Goal: Task Accomplishment & Management: Complete application form

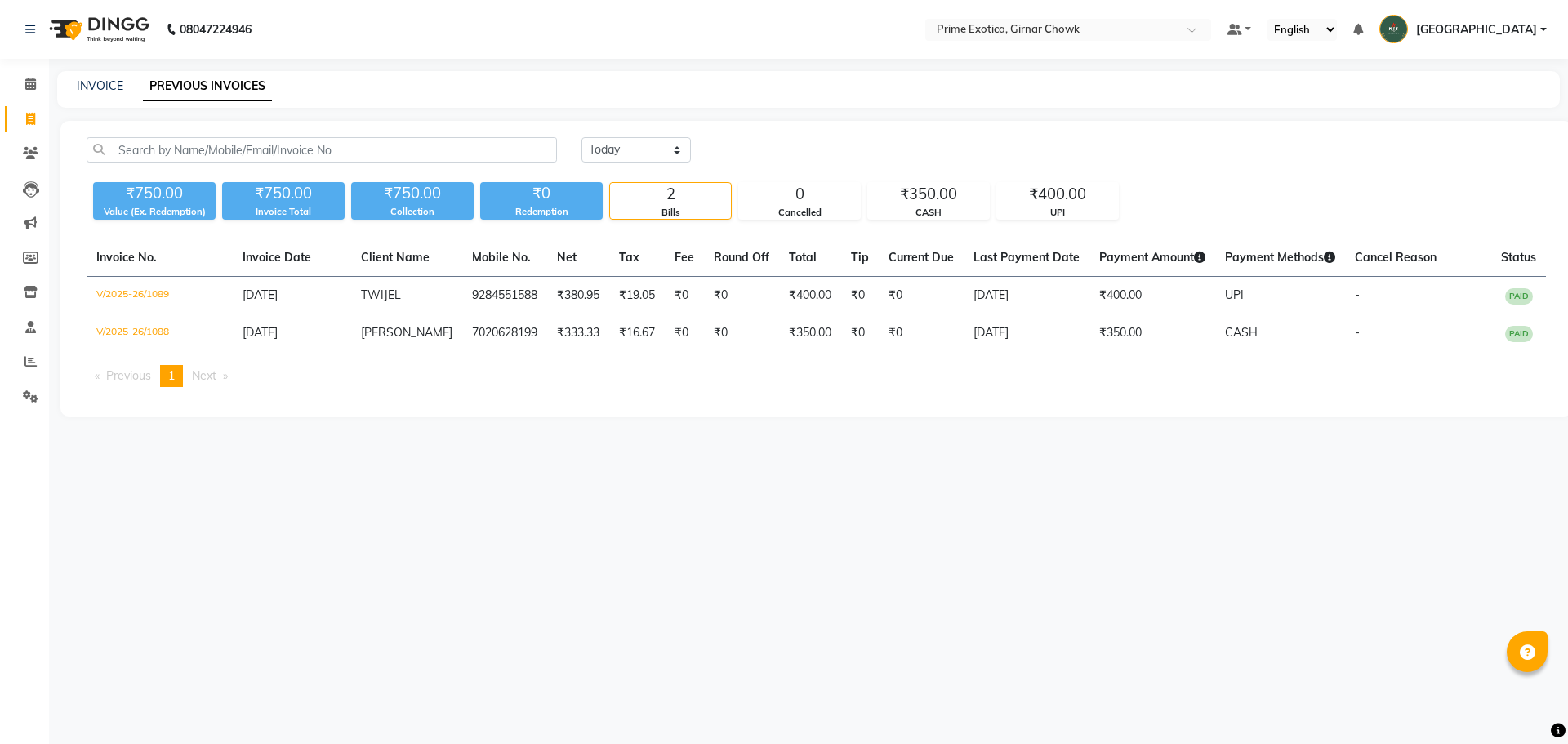
select select "[DATE]"
click at [30, 365] on icon at bounding box center [31, 361] width 12 height 12
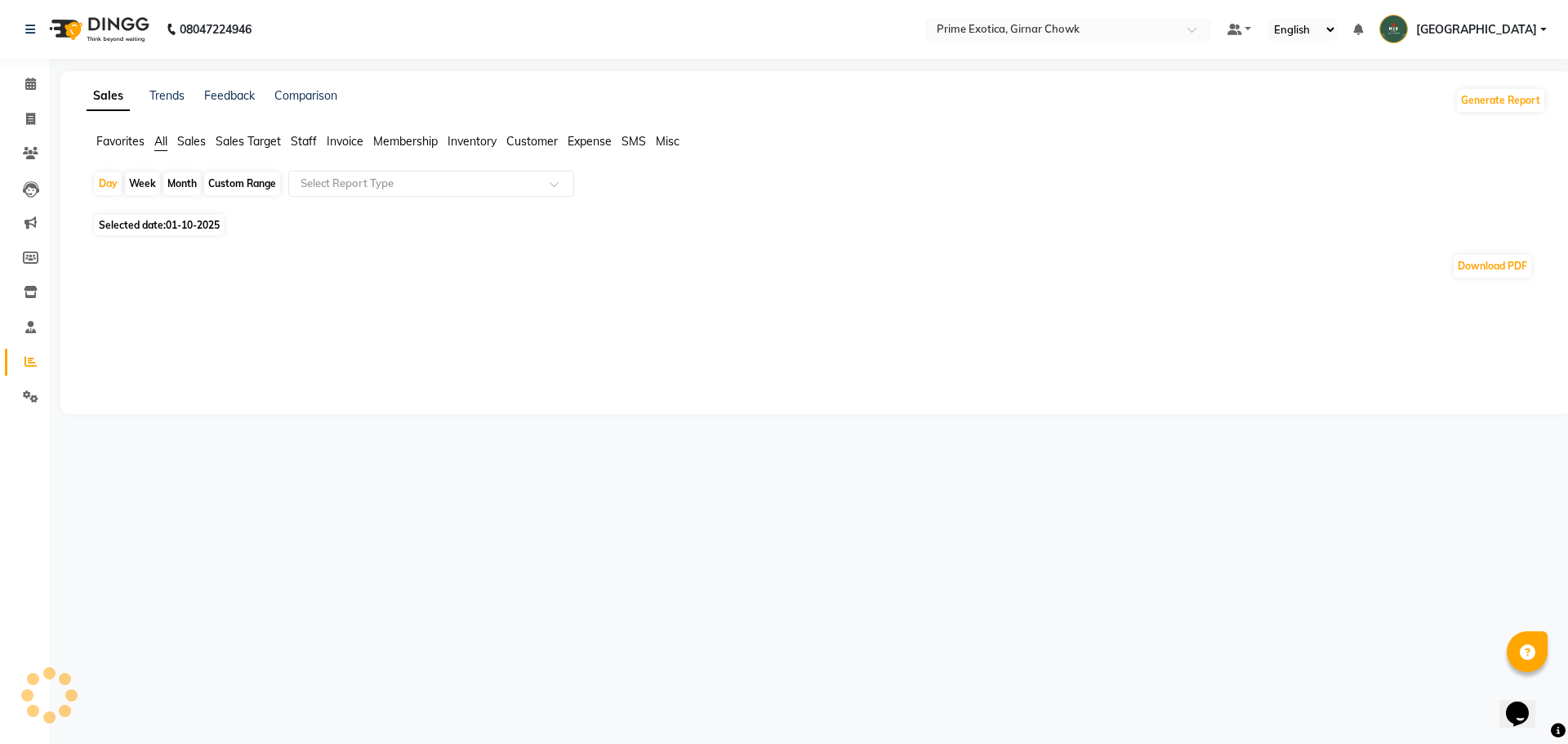
click at [180, 180] on div "Month" at bounding box center [182, 183] width 37 height 23
select select "10"
select select "2025"
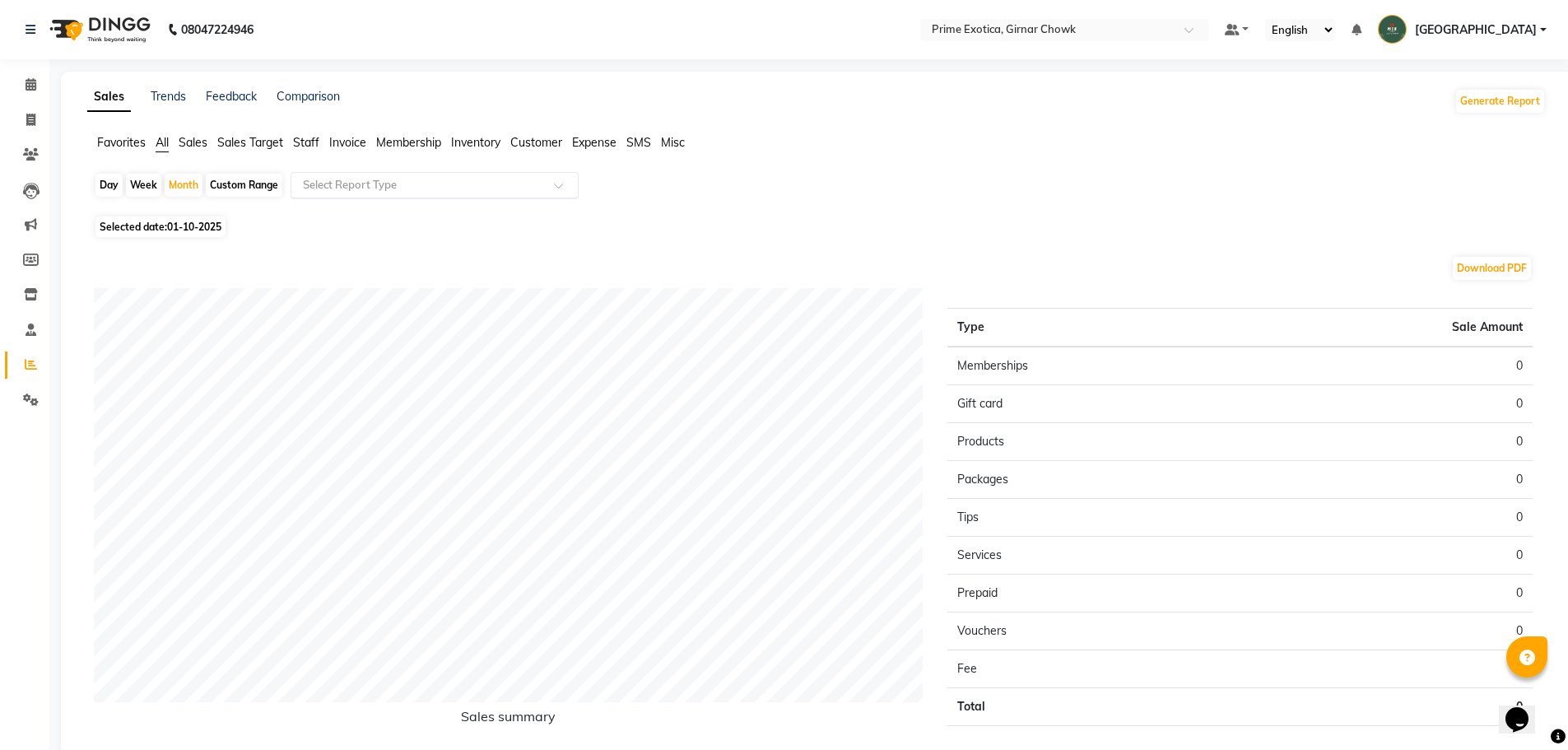
click at [316, 190] on input "text" at bounding box center [418, 185] width 237 height 17
click at [186, 185] on div "Month" at bounding box center [184, 185] width 38 height 23
select select "10"
select select "2025"
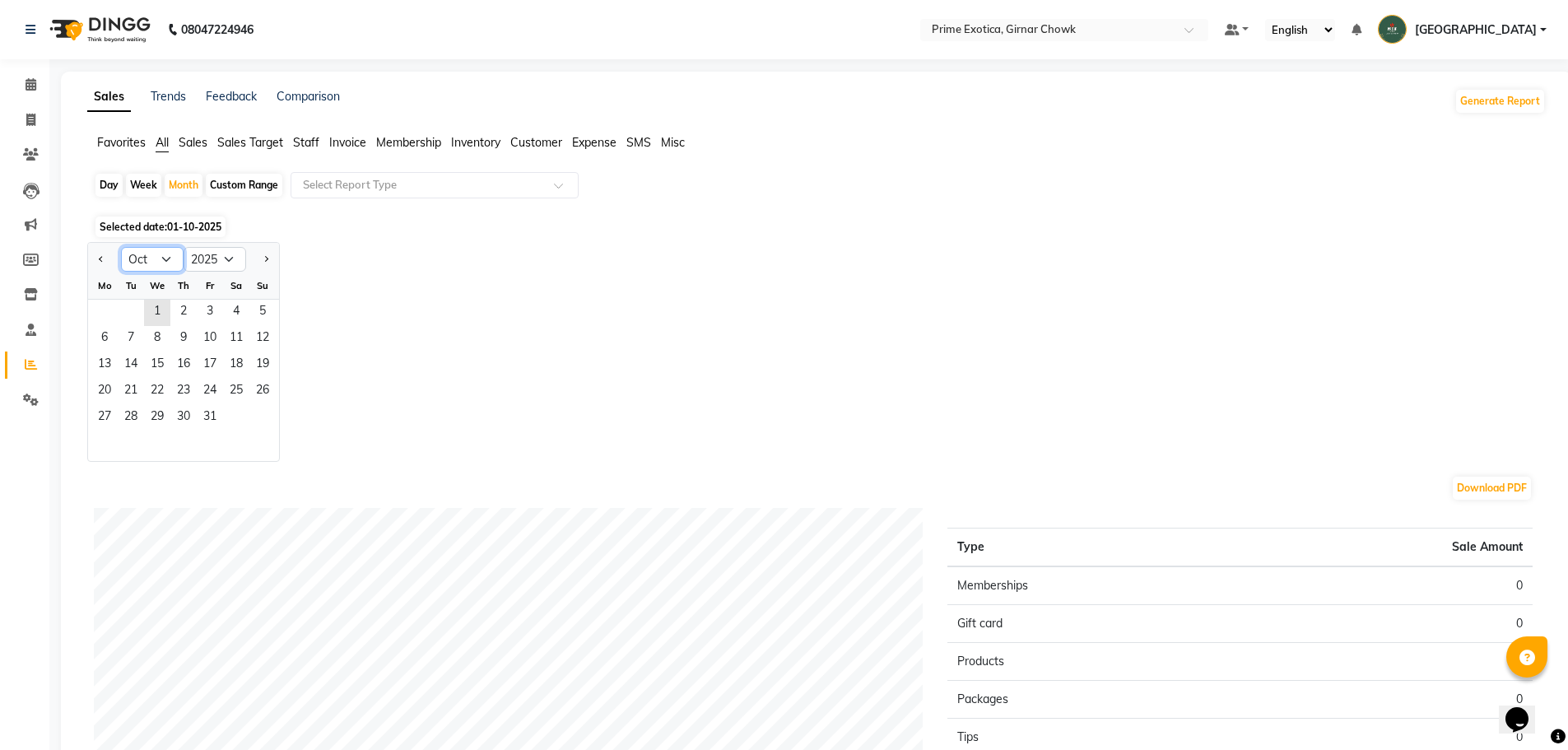
click at [172, 257] on select "Jan Feb Mar Apr May Jun [DATE] Aug Sep Oct Nov Dec" at bounding box center [152, 259] width 63 height 25
select select "8"
click at [121, 247] on select "Jan Feb Mar Apr May Jun [DATE] Aug Sep Oct Nov Dec" at bounding box center [152, 259] width 63 height 25
click at [197, 385] on span "22" at bounding box center [209, 392] width 27 height 27
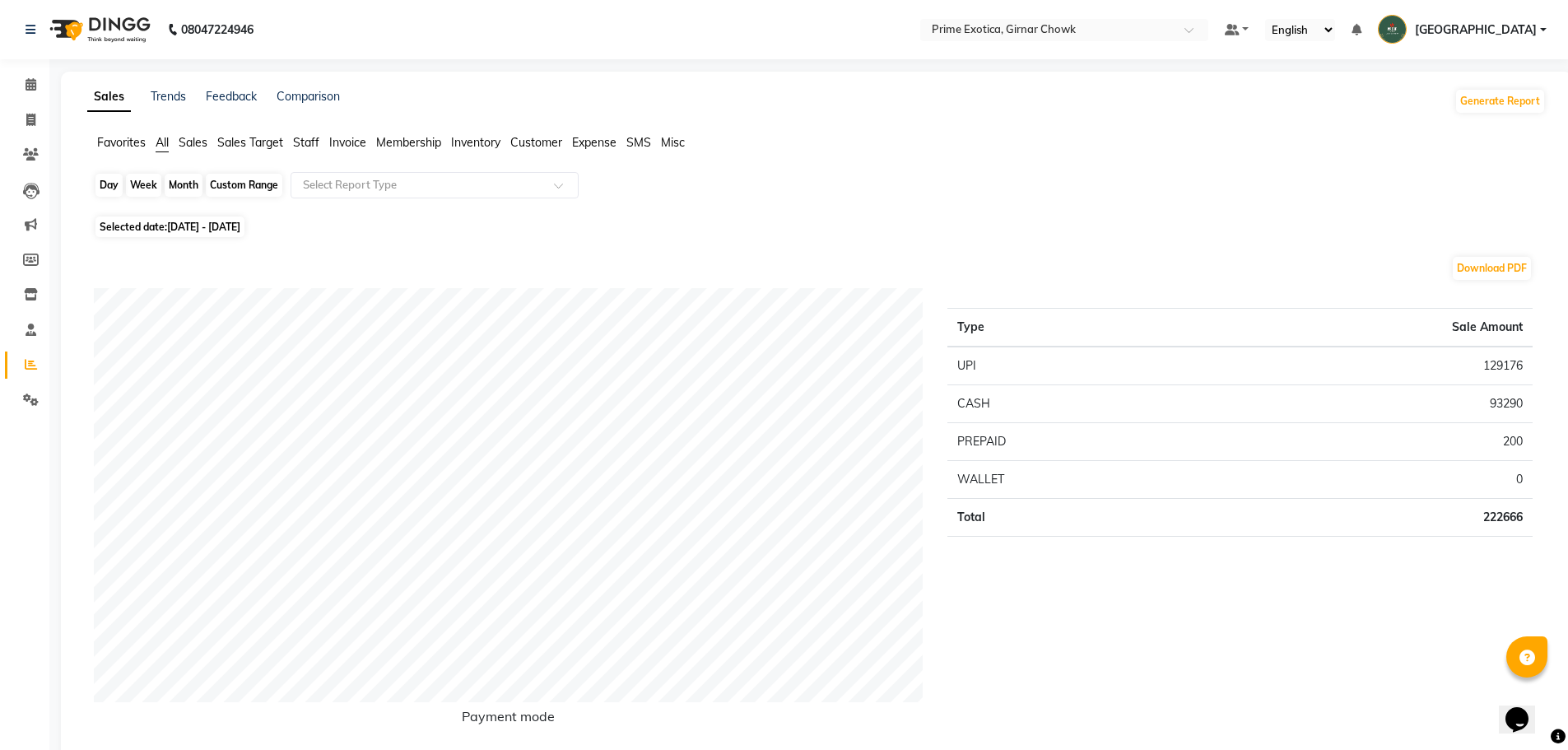
click at [171, 181] on div "Month" at bounding box center [184, 185] width 38 height 23
select select "8"
select select "2025"
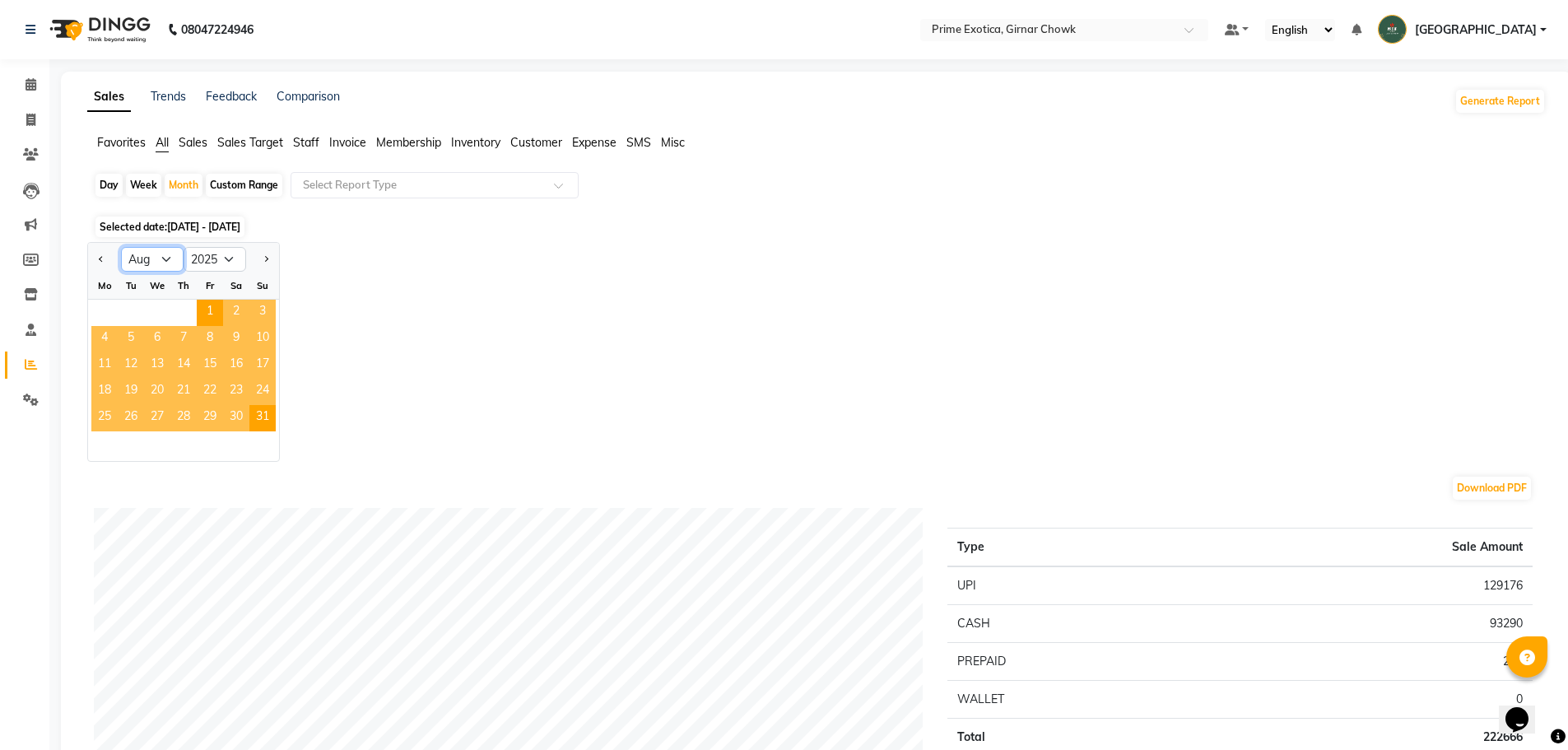
click at [172, 258] on select "Jan Feb Mar Apr May Jun [DATE] Aug Sep Oct Nov Dec" at bounding box center [152, 259] width 63 height 25
select select "9"
click at [121, 247] on select "Jan Feb Mar Apr May Jun [DATE] Aug Sep Oct Nov Dec" at bounding box center [152, 259] width 63 height 25
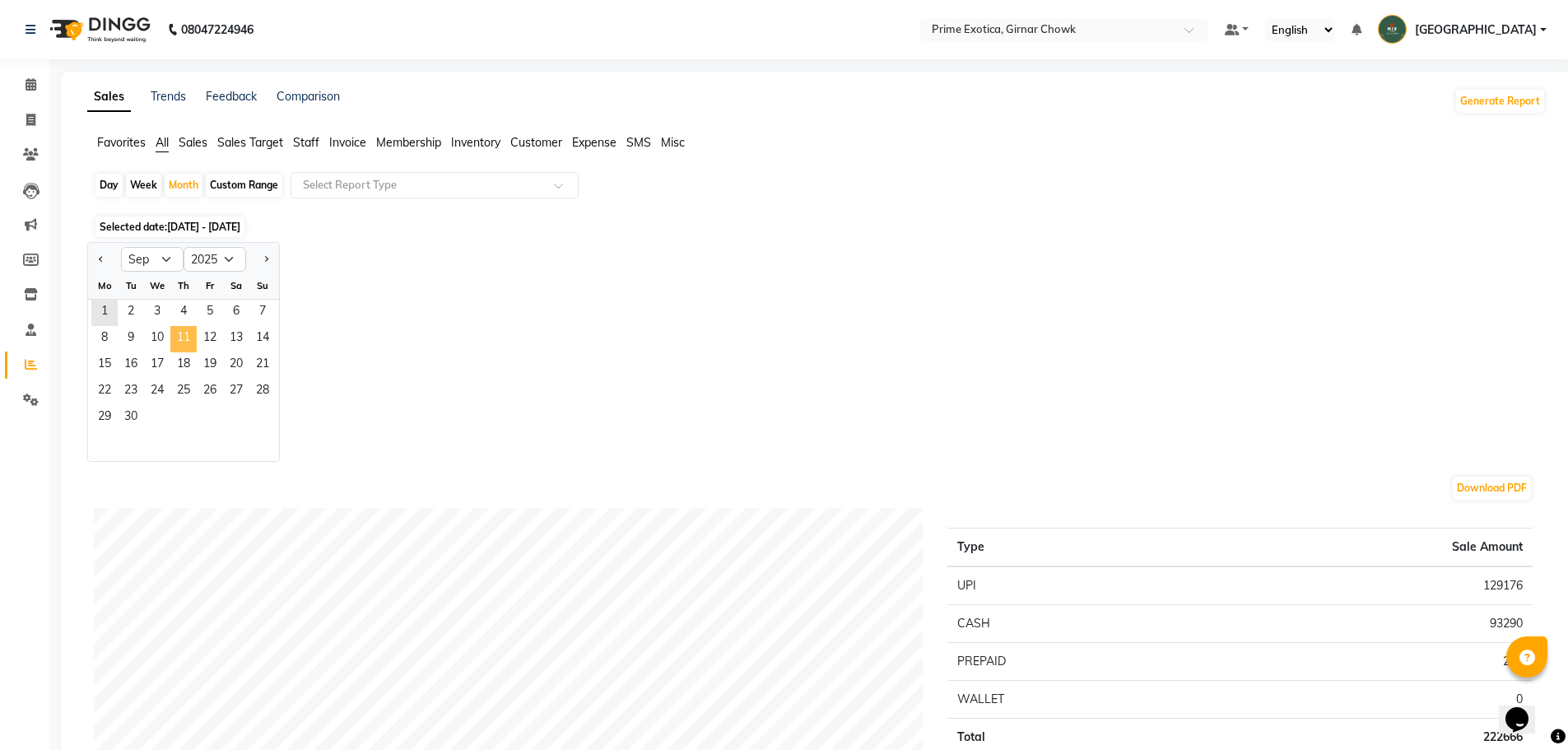
click at [189, 345] on span "11" at bounding box center [184, 338] width 27 height 27
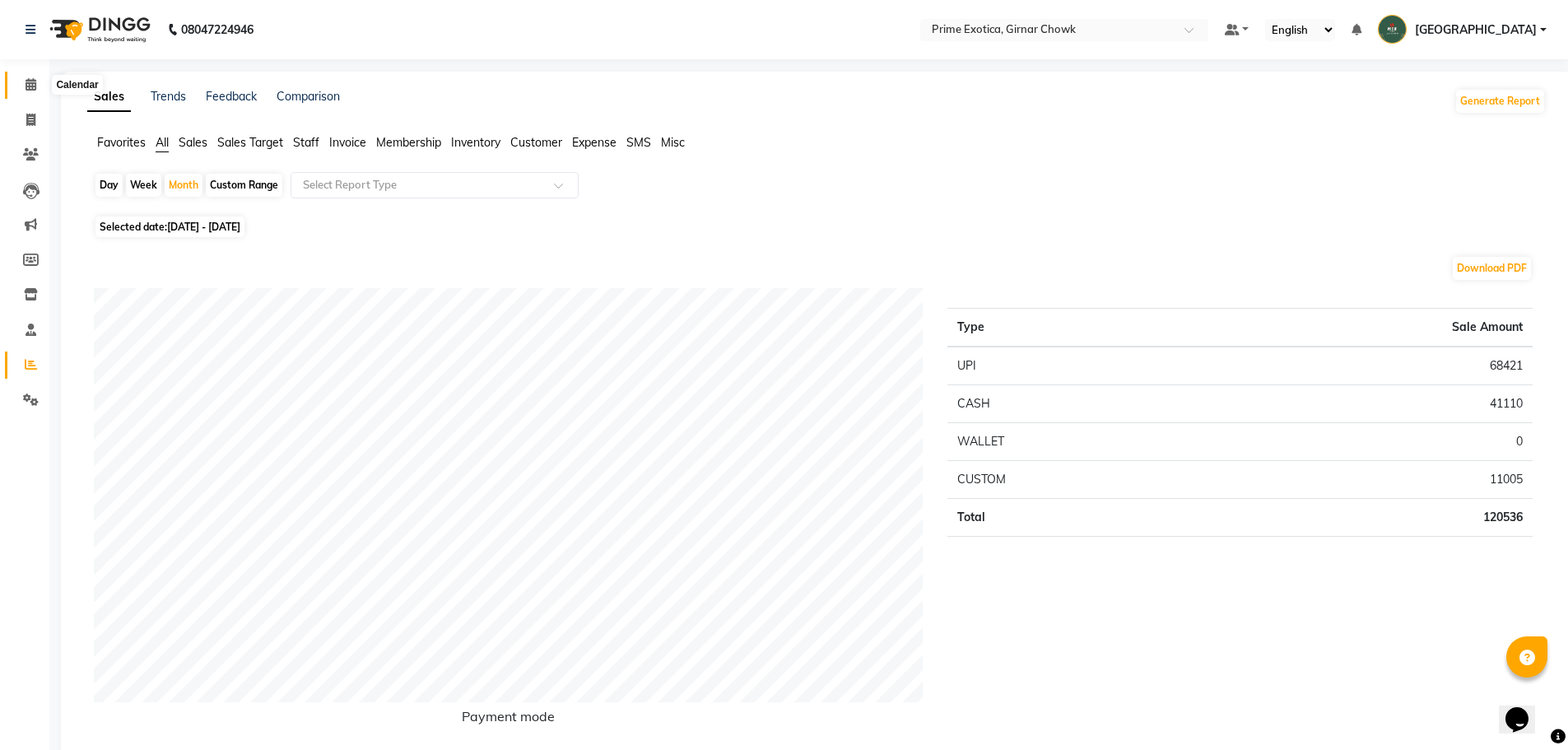
click at [29, 79] on icon at bounding box center [31, 84] width 11 height 12
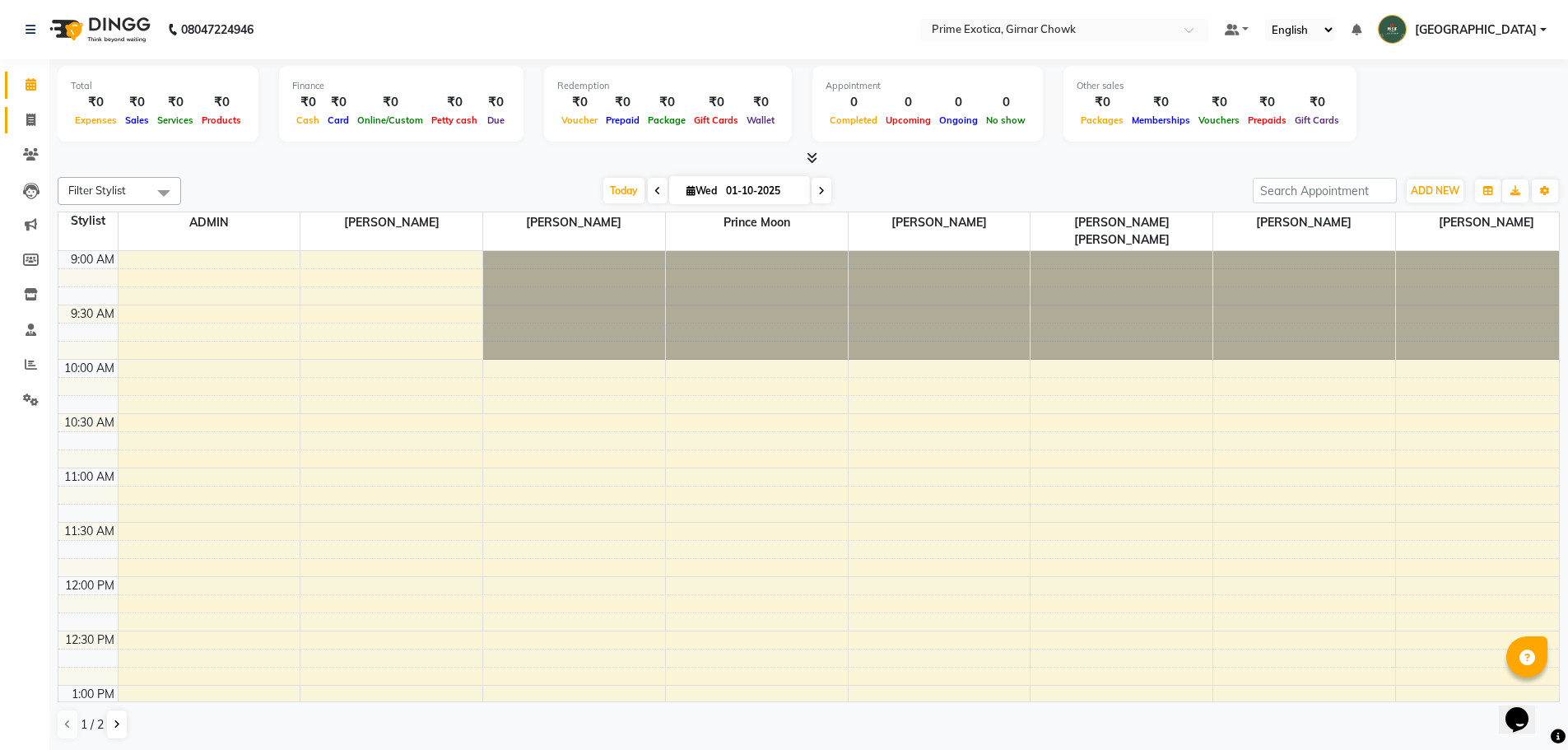
click at [15, 123] on link "Invoice" at bounding box center [25, 120] width 40 height 27
select select "service"
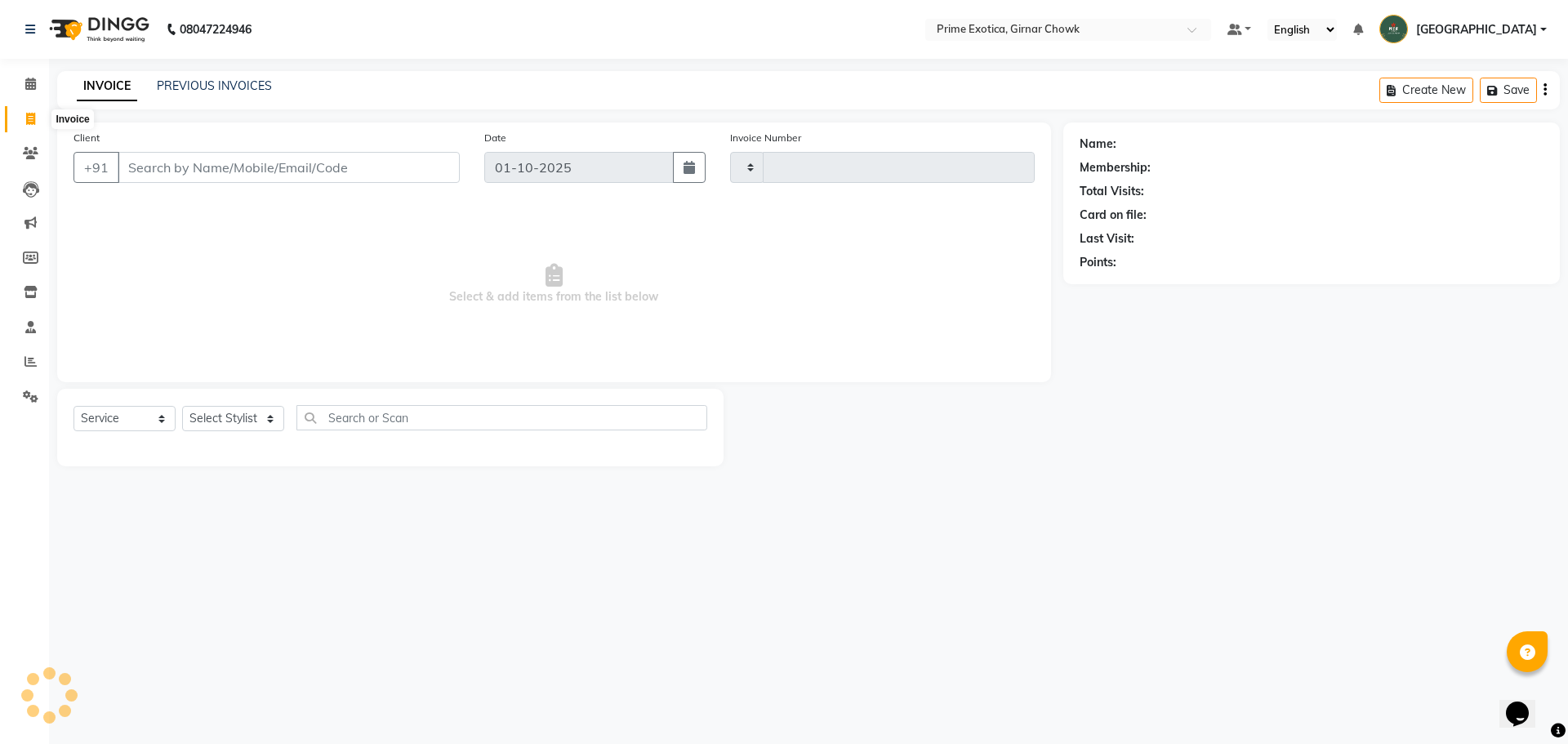
click at [36, 121] on span at bounding box center [31, 119] width 29 height 19
select select "service"
select select "5796"
type input "1090"
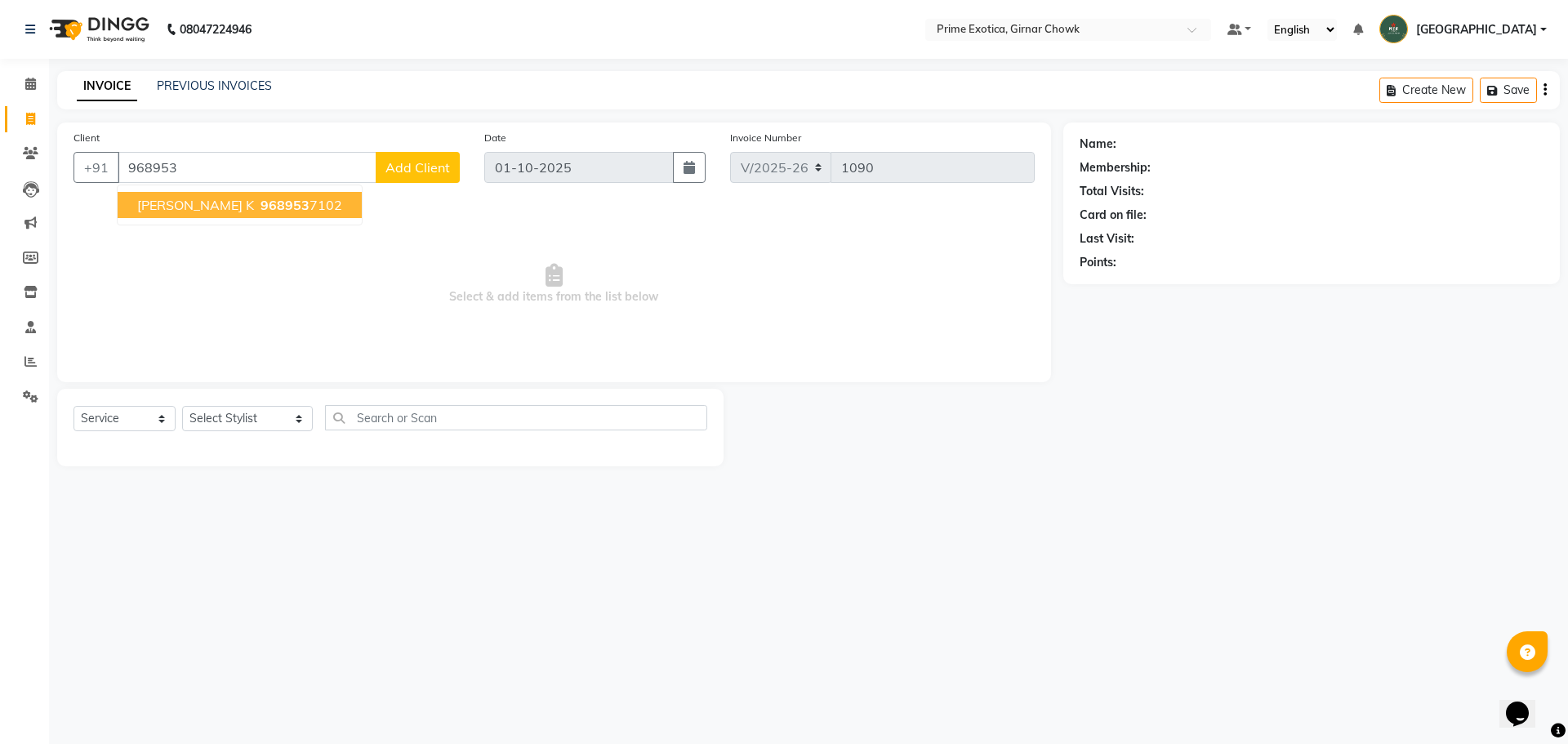
click at [143, 206] on span "[PERSON_NAME] k" at bounding box center [195, 205] width 117 height 17
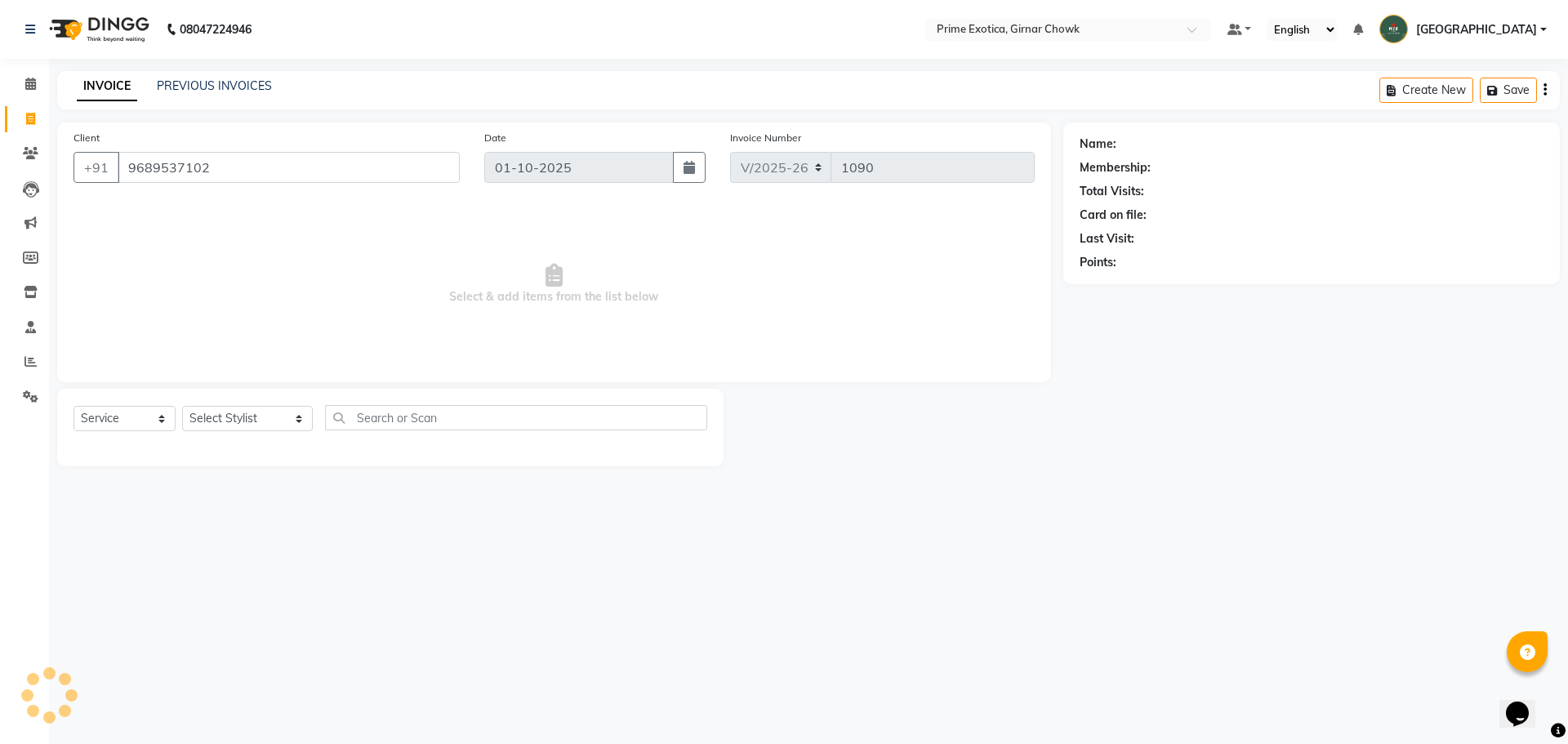
type input "9689537102"
click at [257, 414] on select "Select Stylist [PERSON_NAME] ADMIN [PERSON_NAME] [PERSON_NAME] [PERSON_NAME] [P…" at bounding box center [247, 418] width 131 height 26
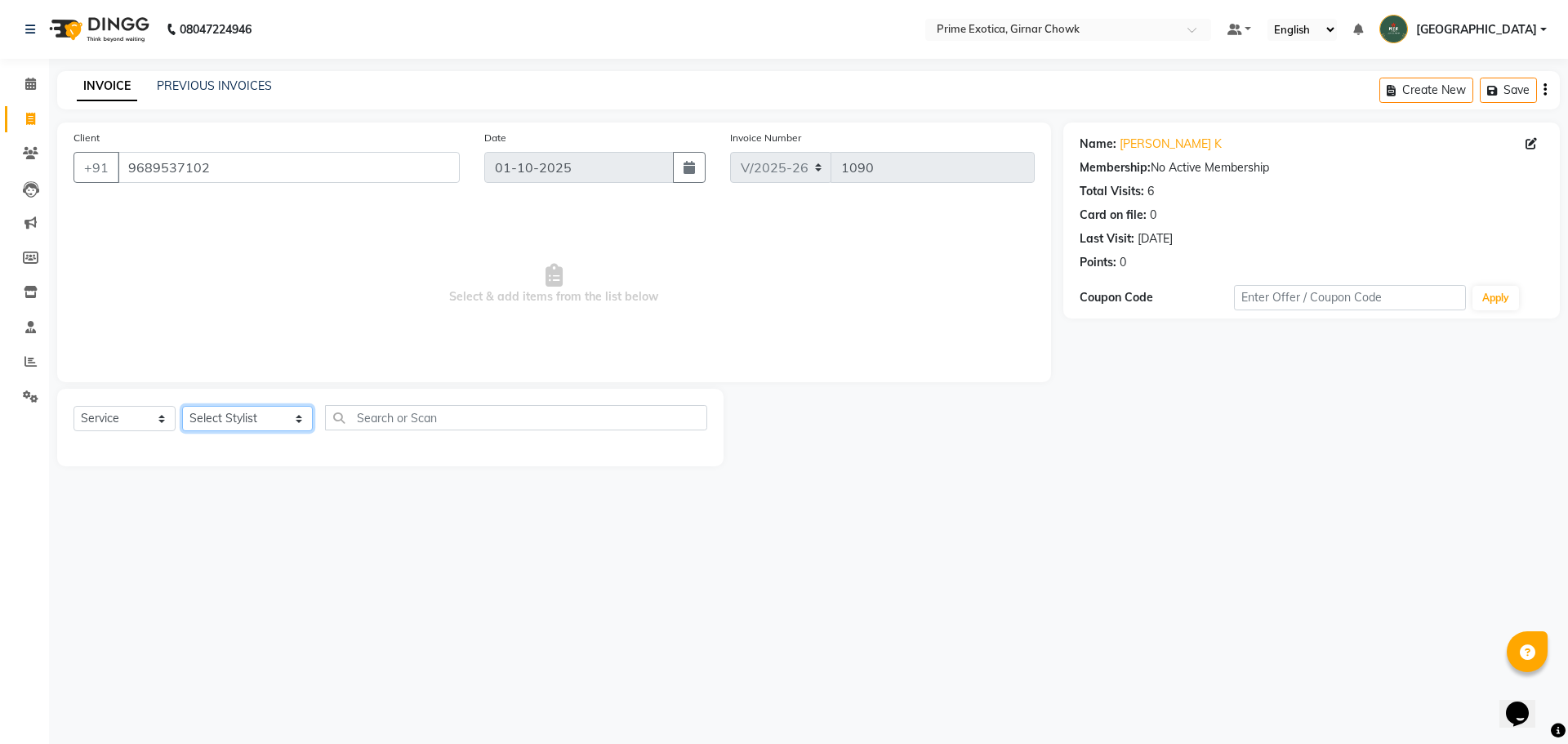
select select "92073"
click at [182, 405] on select "Select Stylist [PERSON_NAME] ADMIN [PERSON_NAME] [PERSON_NAME] [PERSON_NAME] [P…" at bounding box center [247, 418] width 131 height 26
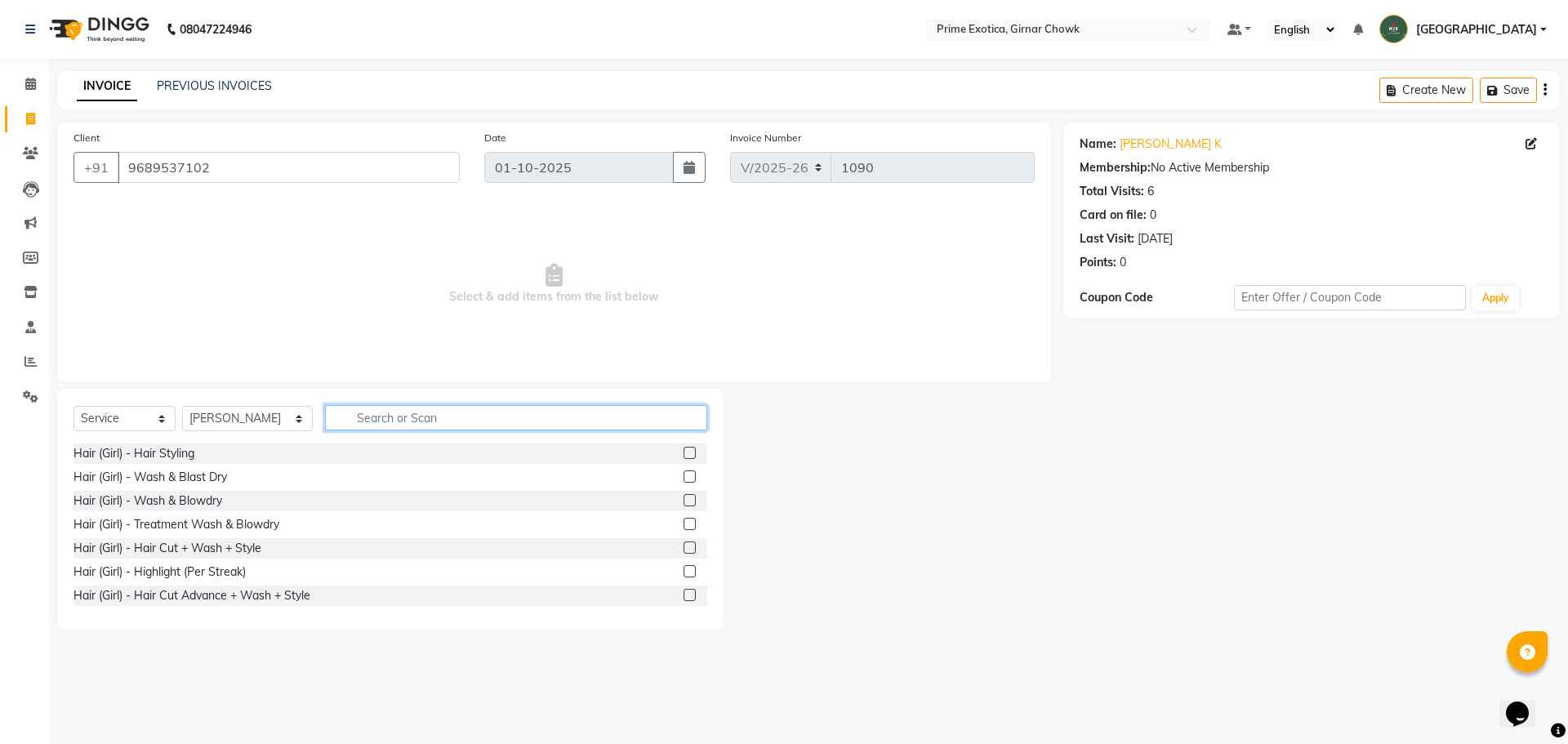
click at [385, 405] on input "text" at bounding box center [516, 417] width 382 height 26
click at [385, 409] on input "text" at bounding box center [516, 417] width 382 height 26
type input "C"
type input "TO"
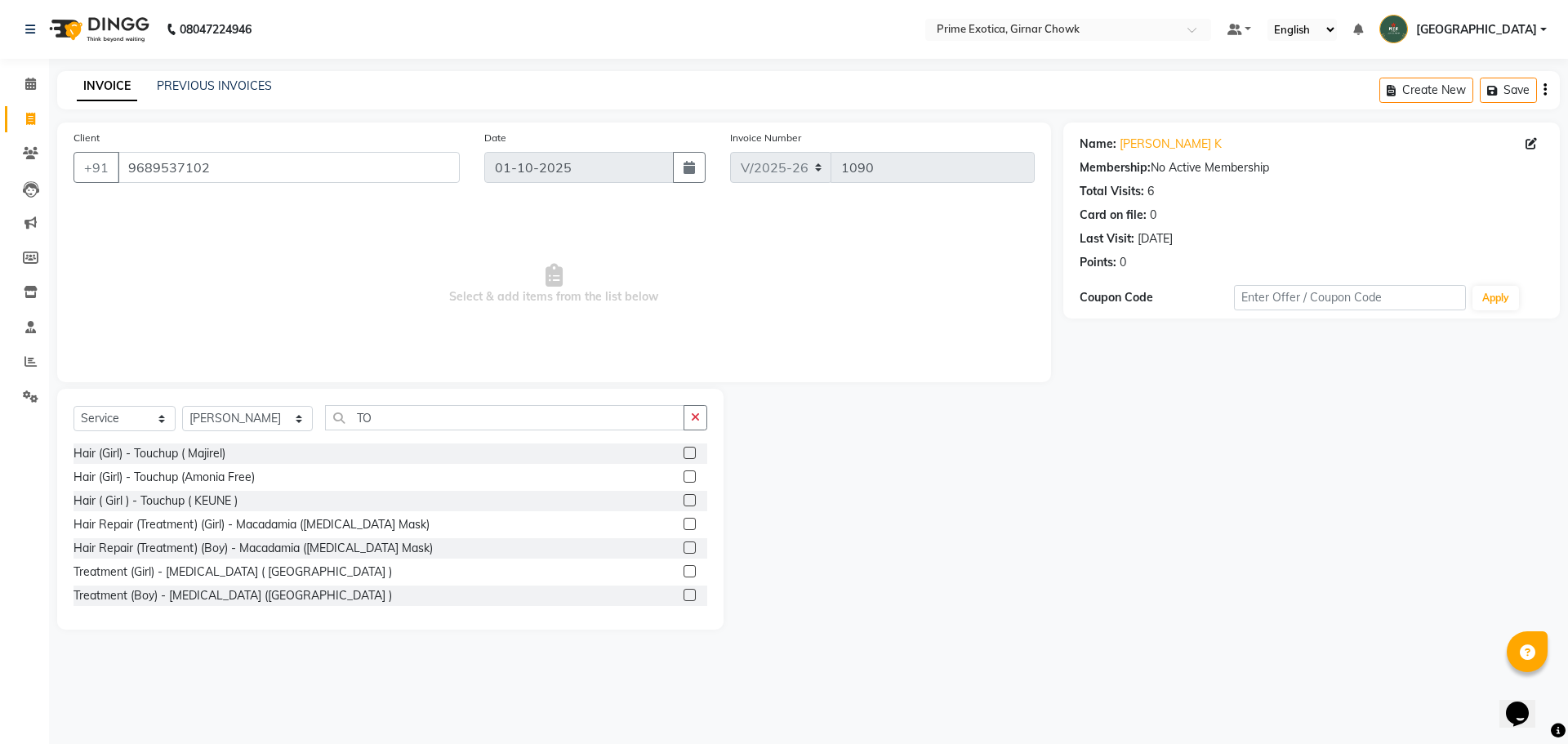
click at [683, 456] on label at bounding box center [689, 453] width 12 height 12
click at [683, 456] on input "checkbox" at bounding box center [688, 453] width 11 height 11
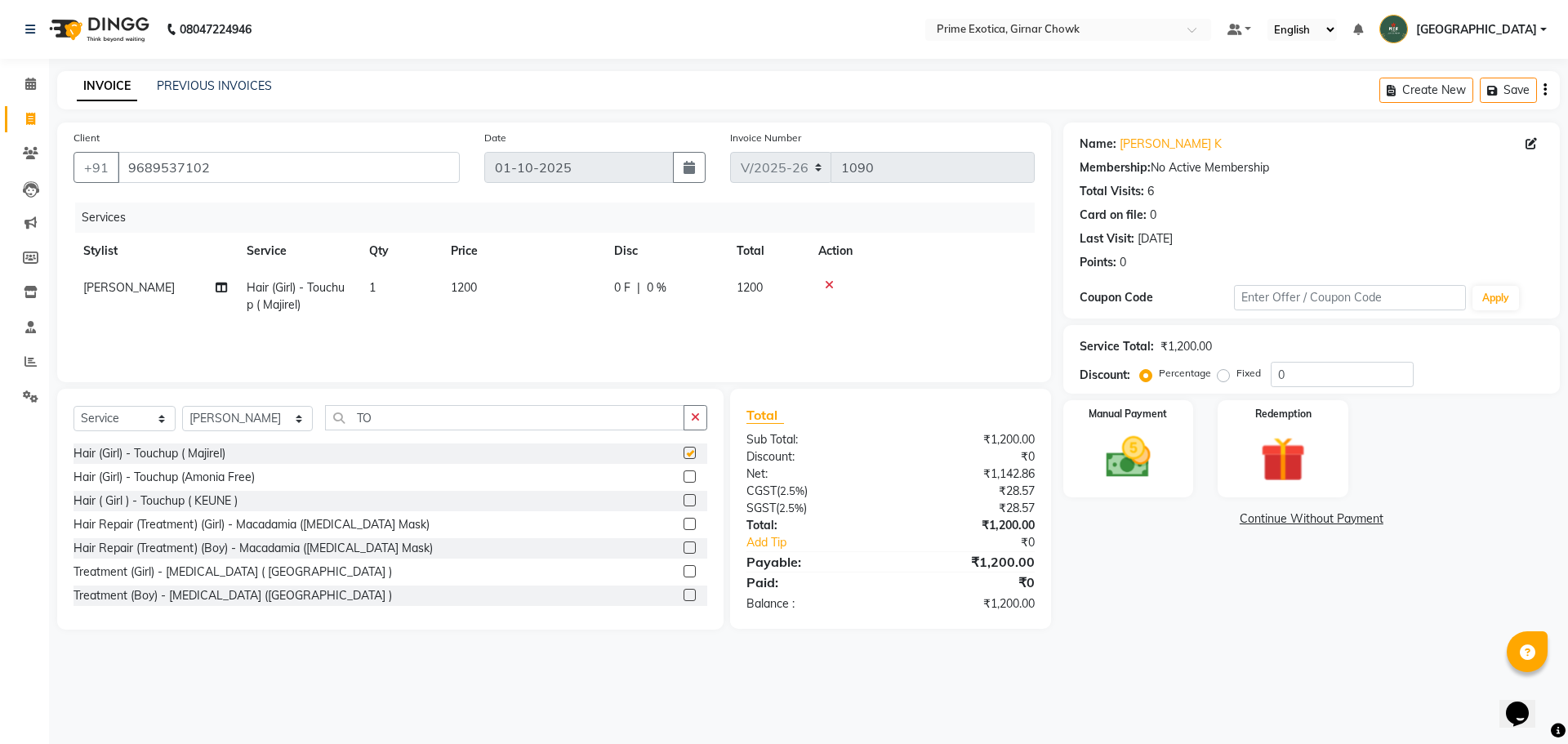
checkbox input "false"
click at [1173, 461] on div "Manual Payment" at bounding box center [1128, 449] width 136 height 100
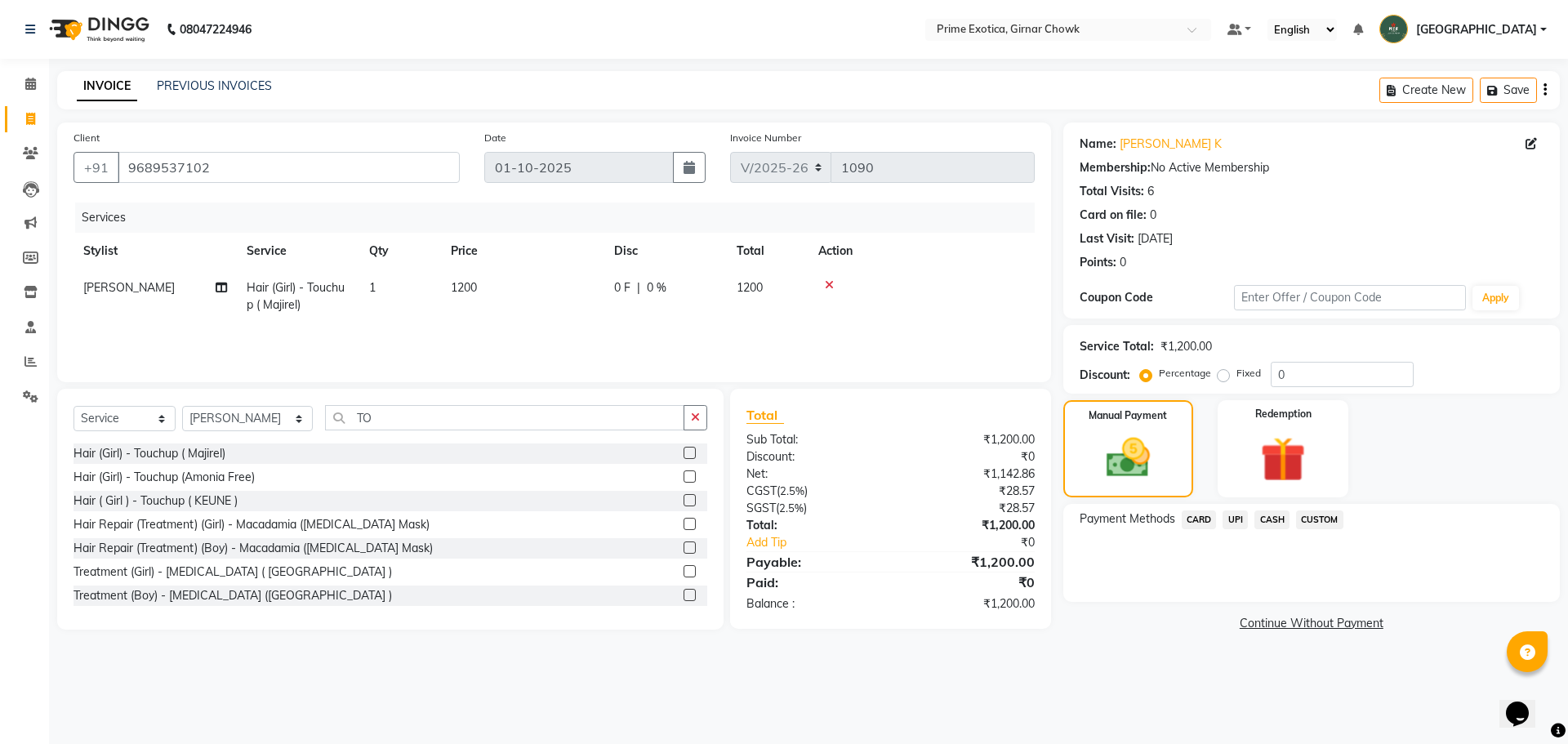
click at [1271, 524] on span "CASH" at bounding box center [1272, 519] width 35 height 19
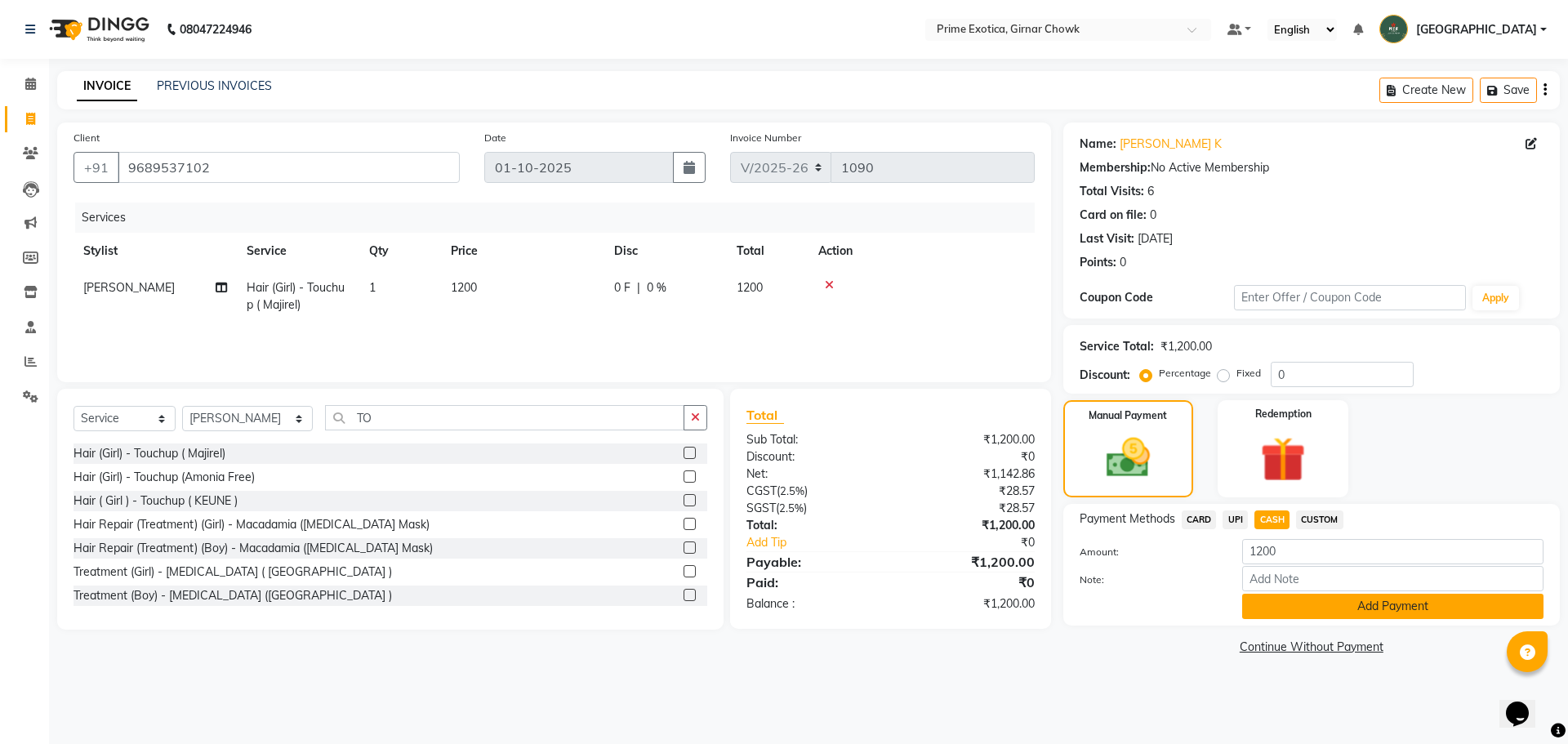
click at [1284, 611] on button "Add Payment" at bounding box center [1393, 606] width 301 height 26
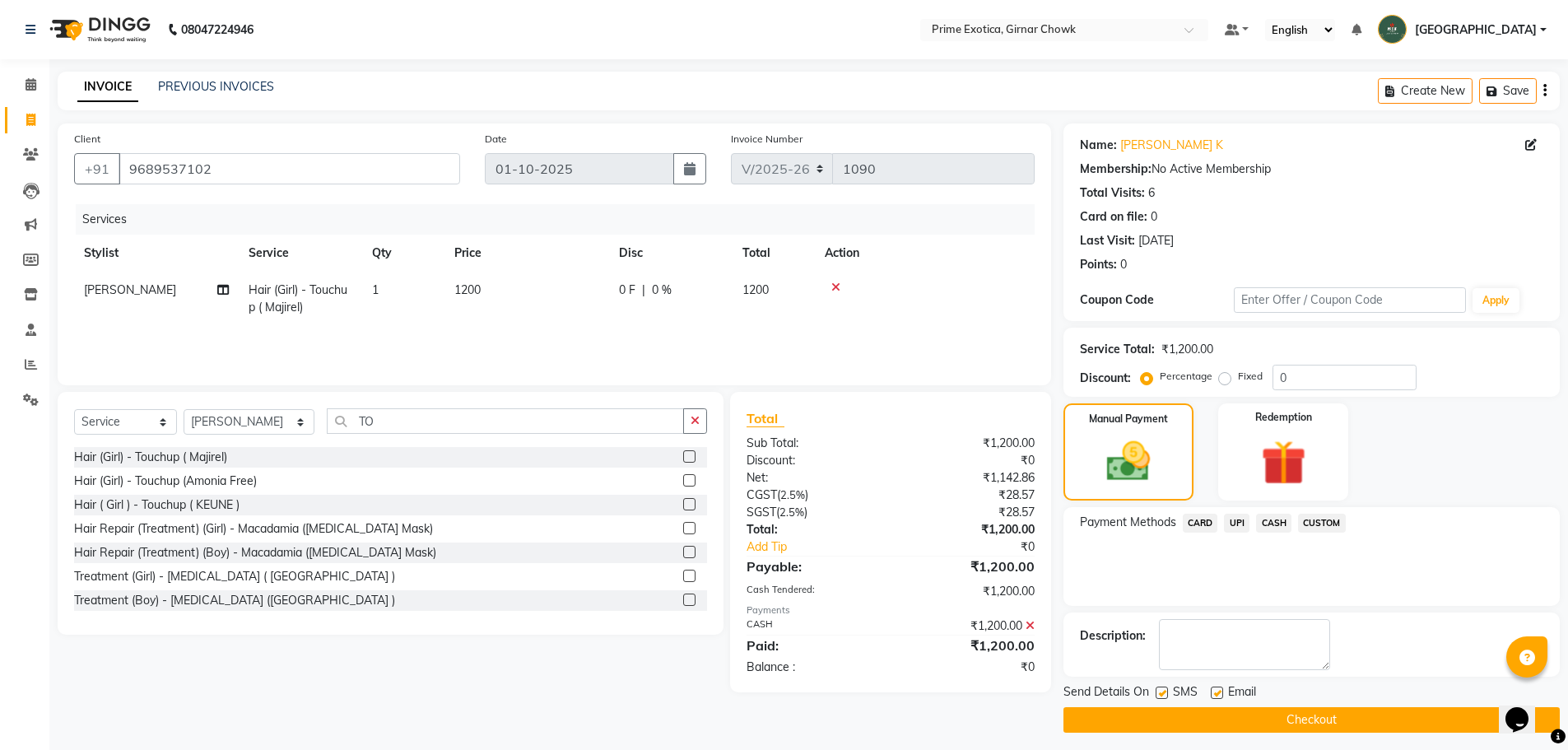
click at [1256, 716] on button "Checkout" at bounding box center [1312, 719] width 496 height 26
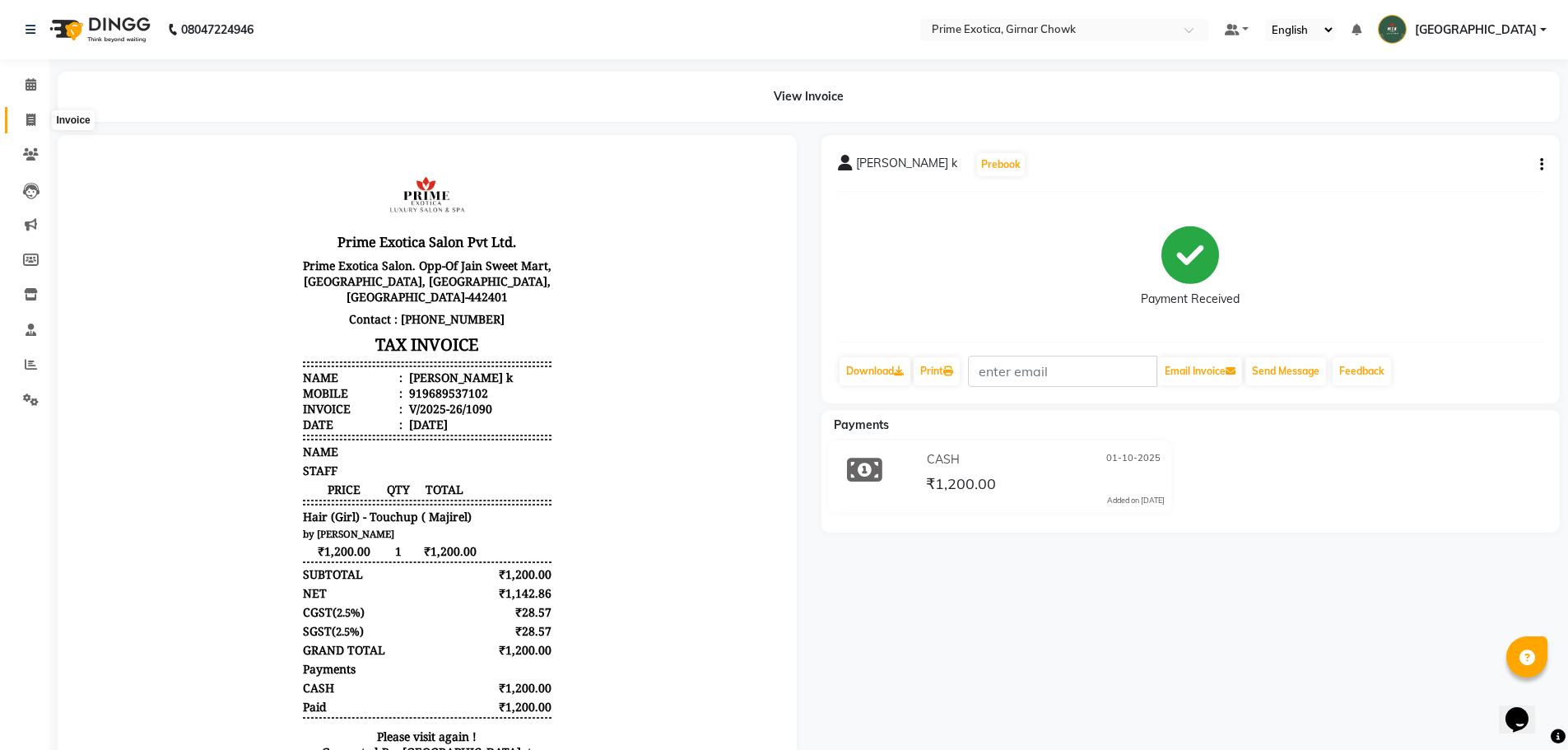
click at [32, 116] on icon at bounding box center [31, 119] width 9 height 12
select select "service"
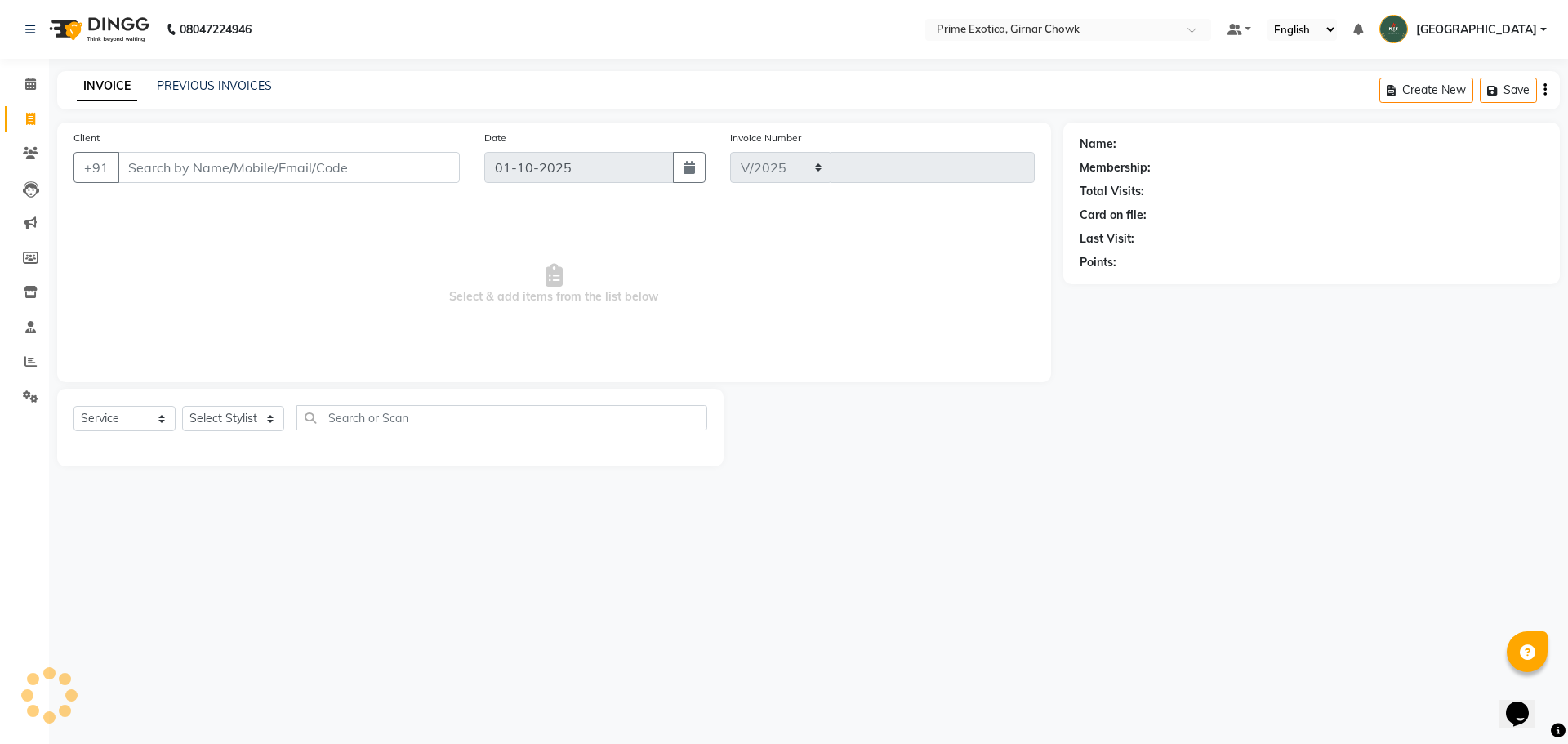
select select "5796"
type input "1091"
click at [207, 85] on link "PREVIOUS INVOICES" at bounding box center [214, 86] width 115 height 15
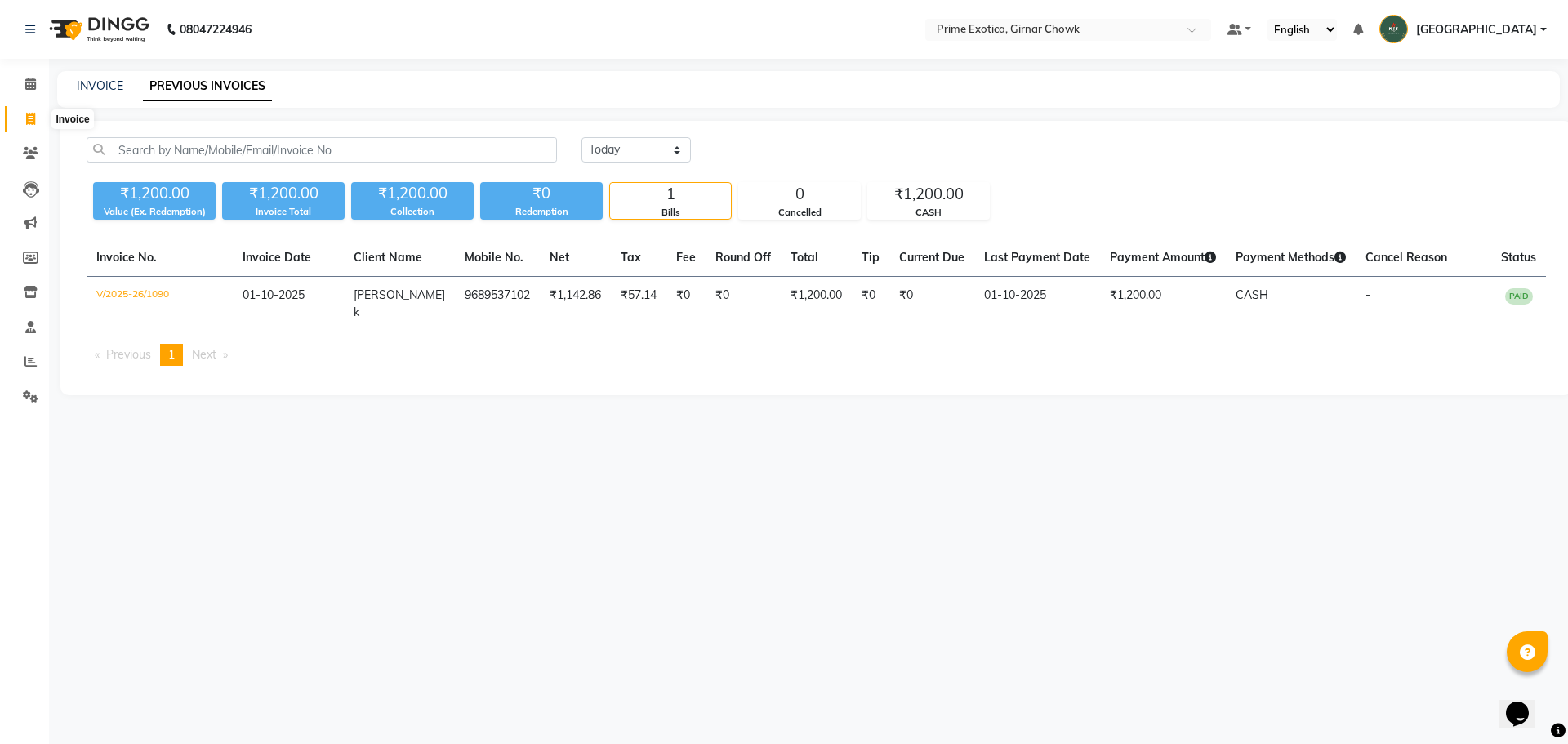
click at [17, 118] on span at bounding box center [31, 119] width 29 height 19
select select "5796"
select select "service"
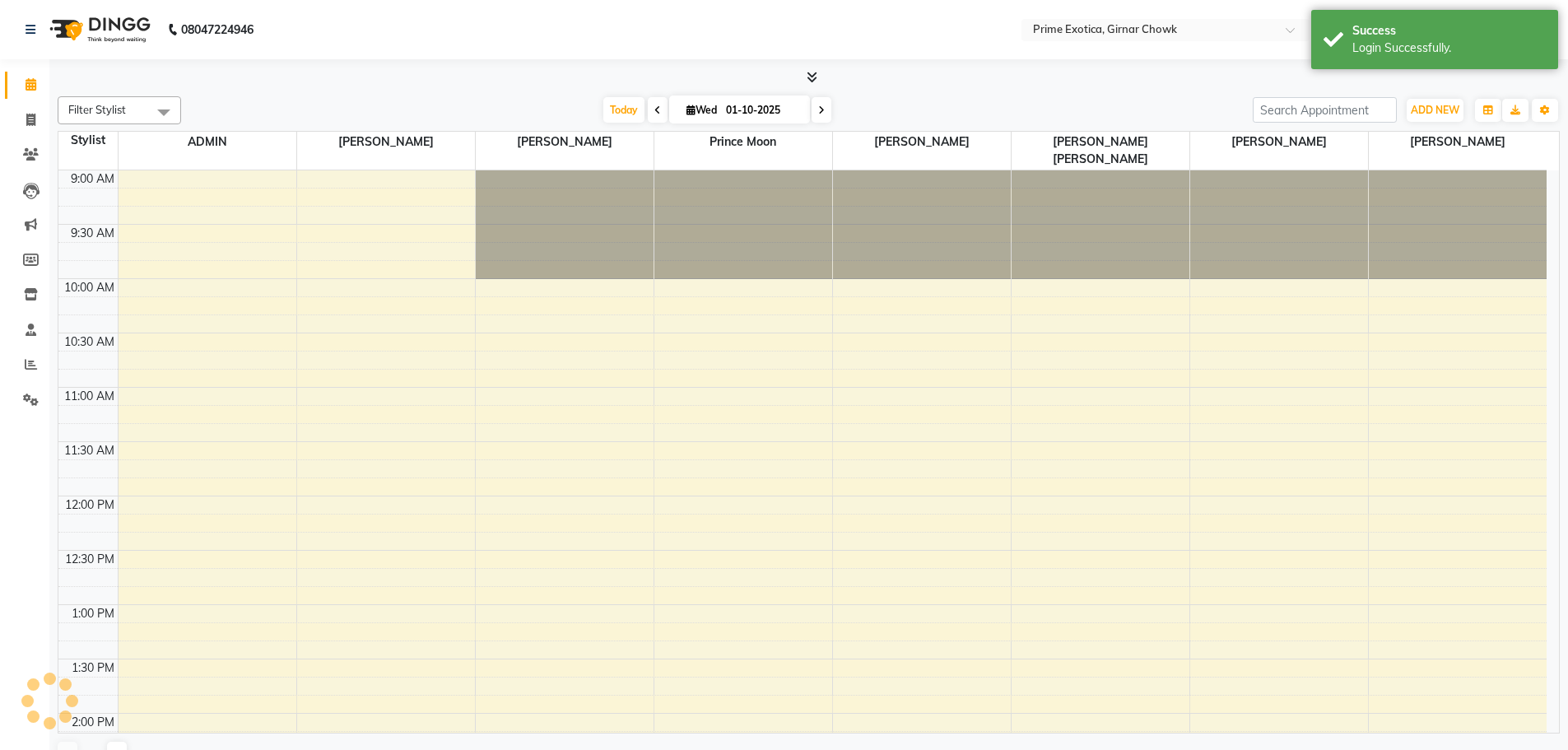
select select "en"
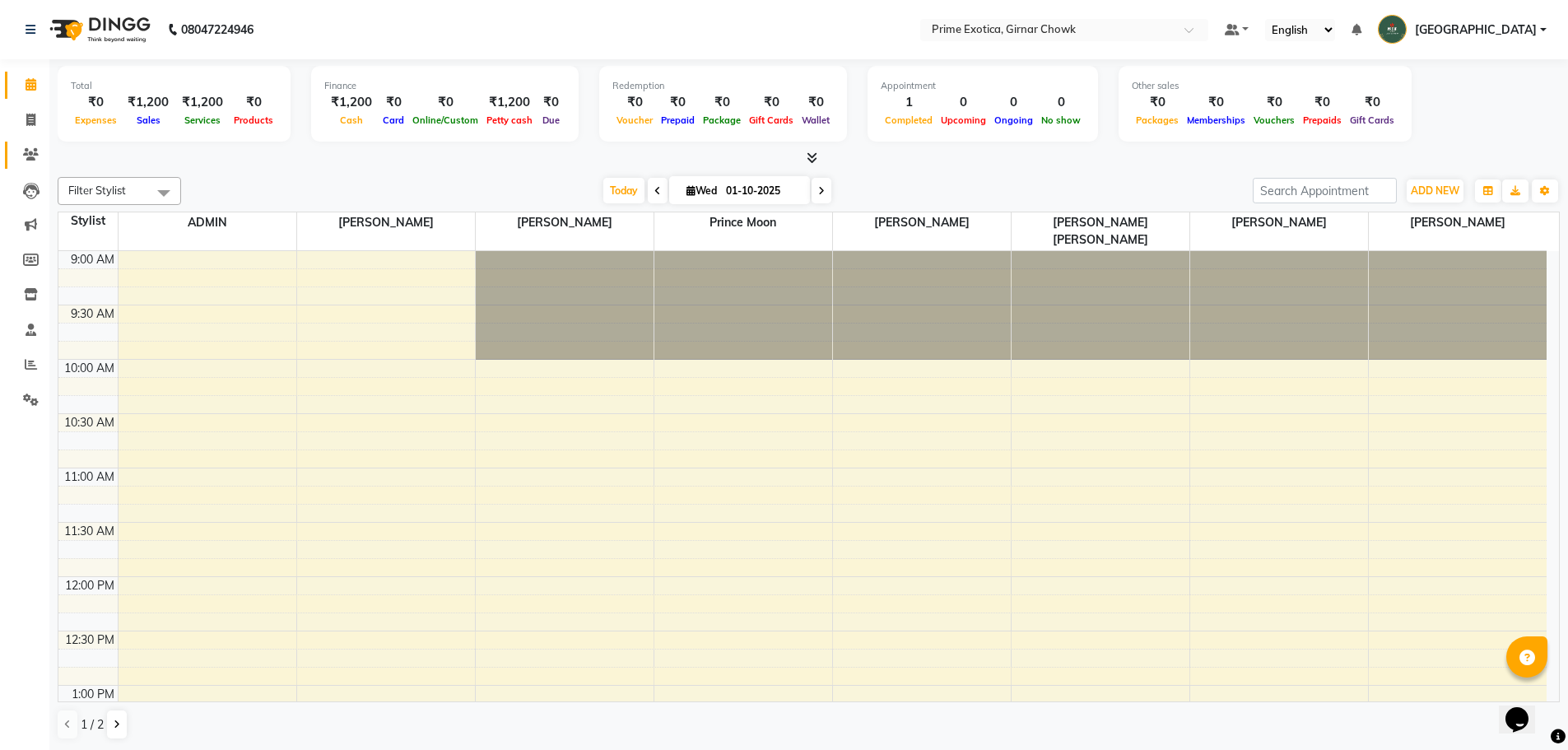
click at [15, 158] on link "Clients" at bounding box center [25, 155] width 40 height 27
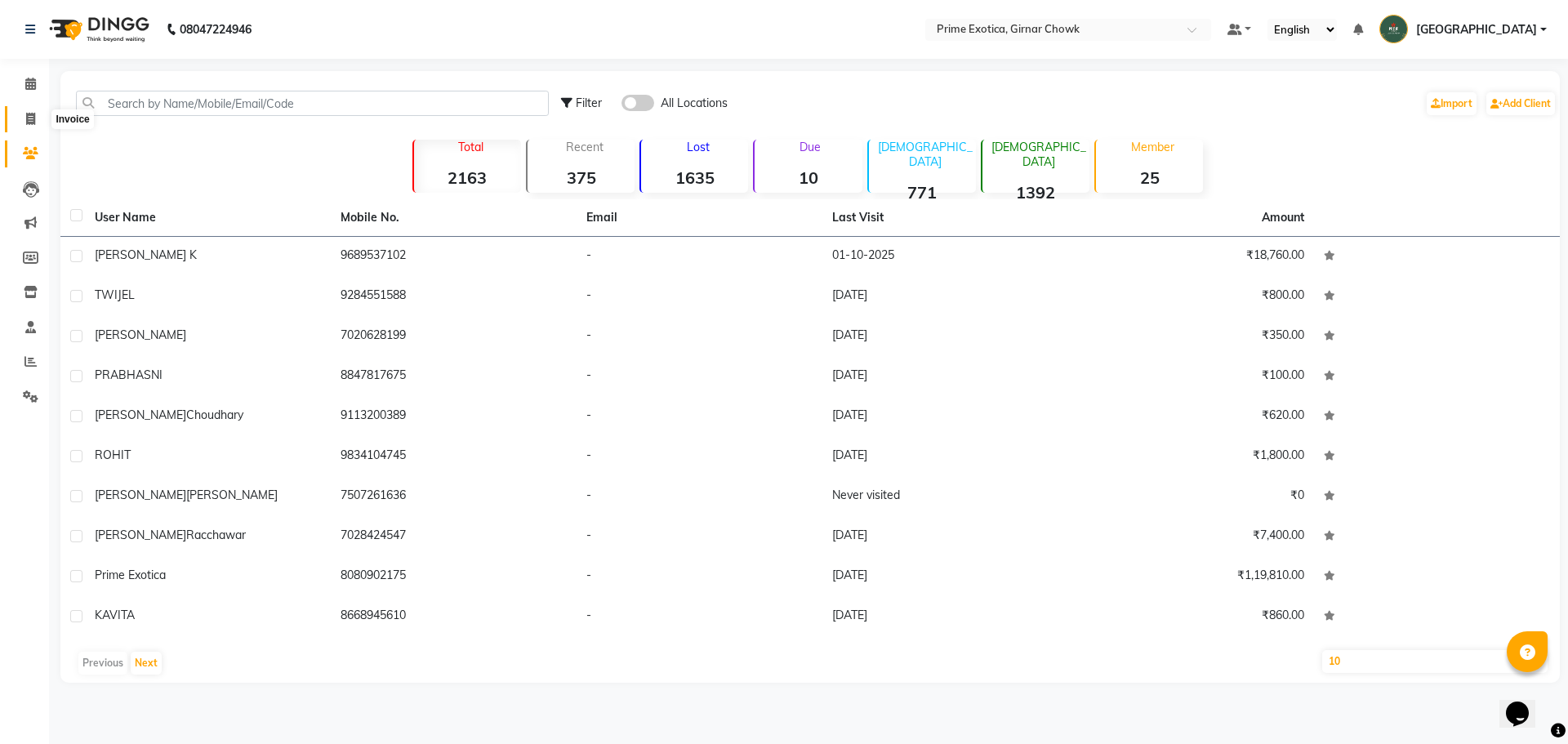
click at [29, 124] on icon at bounding box center [31, 118] width 9 height 12
select select "service"
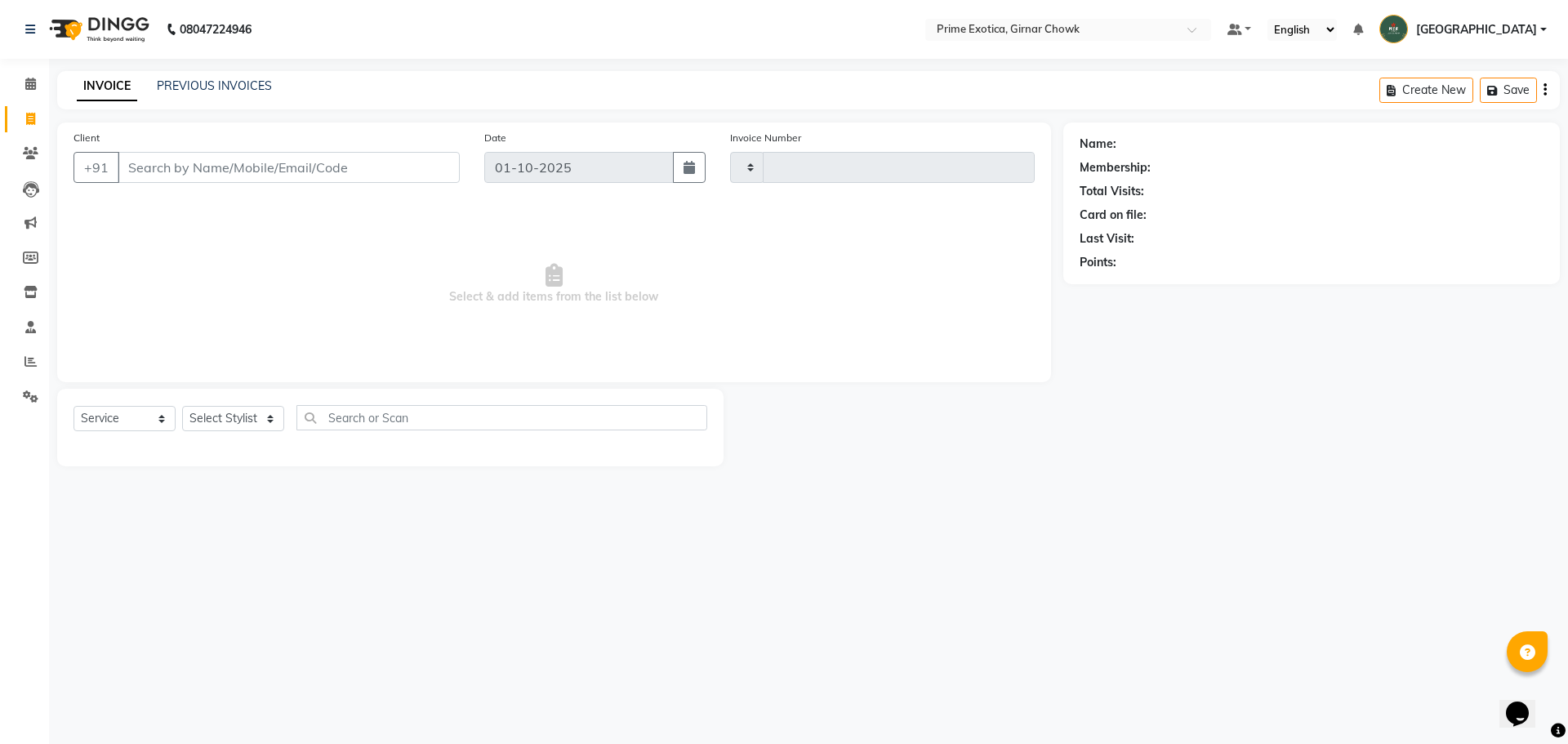
type input "1091"
select select "5796"
click at [227, 88] on link "PREVIOUS INVOICES" at bounding box center [214, 86] width 115 height 15
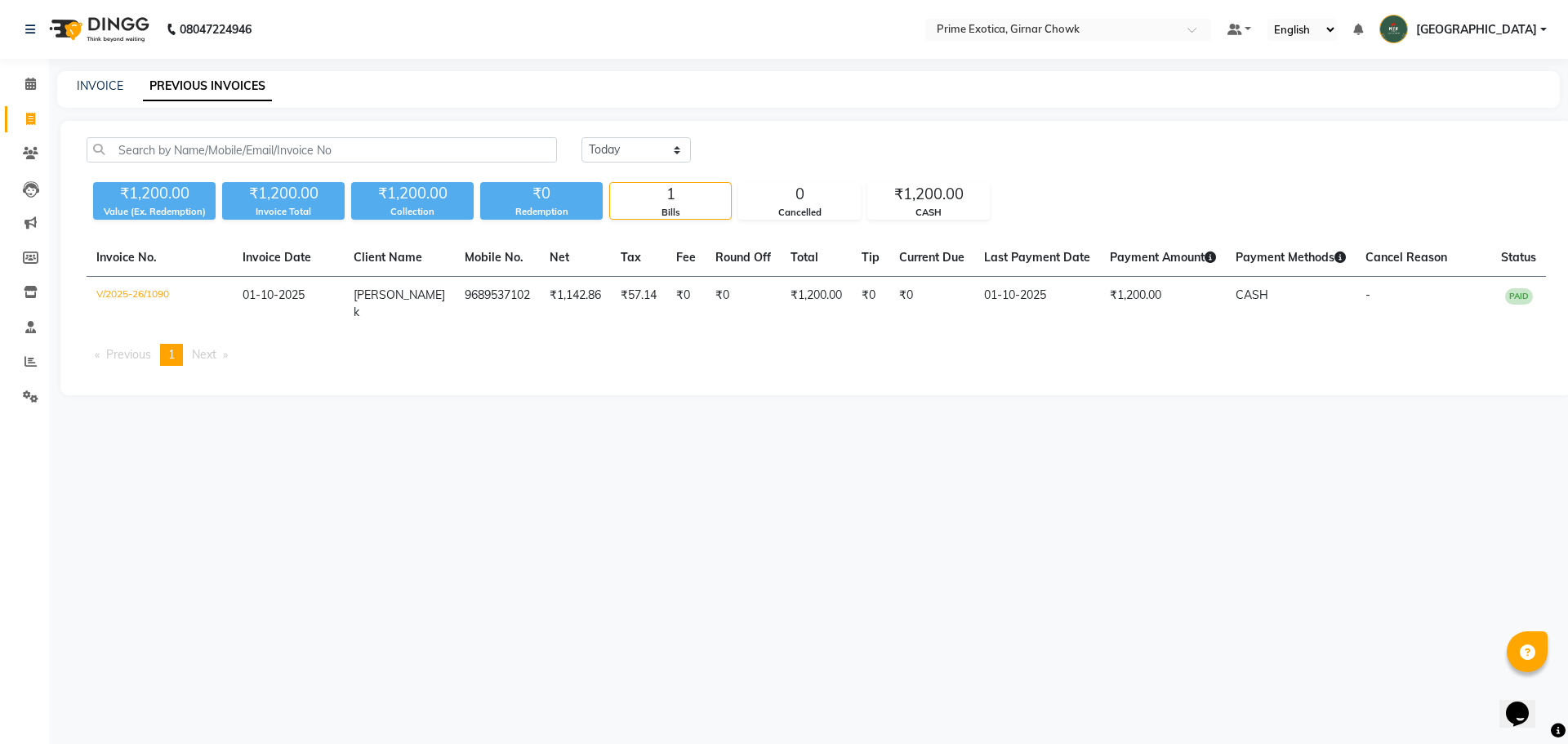
click at [88, 76] on div "INVOICE PREVIOUS INVOICES" at bounding box center [808, 89] width 1502 height 36
click at [99, 84] on link "INVOICE" at bounding box center [99, 86] width 46 height 15
select select "service"
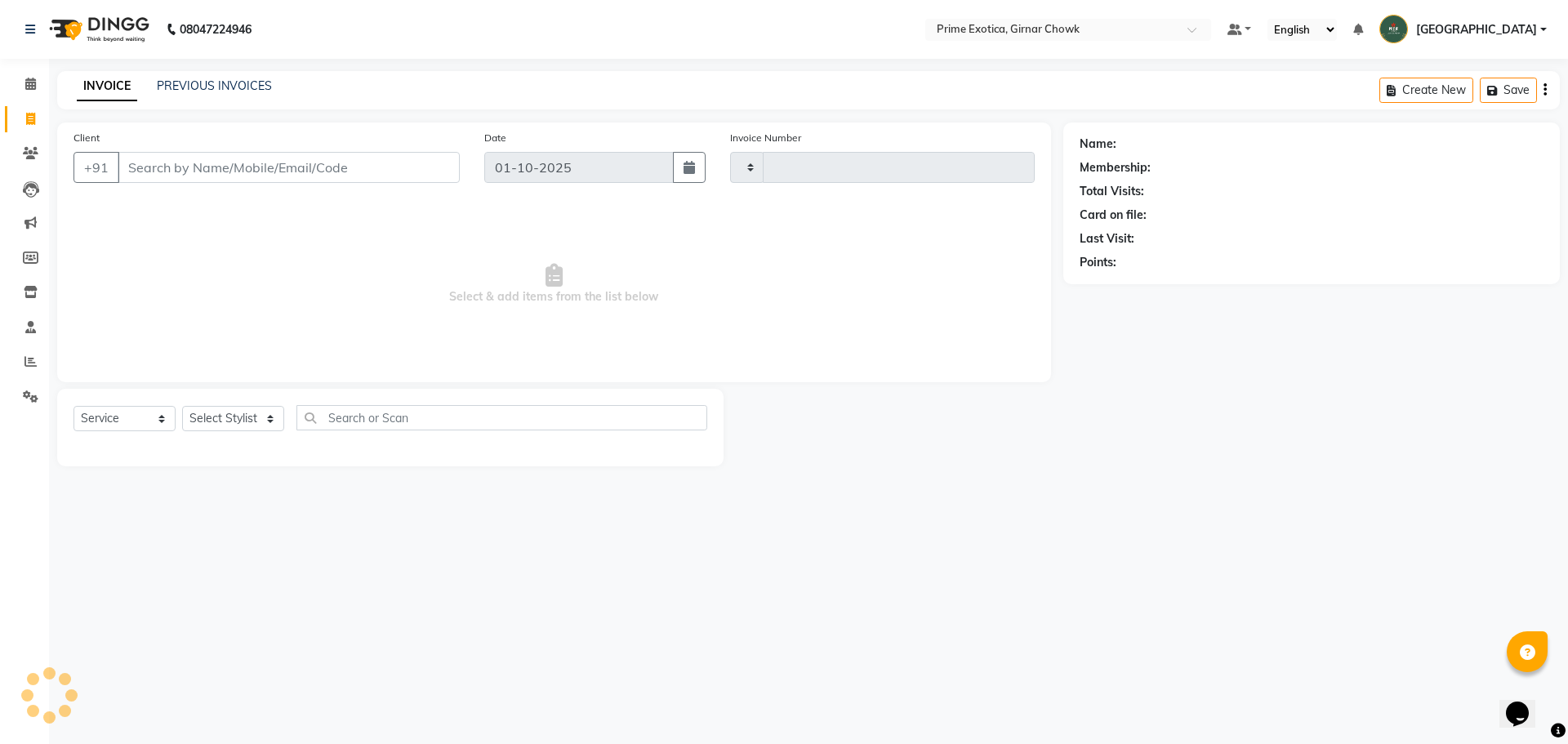
type input "1091"
select select "5796"
click at [190, 167] on input "Client" at bounding box center [288, 167] width 343 height 31
click at [284, 169] on input "Client" at bounding box center [288, 167] width 343 height 31
type input "8999590174"
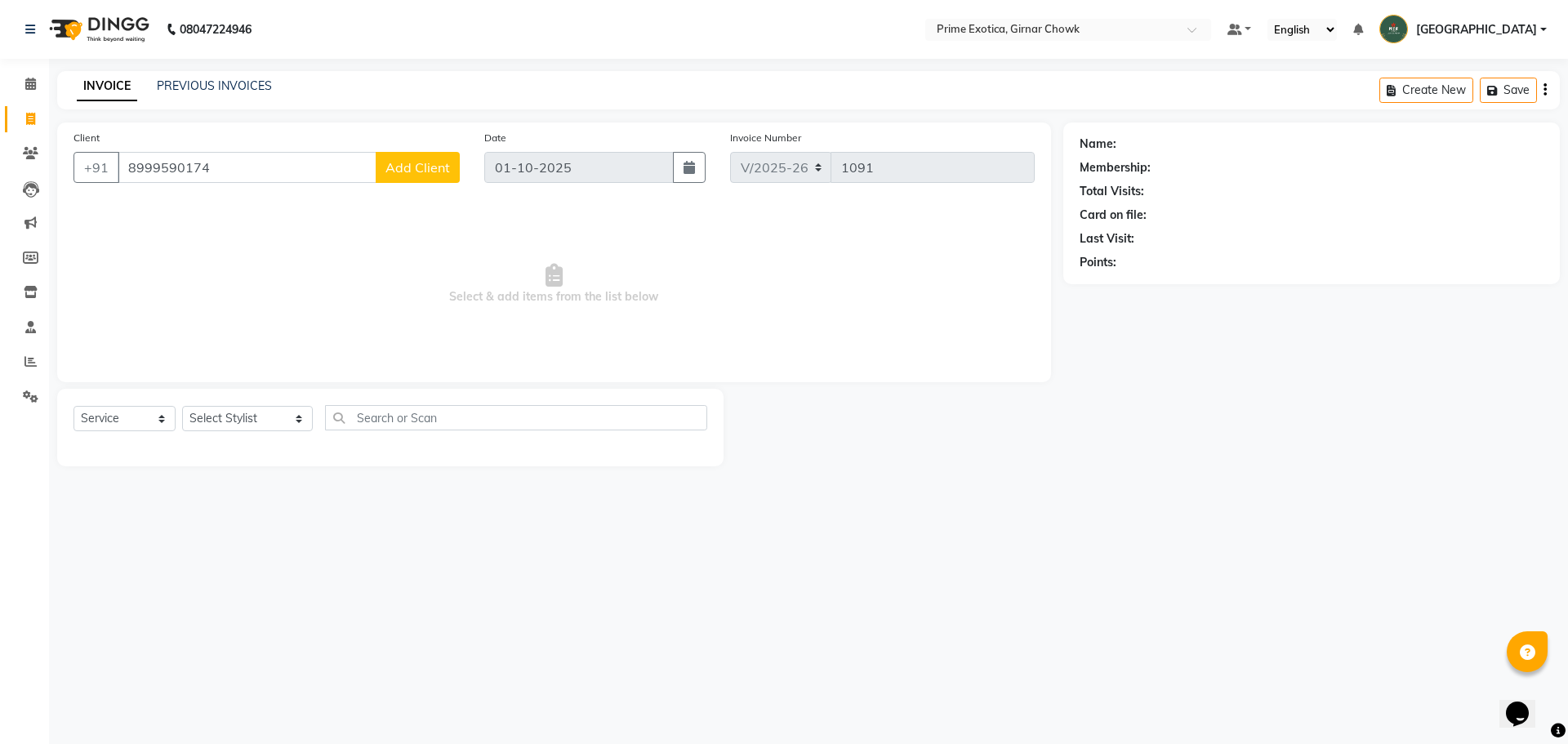
click at [411, 165] on span "Add Client" at bounding box center [417, 167] width 65 height 17
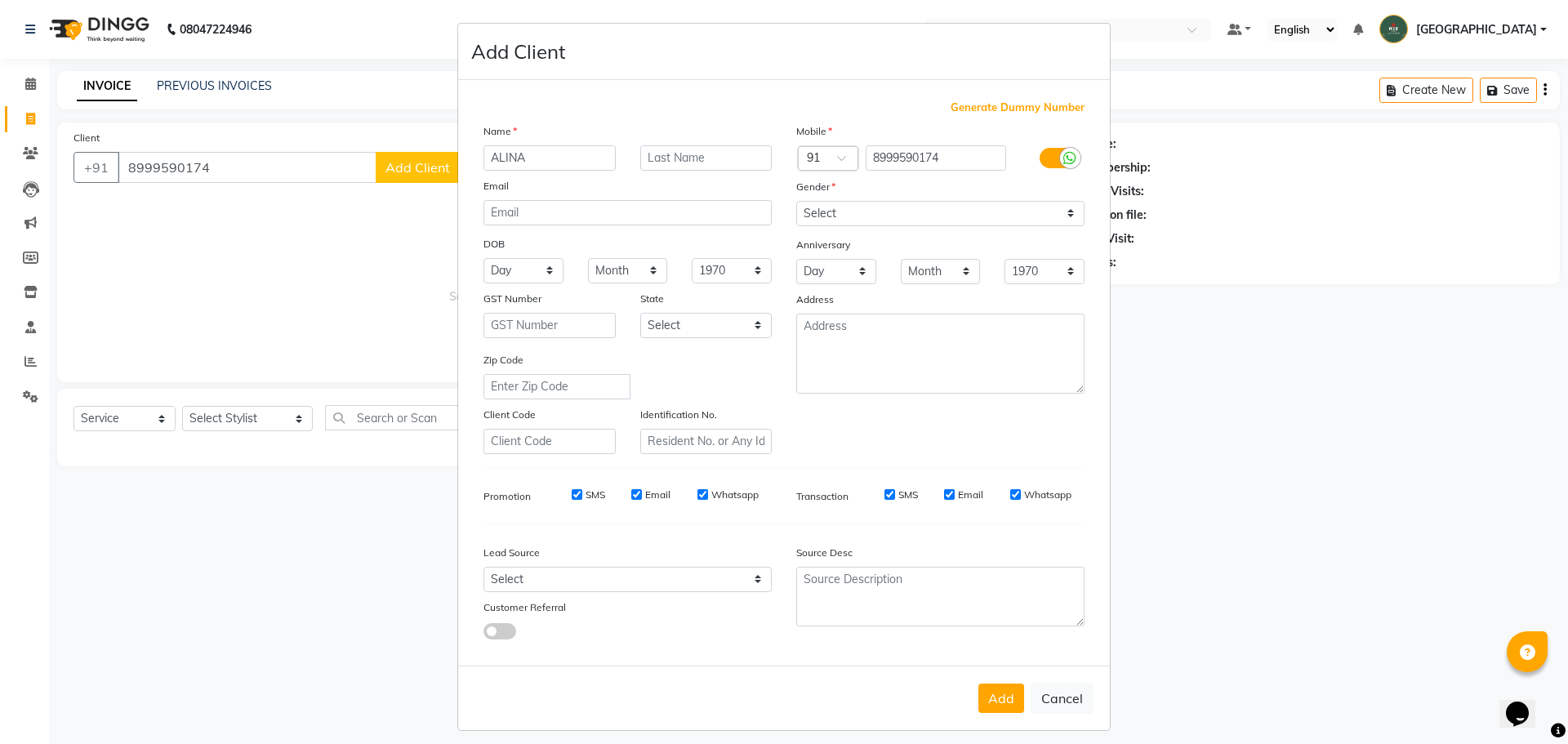
type input "ALINA"
click at [655, 152] on input "text" at bounding box center [706, 158] width 132 height 26
type input "SHEIKH"
click at [941, 210] on select "Select Male Female Other Prefer Not To Say" at bounding box center [940, 214] width 288 height 26
select select "female"
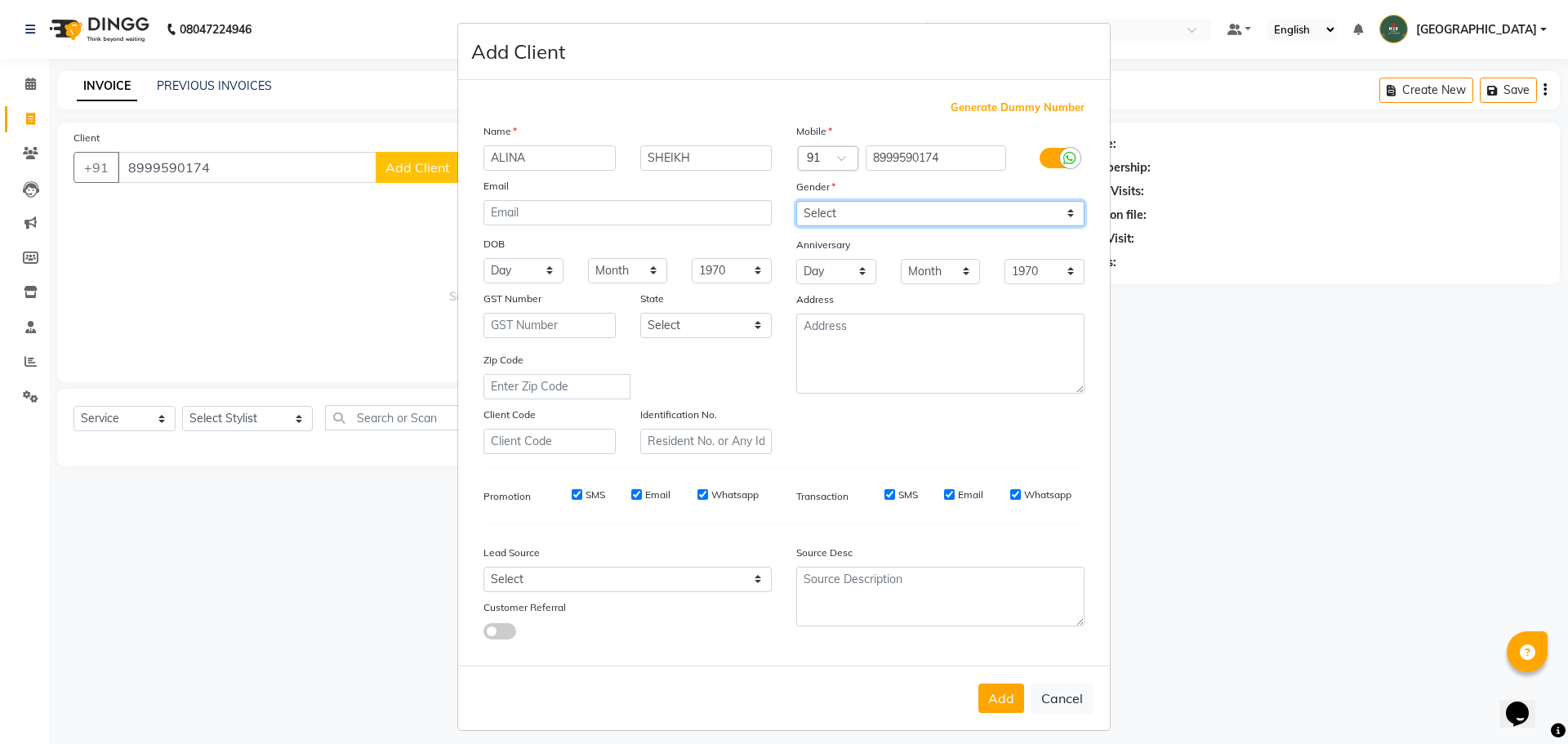
click at [796, 201] on select "Select Male Female Other Prefer Not To Say" at bounding box center [940, 214] width 288 height 26
click at [996, 703] on button "Add" at bounding box center [1001, 698] width 45 height 30
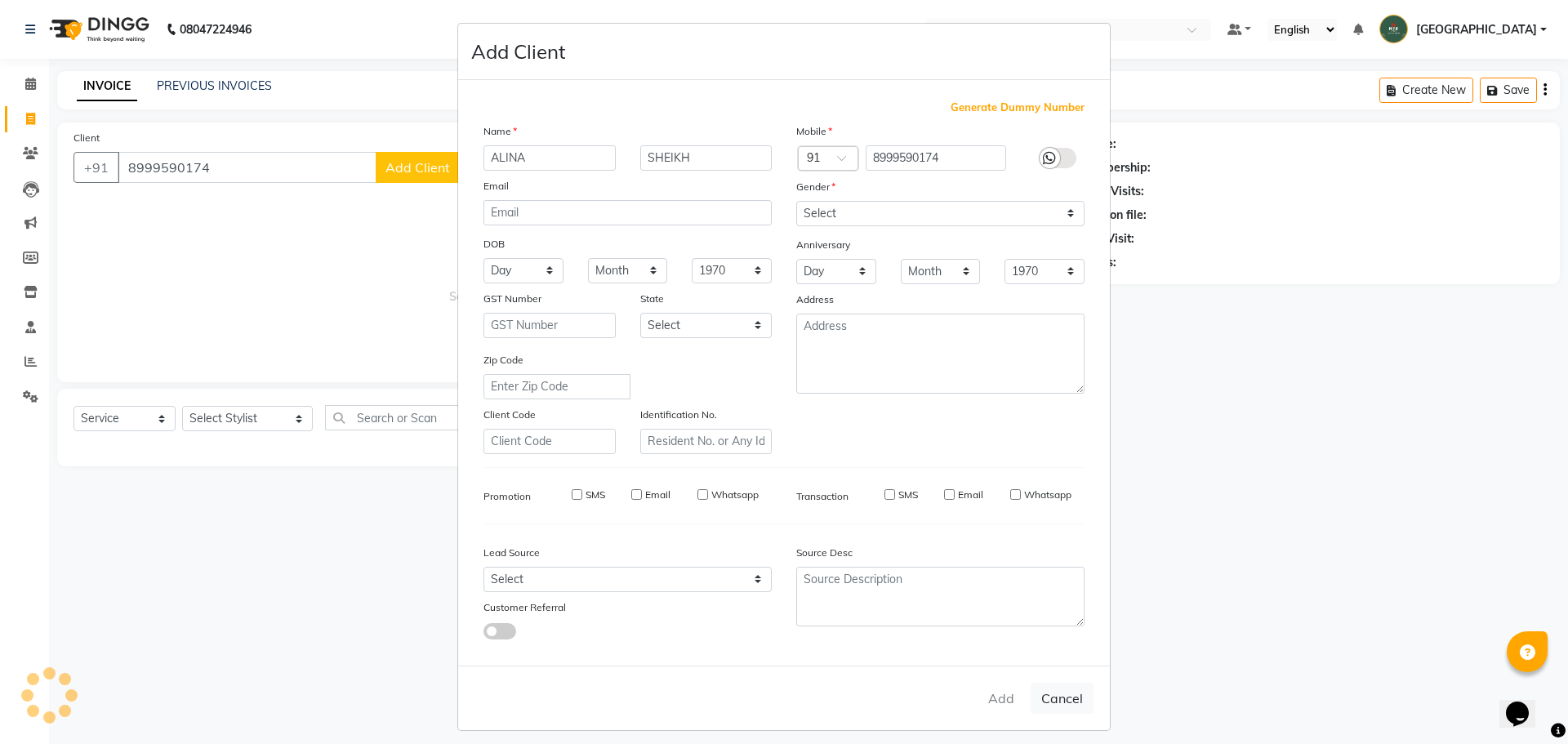
select select
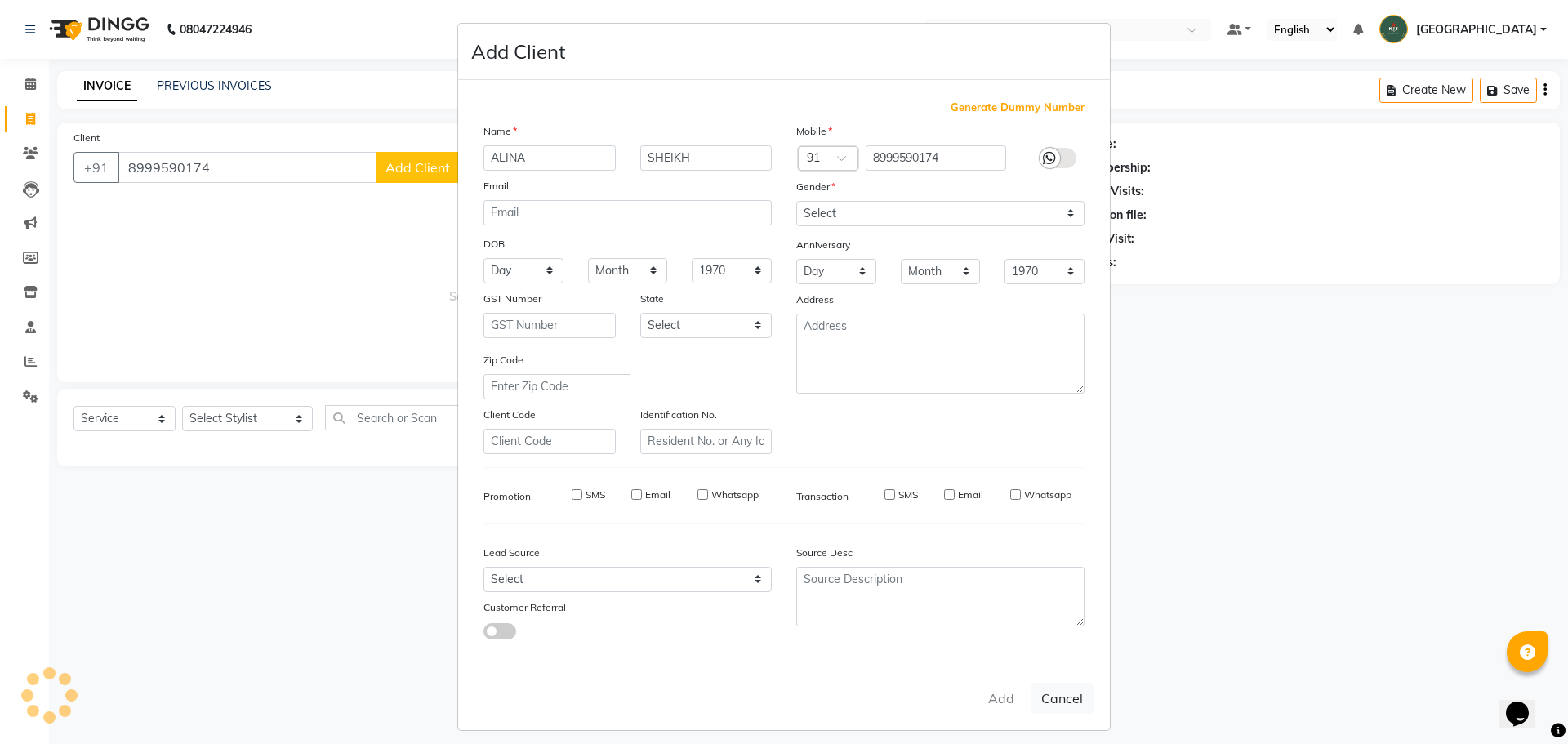
select select
checkbox input "false"
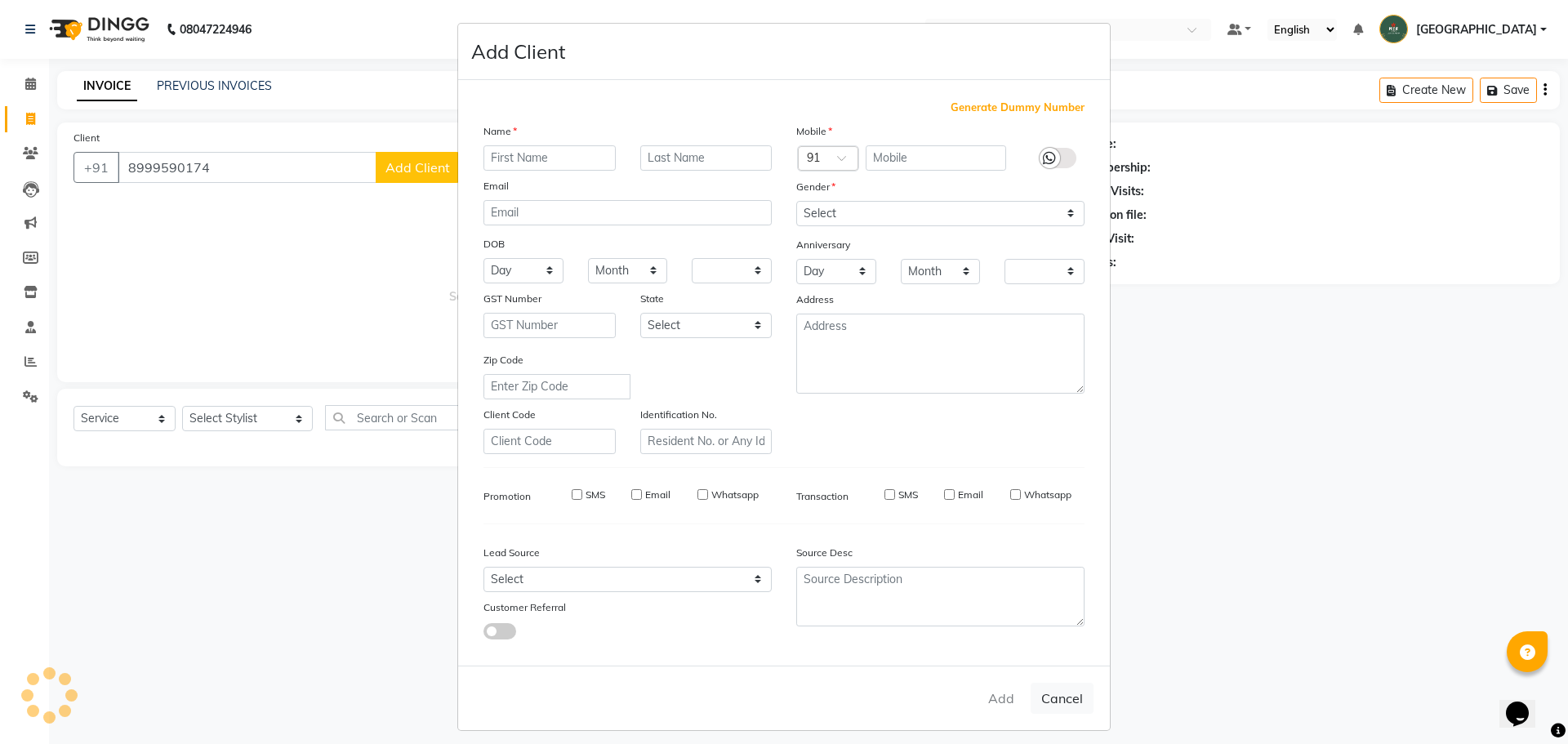
checkbox input "false"
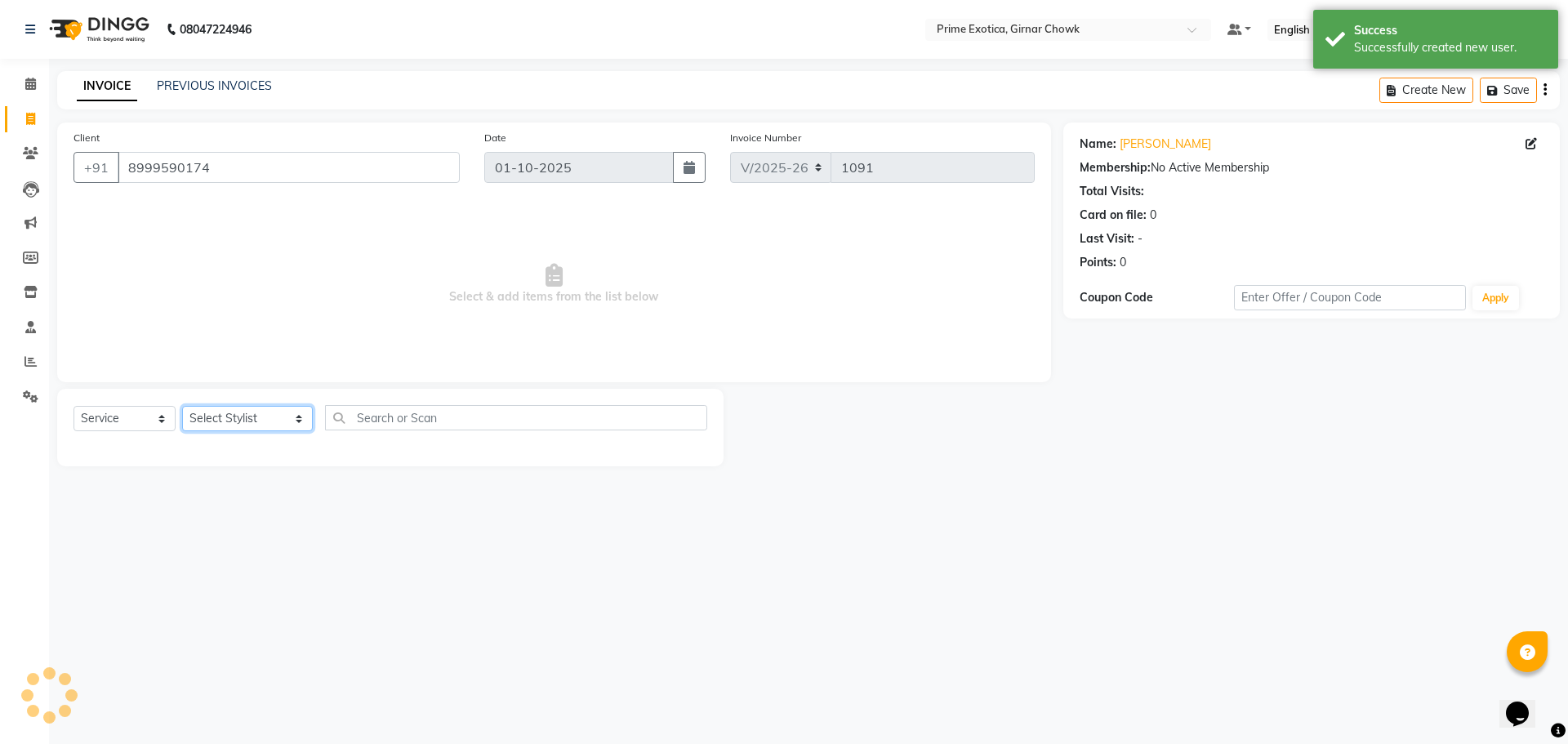
click at [243, 428] on select "Select Stylist [PERSON_NAME] ADMIN [PERSON_NAME] [PERSON_NAME] [PERSON_NAME] [P…" at bounding box center [247, 418] width 131 height 26
select select "45353"
click at [182, 405] on select "Select Stylist [PERSON_NAME] ADMIN [PERSON_NAME] [PERSON_NAME] [PERSON_NAME] [P…" at bounding box center [247, 418] width 131 height 26
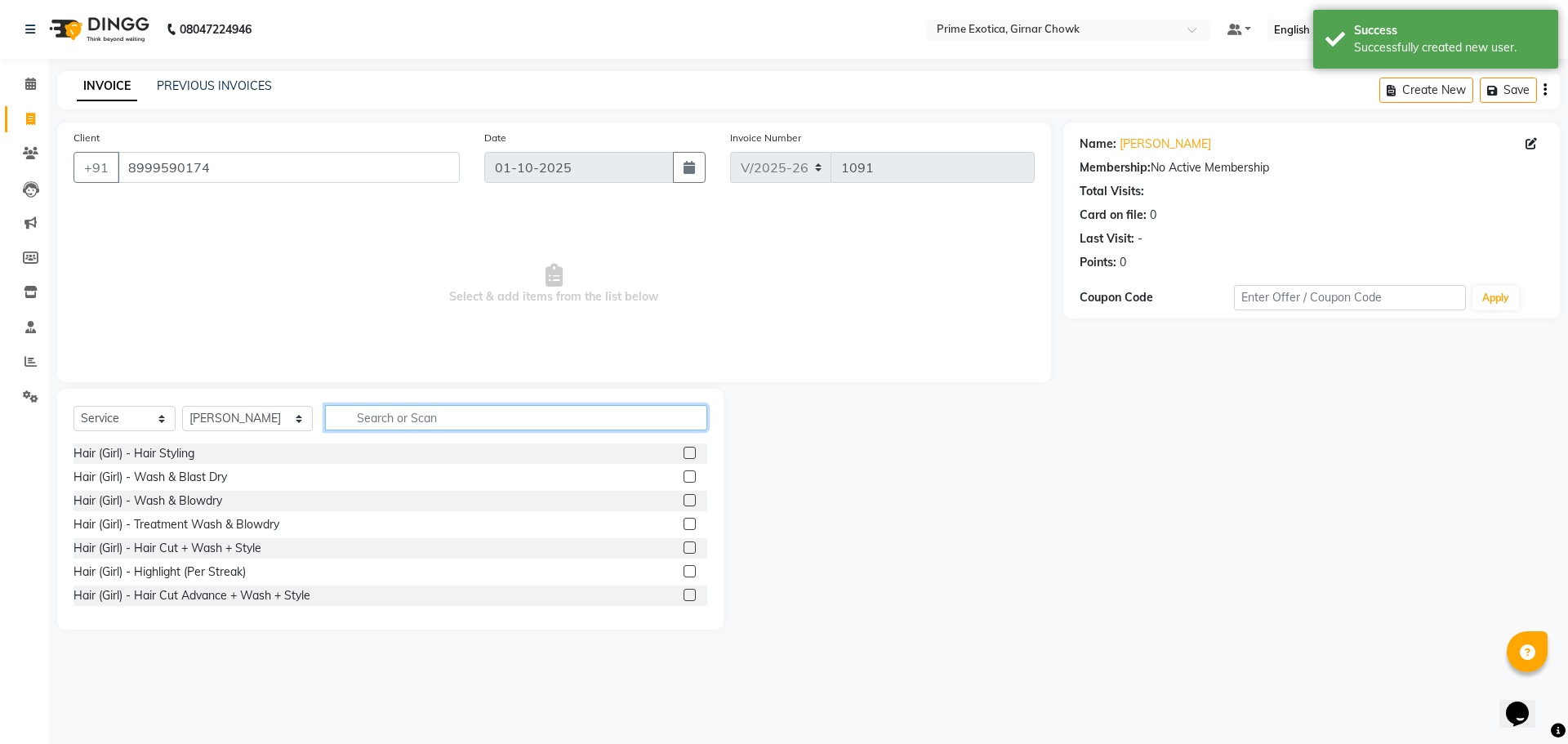
click at [356, 421] on input "text" at bounding box center [516, 417] width 382 height 26
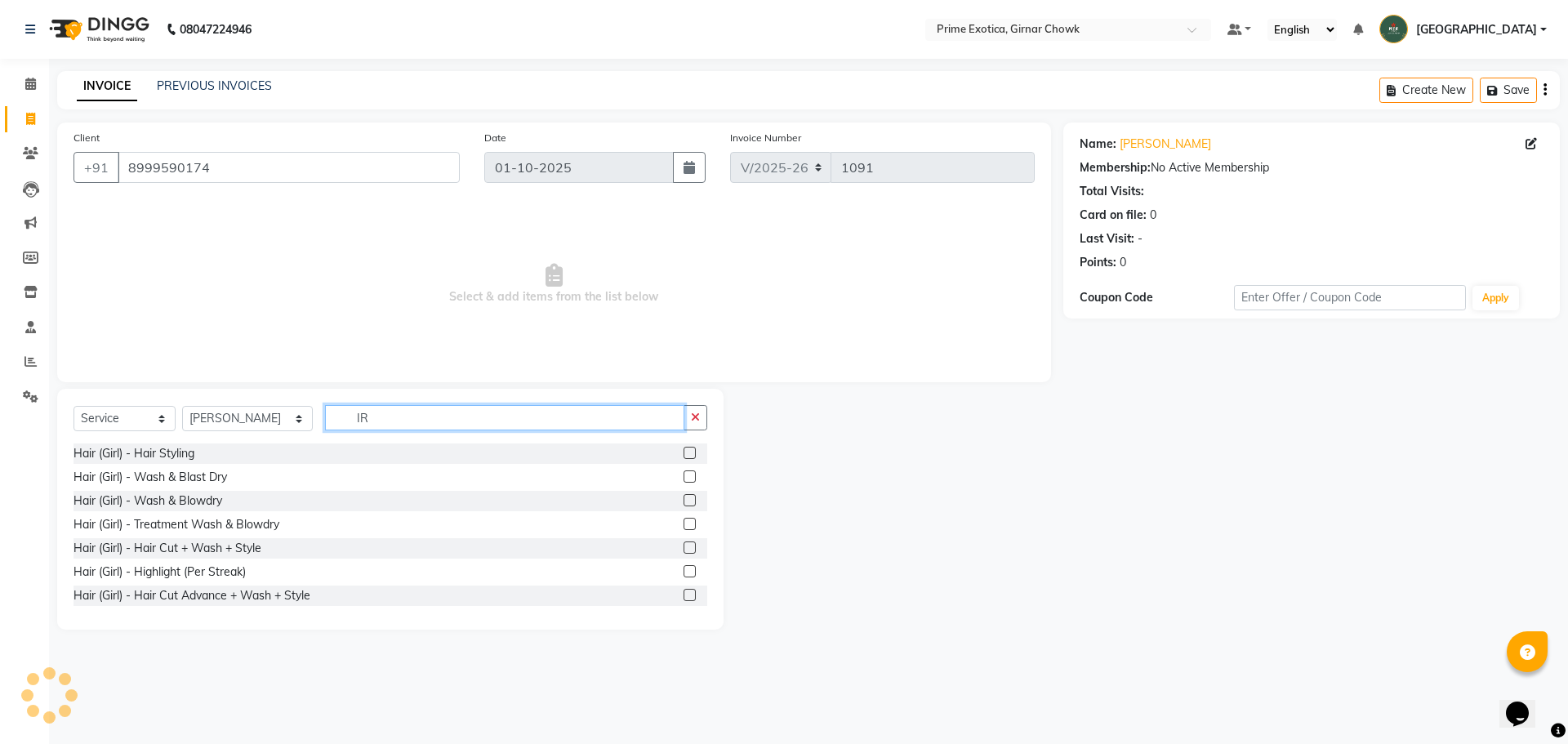
type input "I"
type input "i"
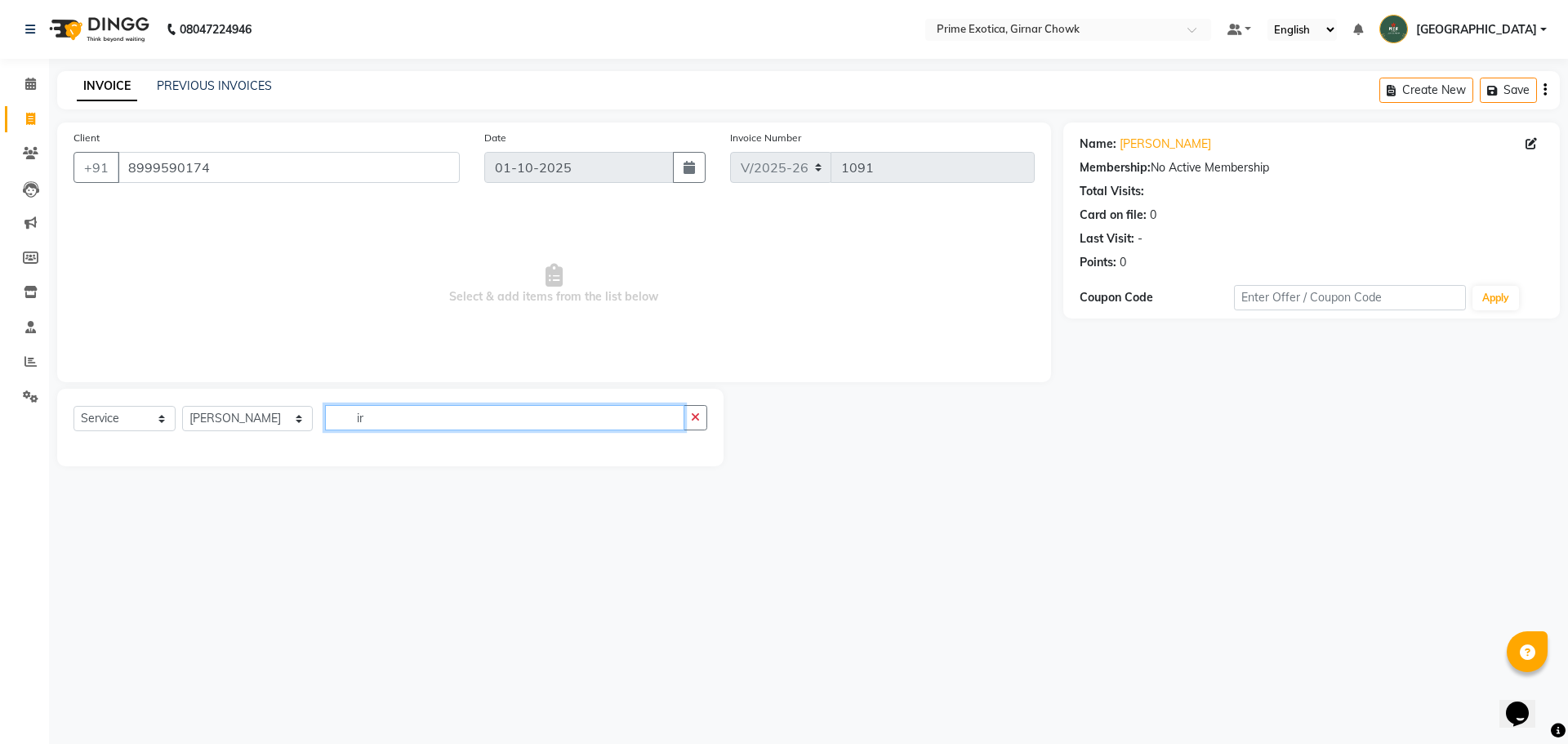
type input "i"
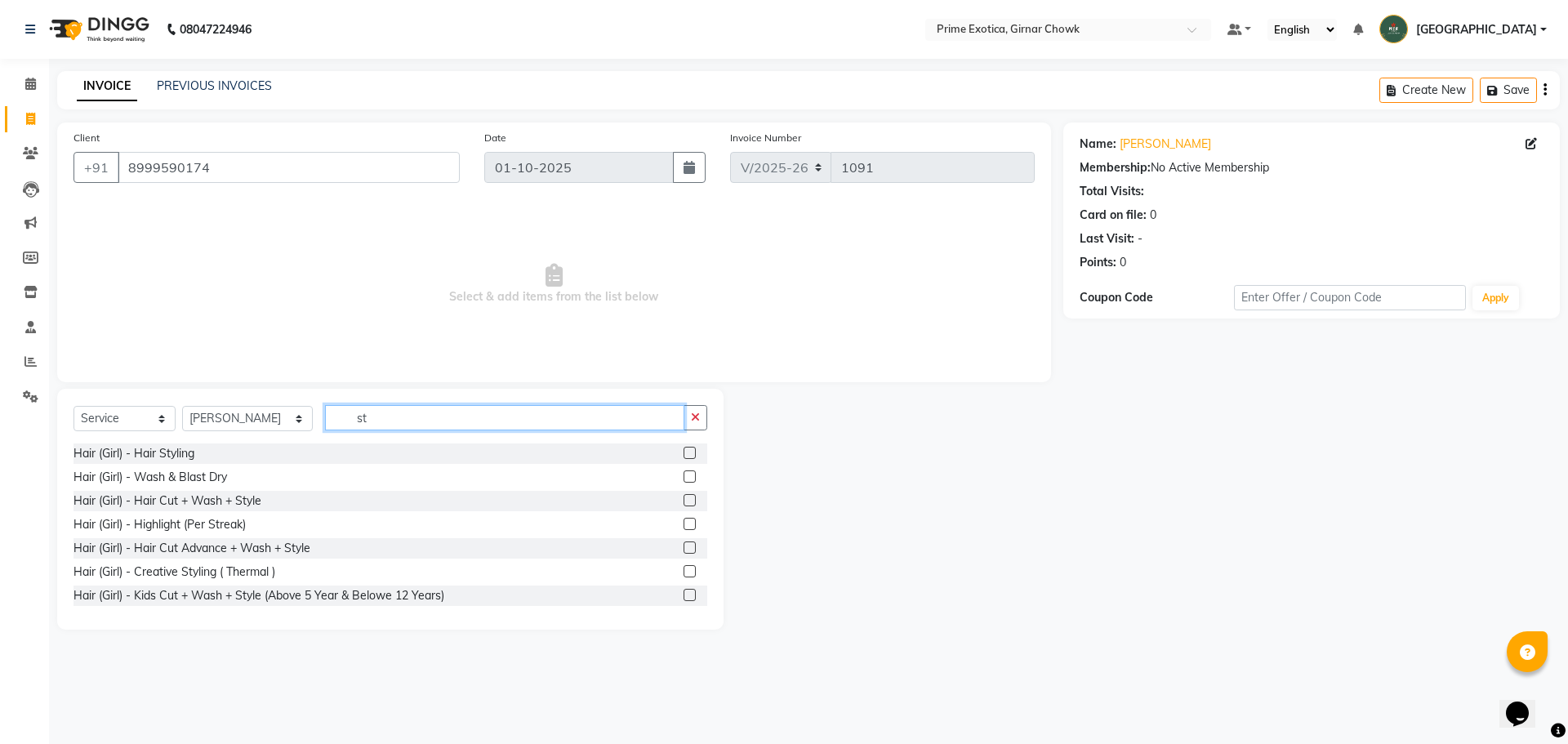
type input "s"
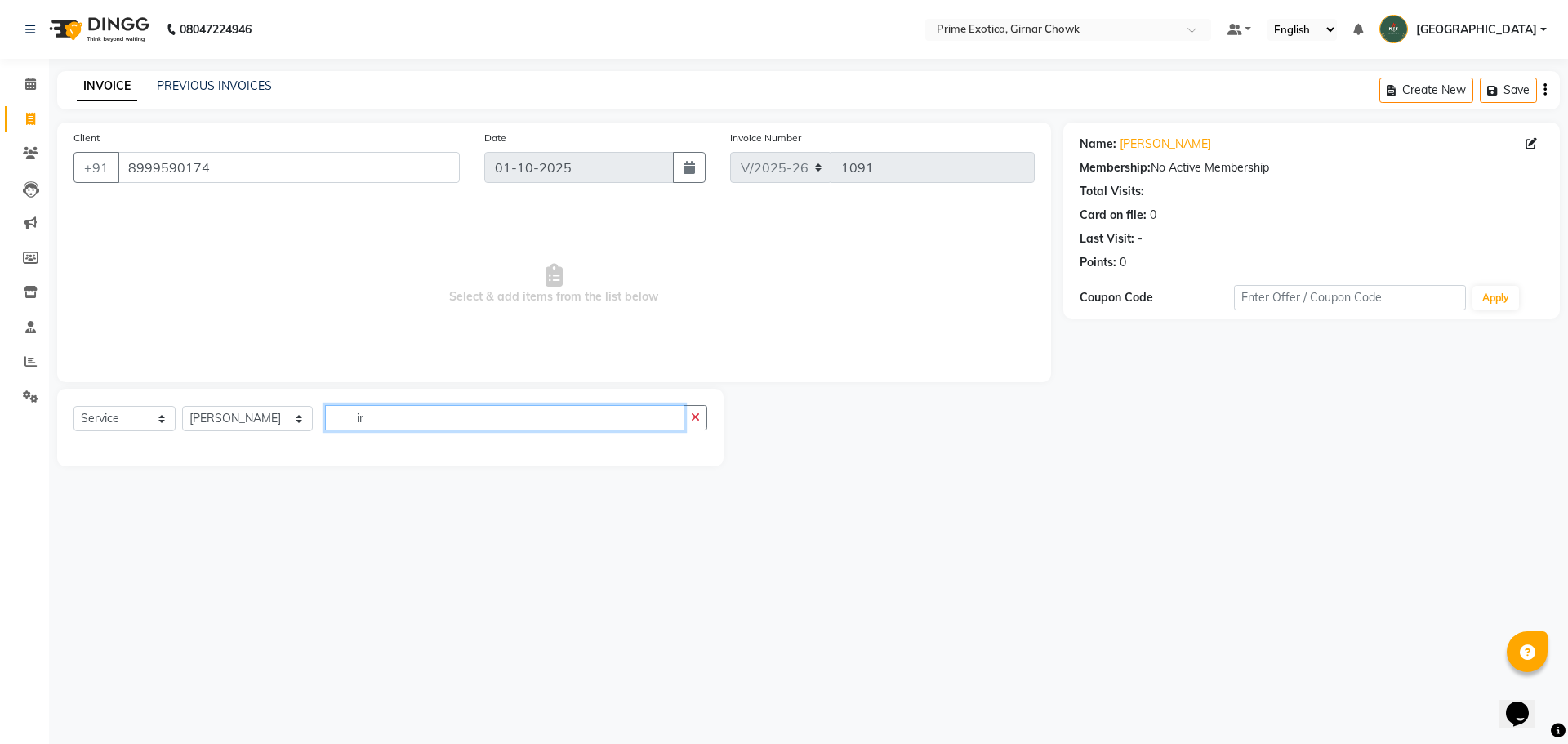
type input "i"
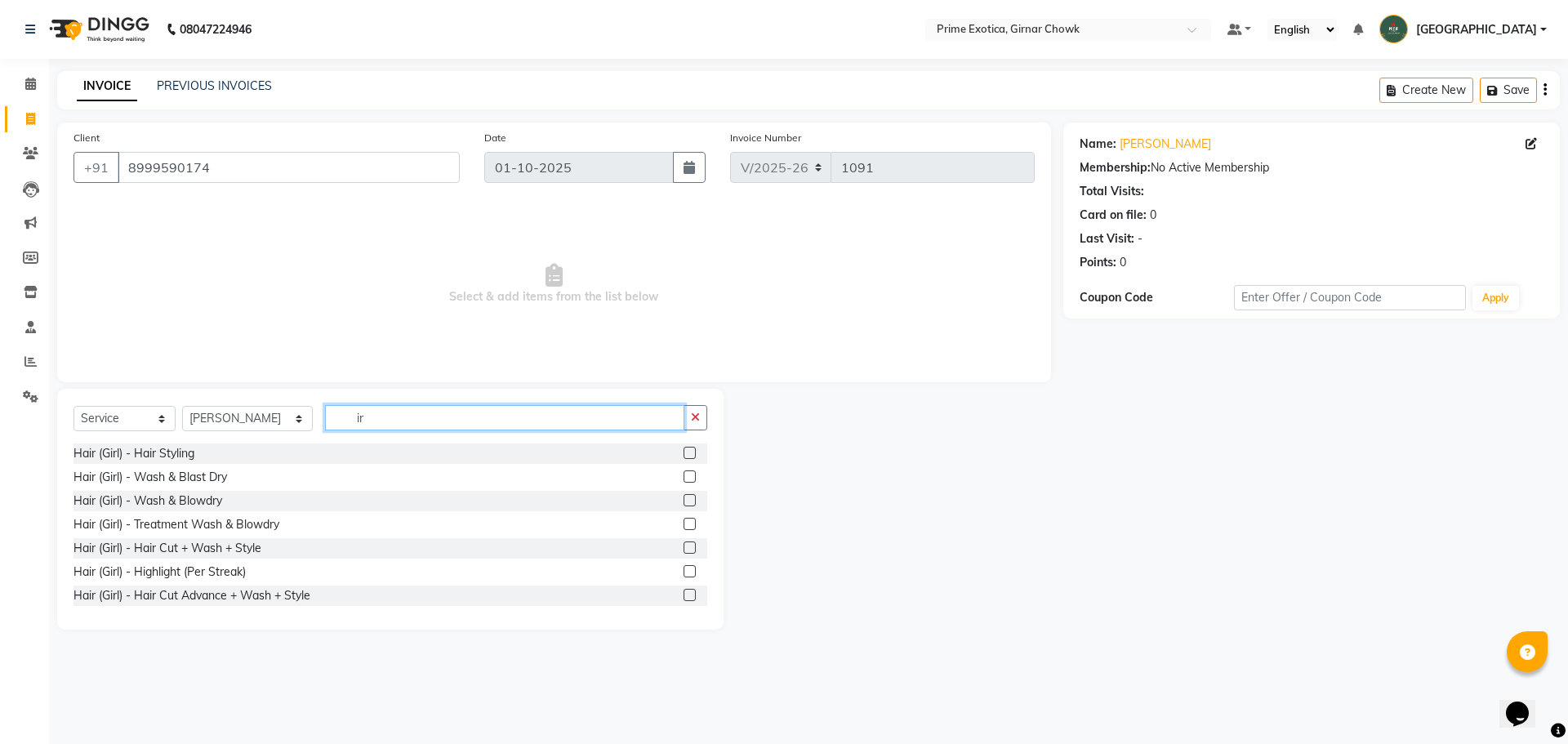
type input "i"
type input "hair"
click at [683, 450] on label at bounding box center [689, 453] width 12 height 12
click at [683, 450] on input "checkbox" at bounding box center [688, 453] width 11 height 11
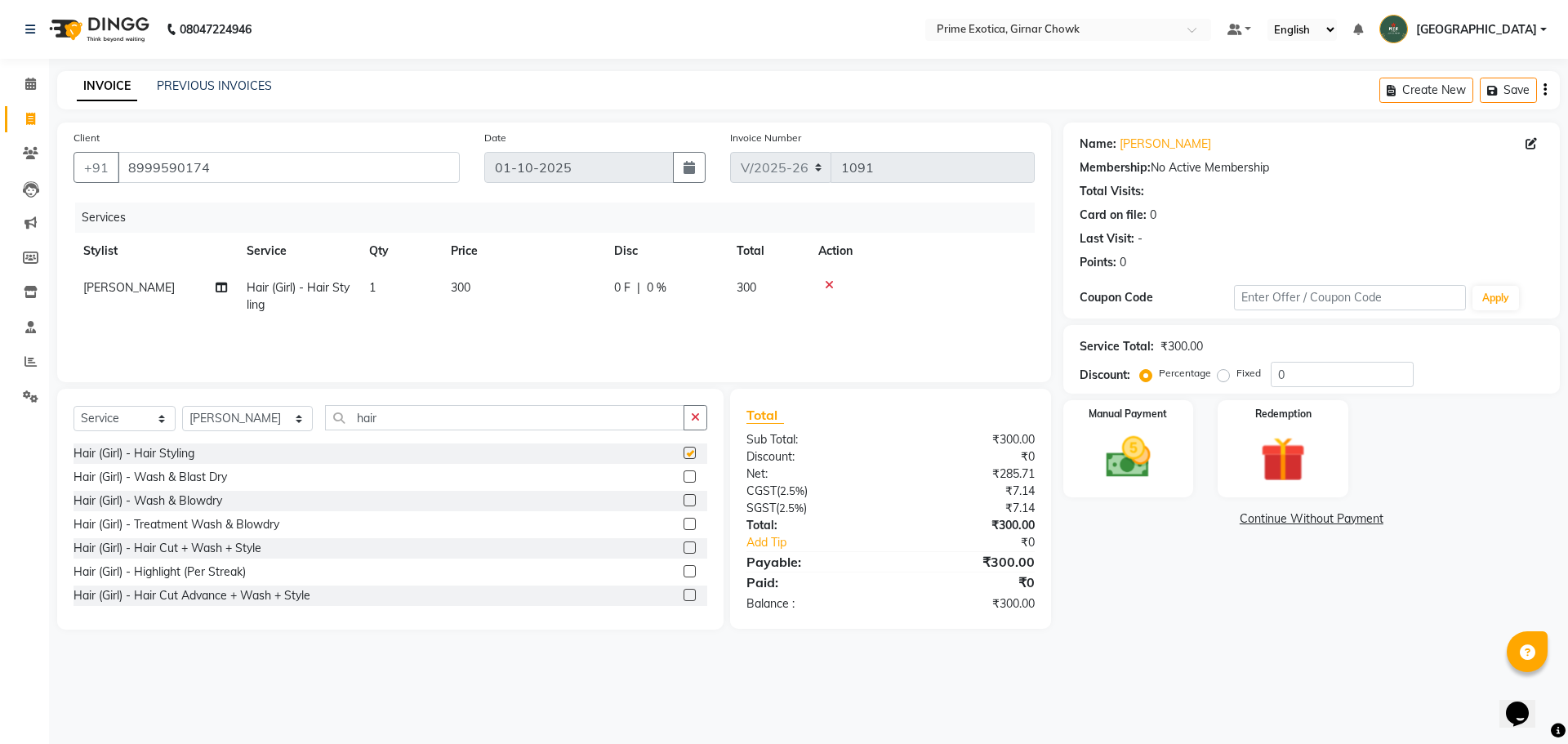
checkbox input "false"
click at [466, 291] on span "300" at bounding box center [461, 286] width 20 height 15
select select "45353"
drag, startPoint x: 578, startPoint y: 286, endPoint x: 481, endPoint y: 298, distance: 97.7
click at [481, 298] on tr "ADITI SHENDE ADMIN Akansha Nagarale AMAN SHEIKH Ashish Singh Rathore Nisha Tayd…" at bounding box center [554, 300] width 961 height 62
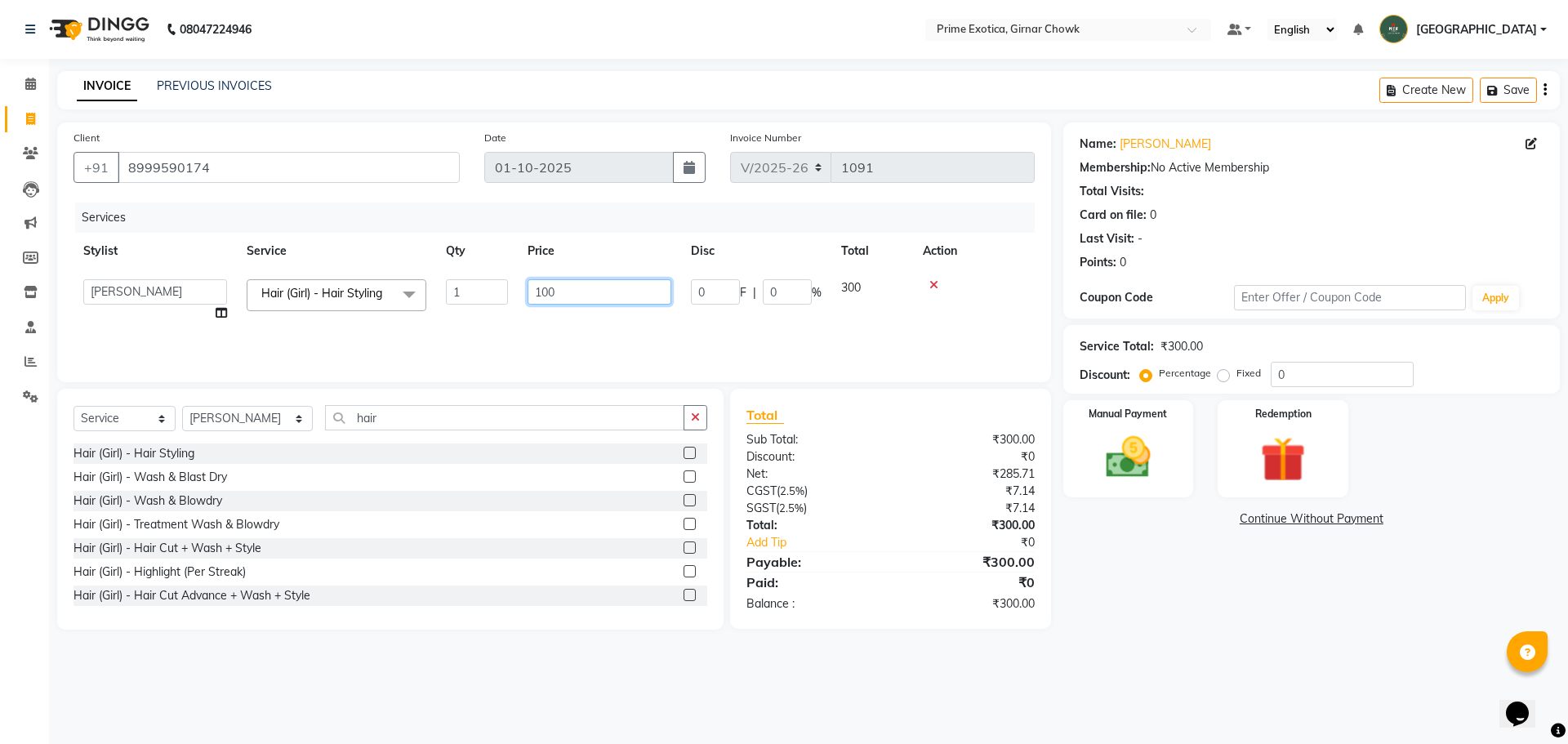
type input "1000"
click at [1156, 431] on img at bounding box center [1127, 457] width 76 height 54
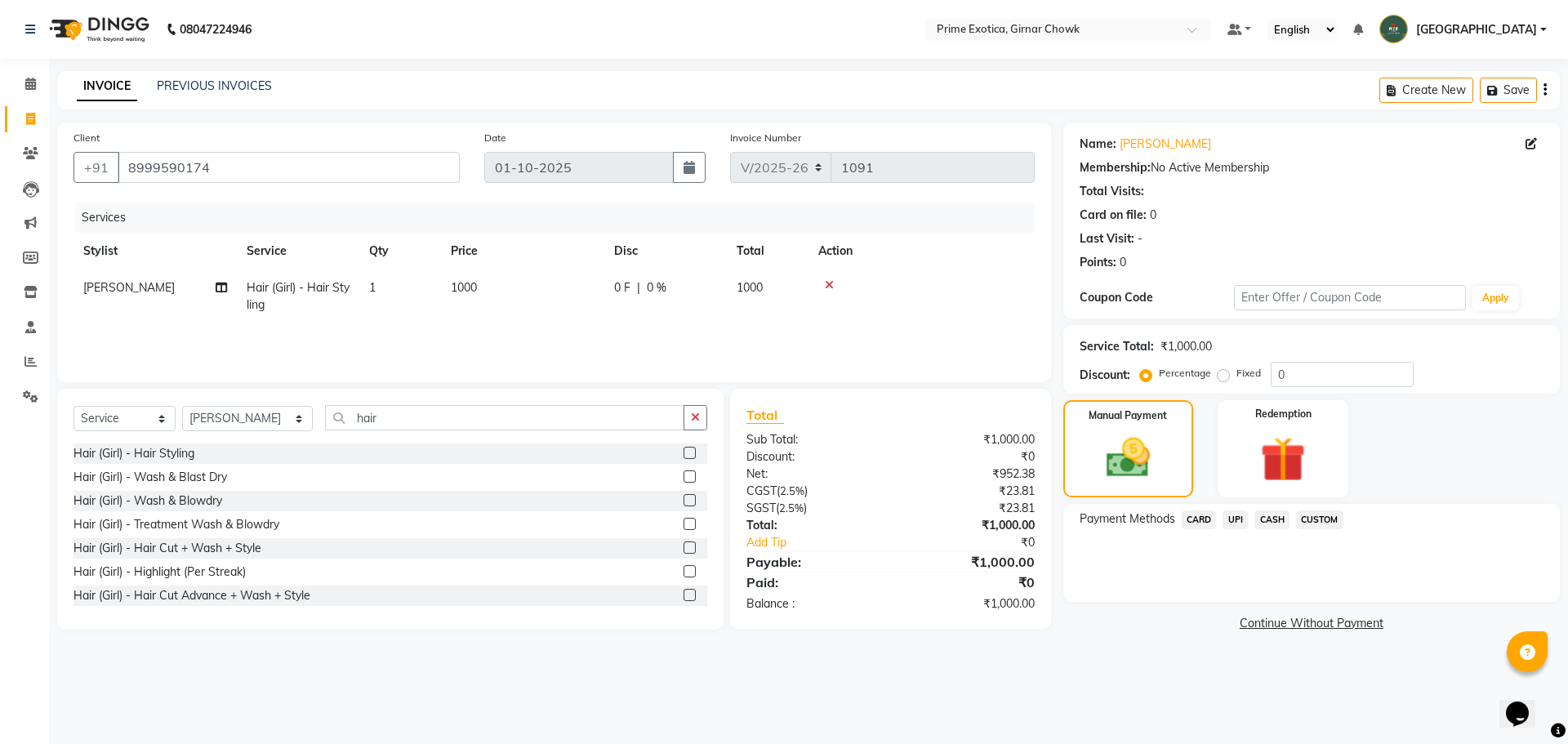
click at [1271, 520] on span "CASH" at bounding box center [1272, 519] width 35 height 19
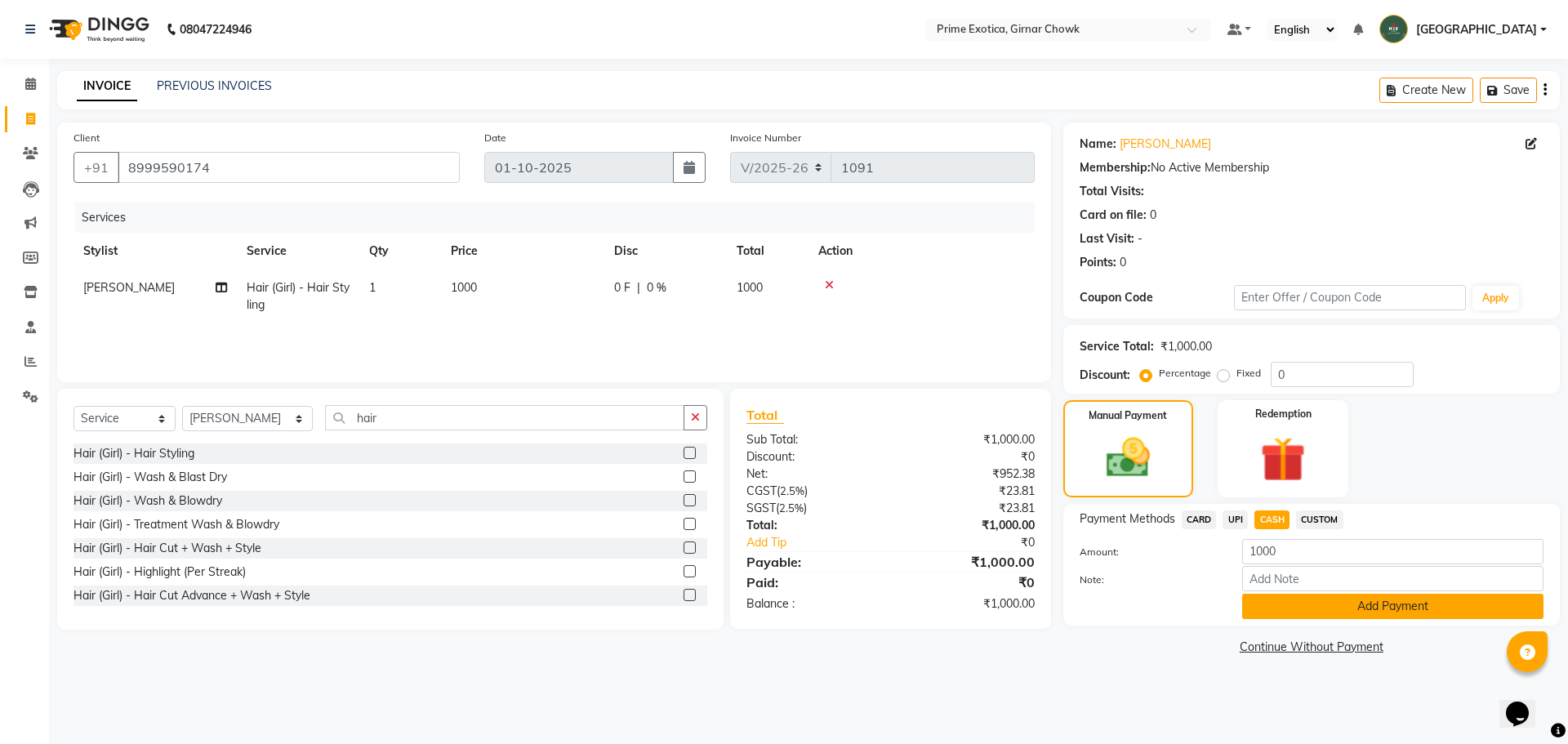
click at [1253, 604] on button "Add Payment" at bounding box center [1393, 606] width 301 height 26
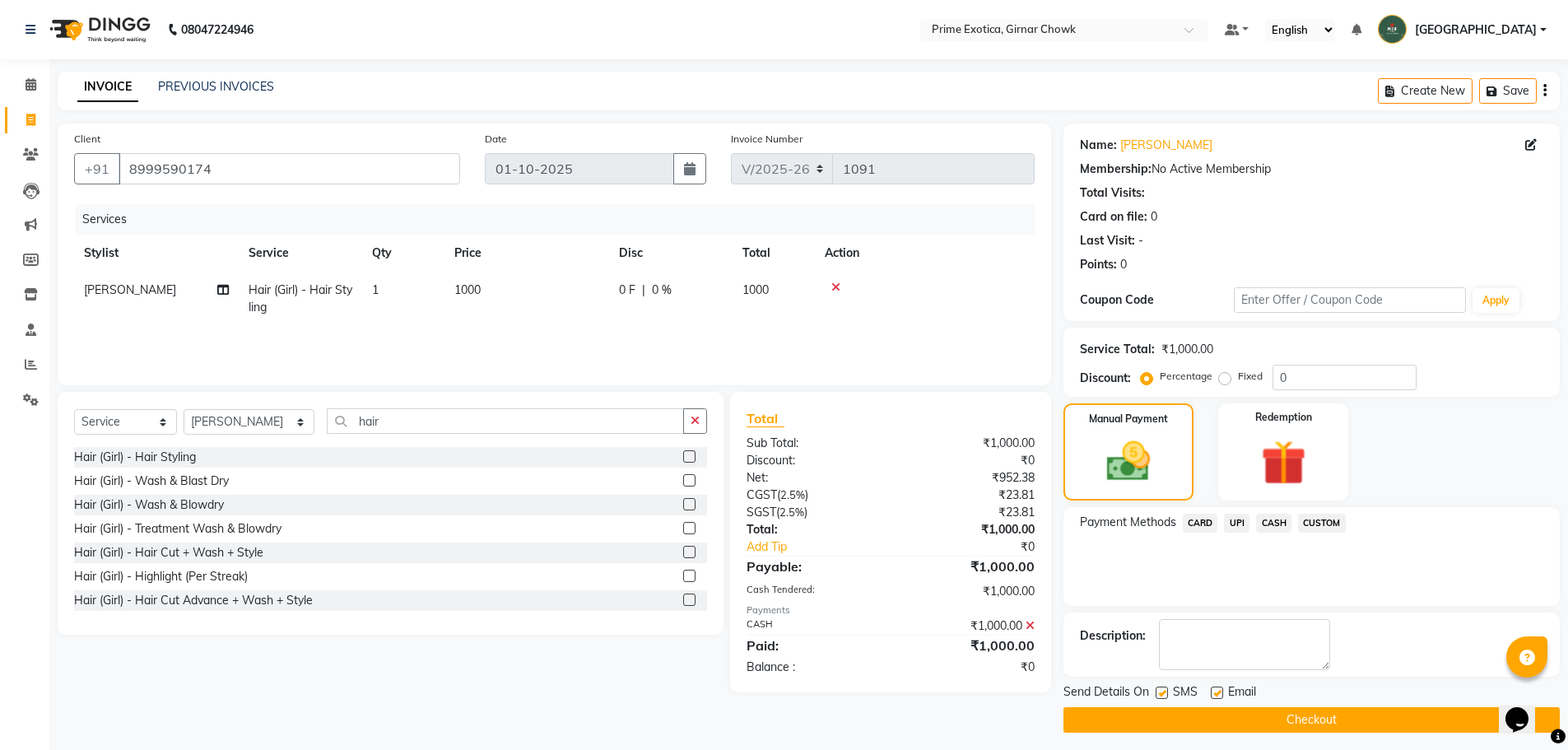
click at [1238, 717] on button "Checkout" at bounding box center [1312, 719] width 496 height 26
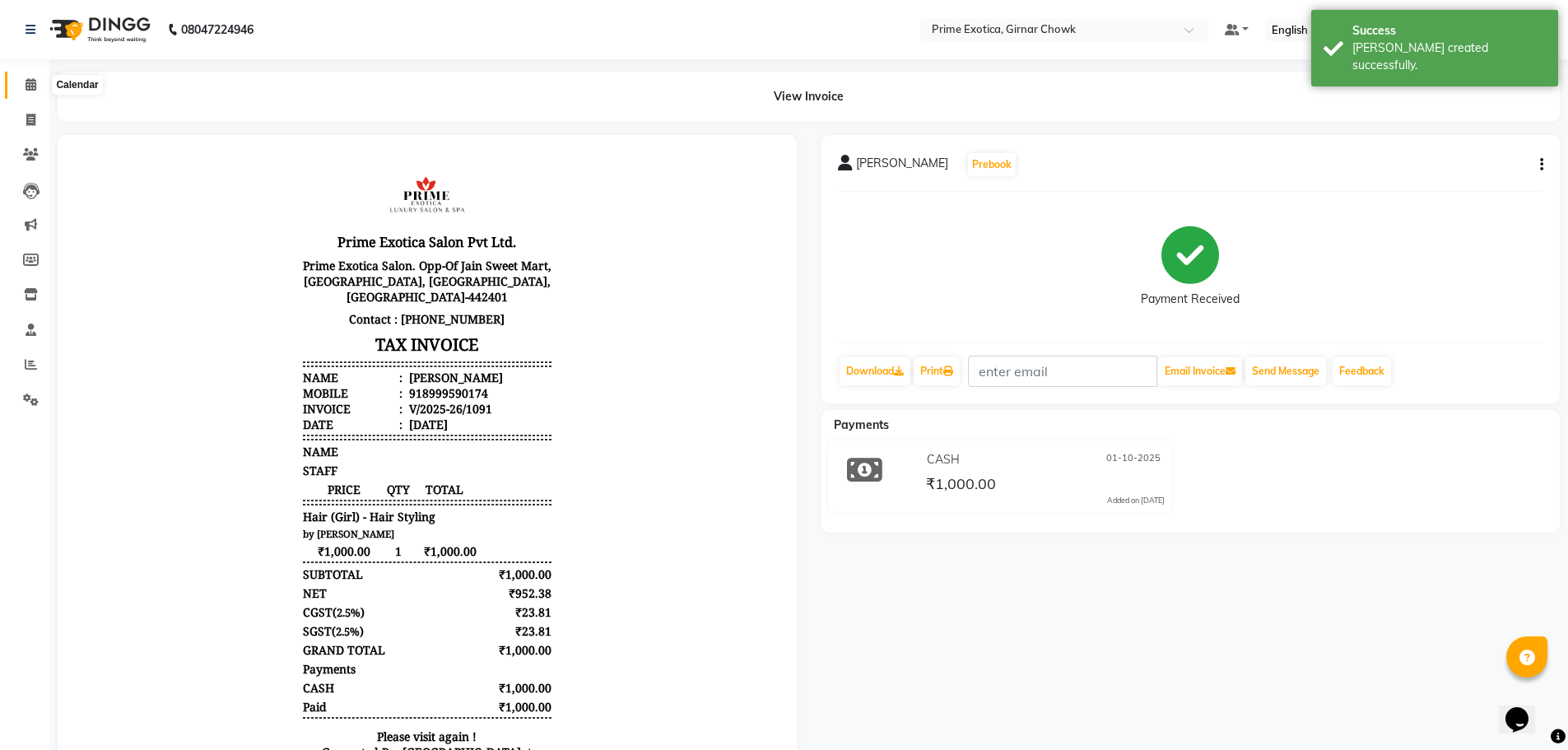
click at [38, 93] on span at bounding box center [31, 84] width 29 height 19
click at [34, 158] on icon at bounding box center [31, 154] width 16 height 12
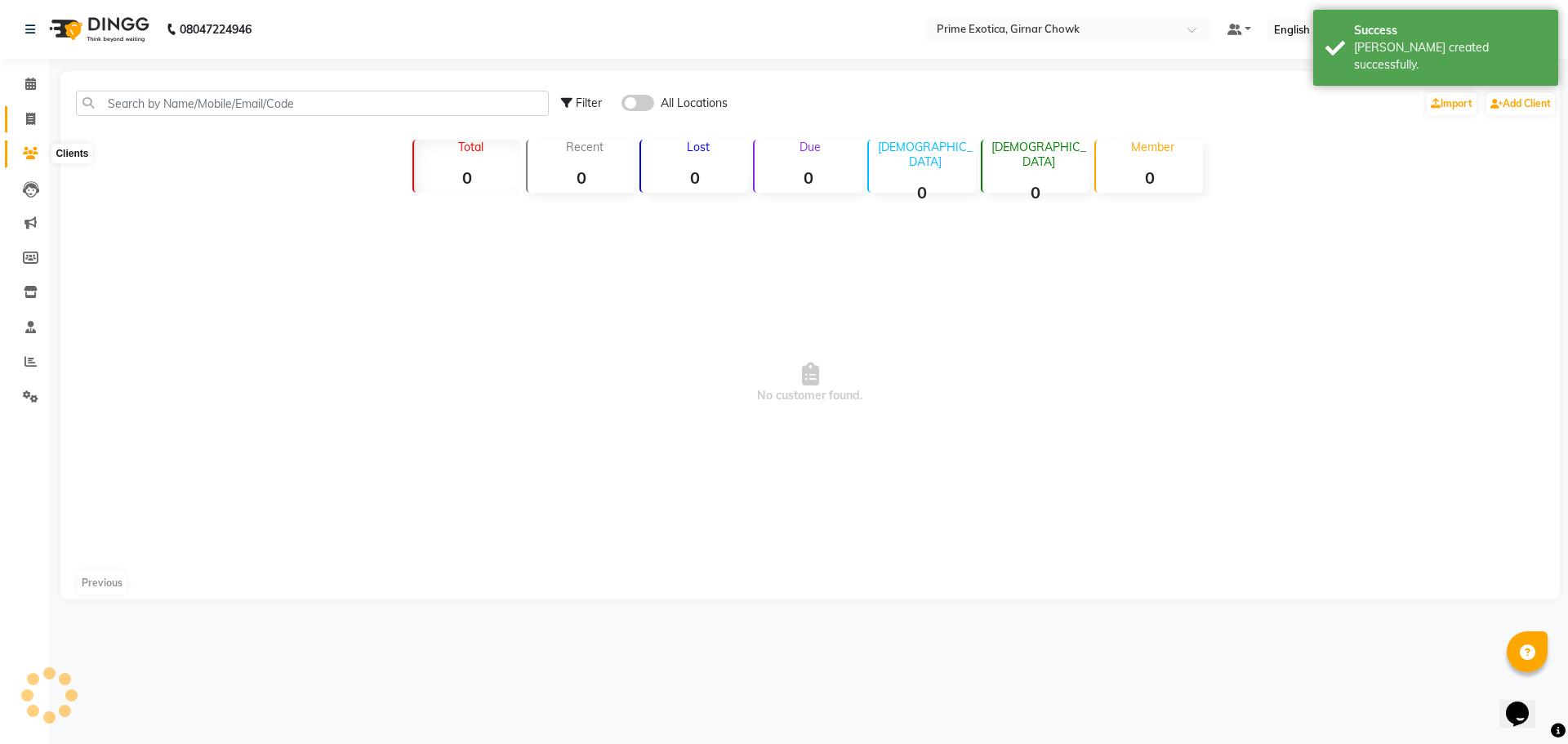
click at [21, 116] on span at bounding box center [31, 119] width 29 height 19
select select "service"
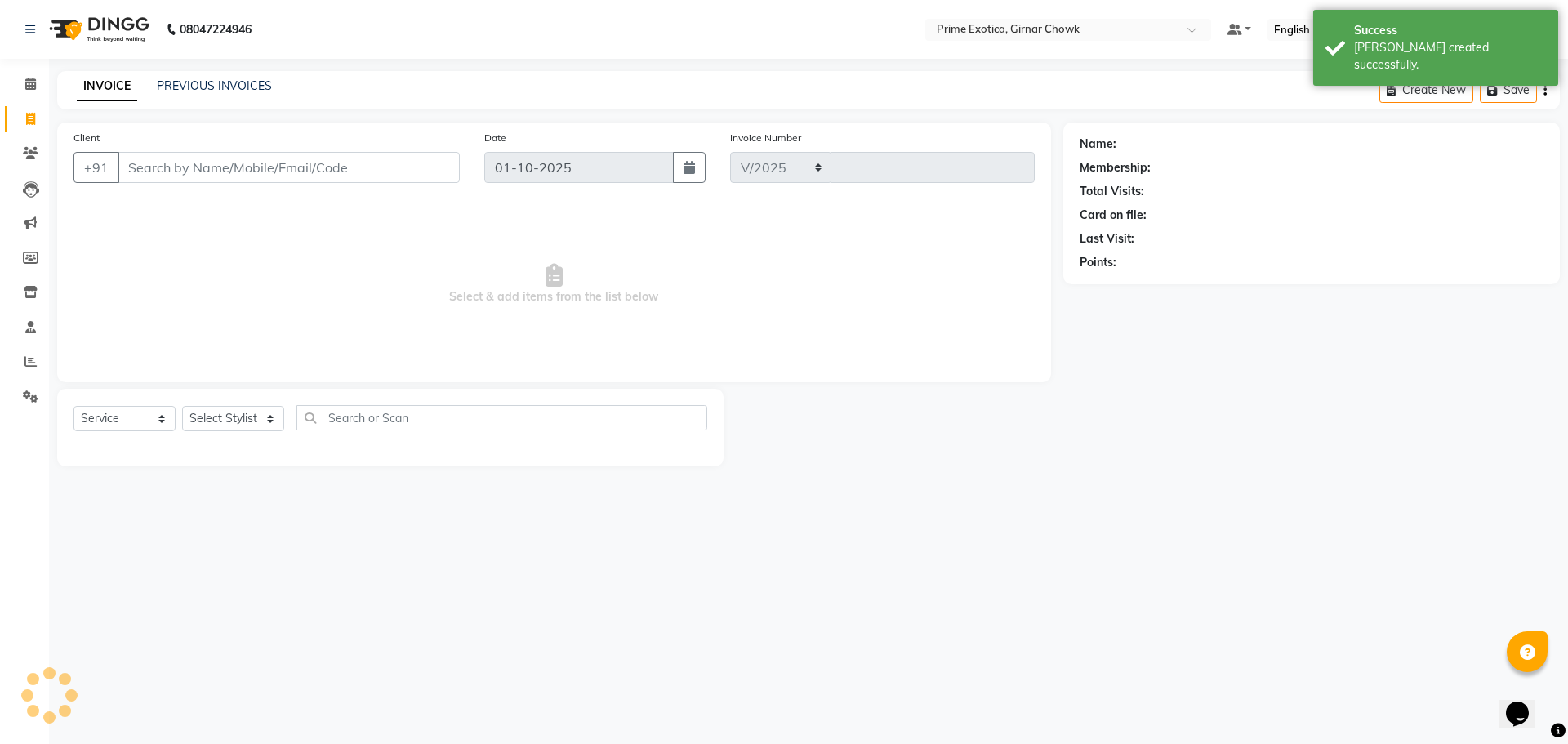
select select "5796"
type input "1092"
click at [239, 87] on link "PREVIOUS INVOICES" at bounding box center [214, 86] width 115 height 15
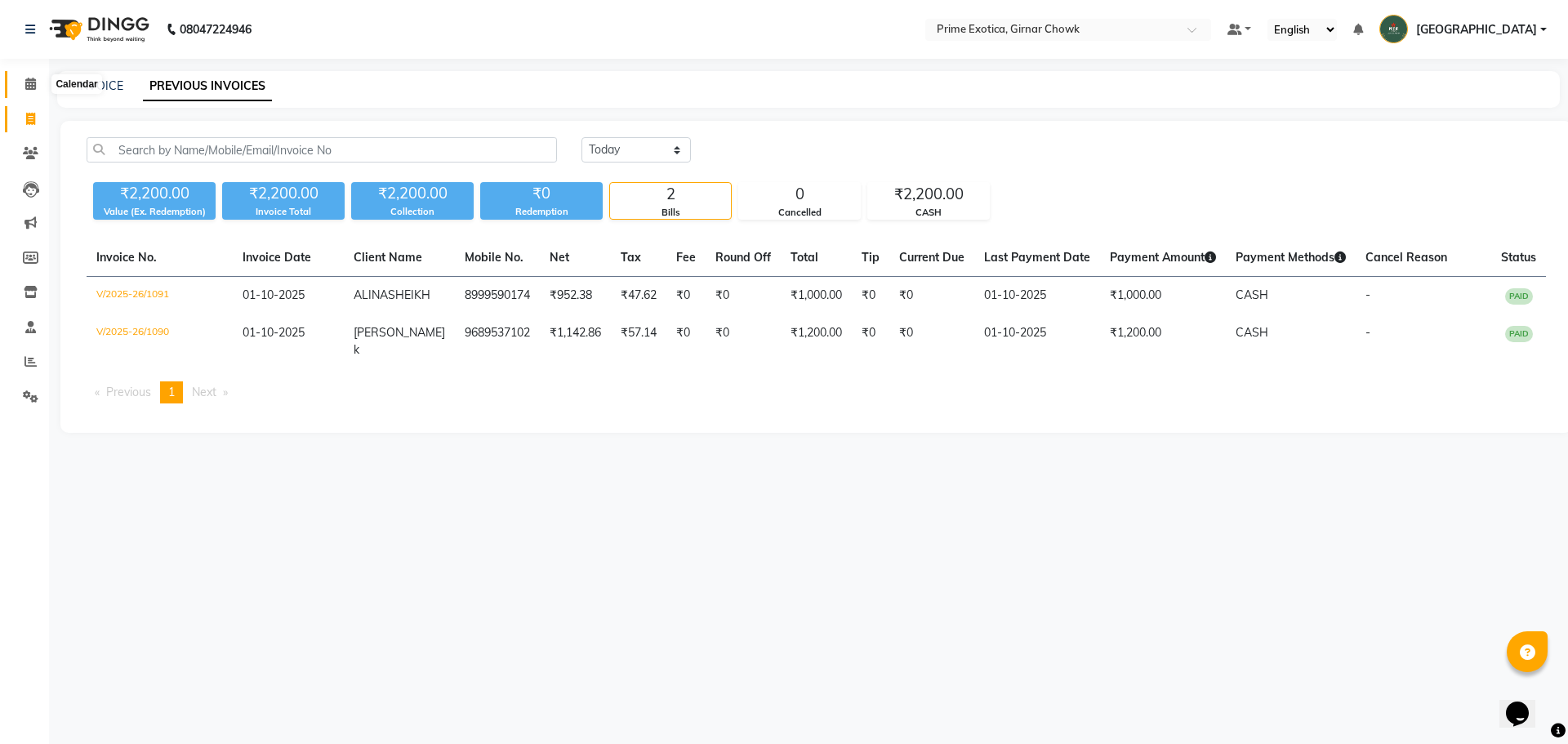
drag, startPoint x: 29, startPoint y: 86, endPoint x: 31, endPoint y: 106, distance: 20.1
click at [29, 86] on icon at bounding box center [31, 84] width 11 height 12
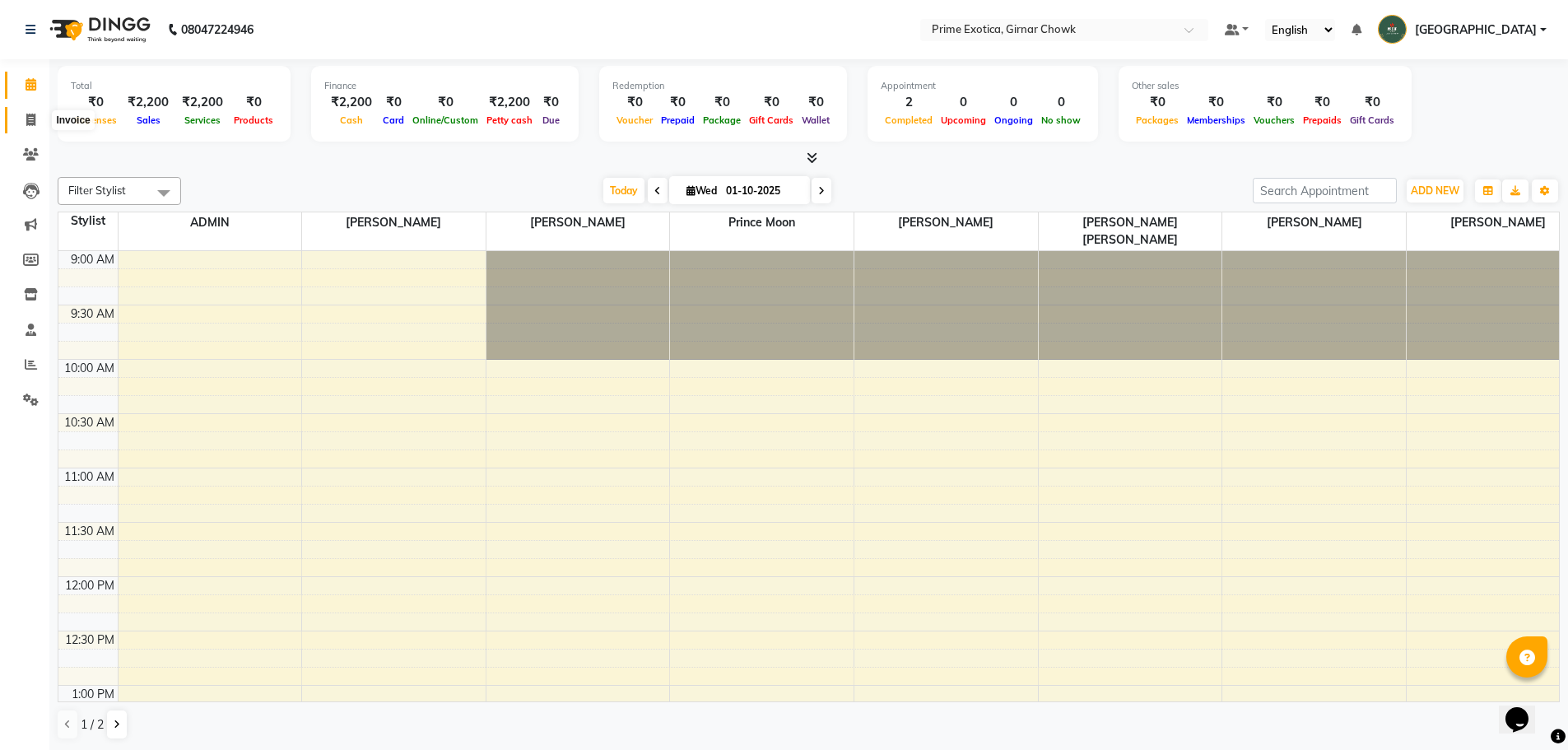
click at [36, 121] on span at bounding box center [31, 120] width 29 height 19
select select "service"
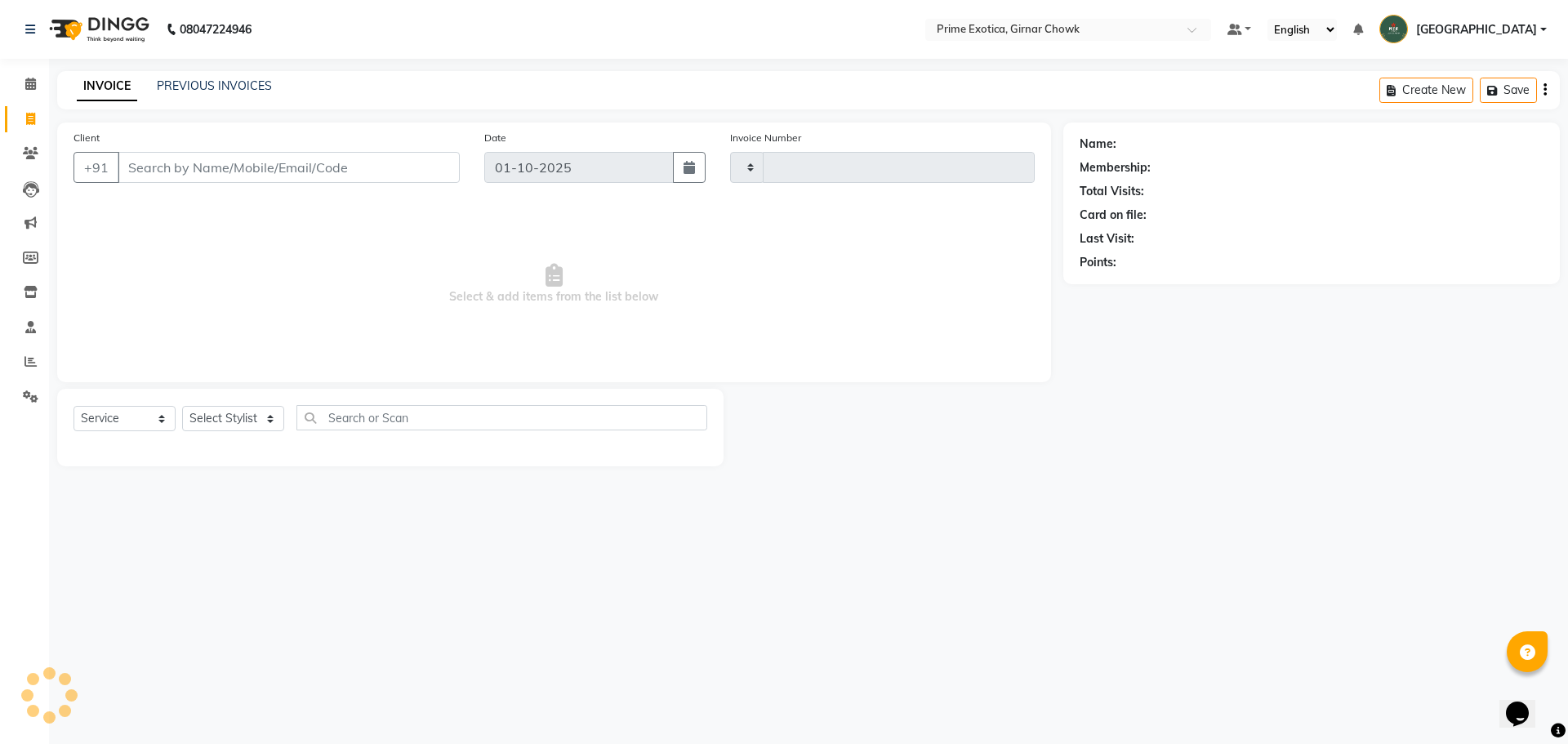
type input "1092"
select select "5796"
click at [227, 423] on select "Select Stylist" at bounding box center [233, 418] width 102 height 26
select select "80005"
click at [182, 405] on select "Select Stylist [PERSON_NAME] ADMIN [PERSON_NAME] [PERSON_NAME] [PERSON_NAME] [P…" at bounding box center [247, 418] width 131 height 26
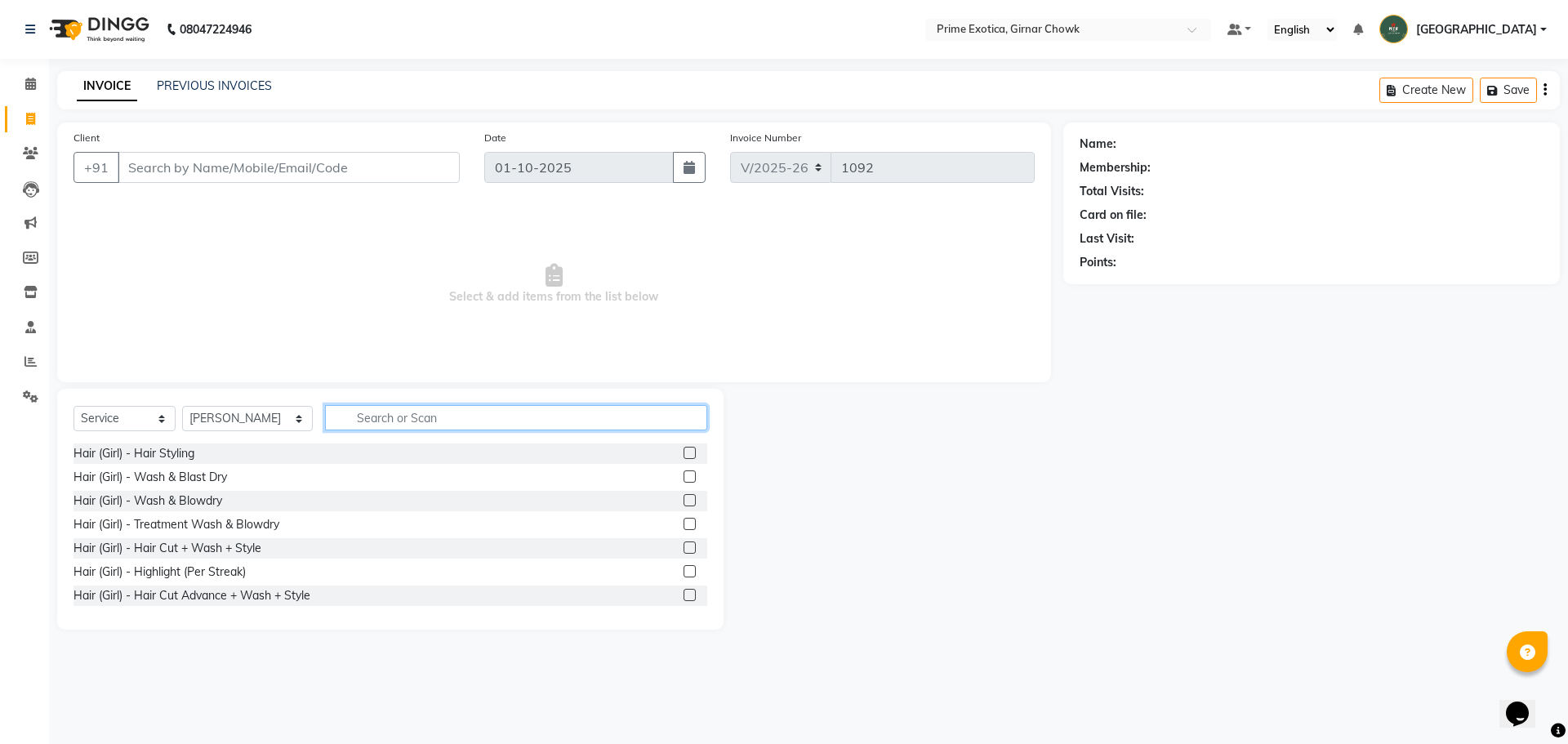
click at [359, 415] on input "text" at bounding box center [516, 417] width 382 height 26
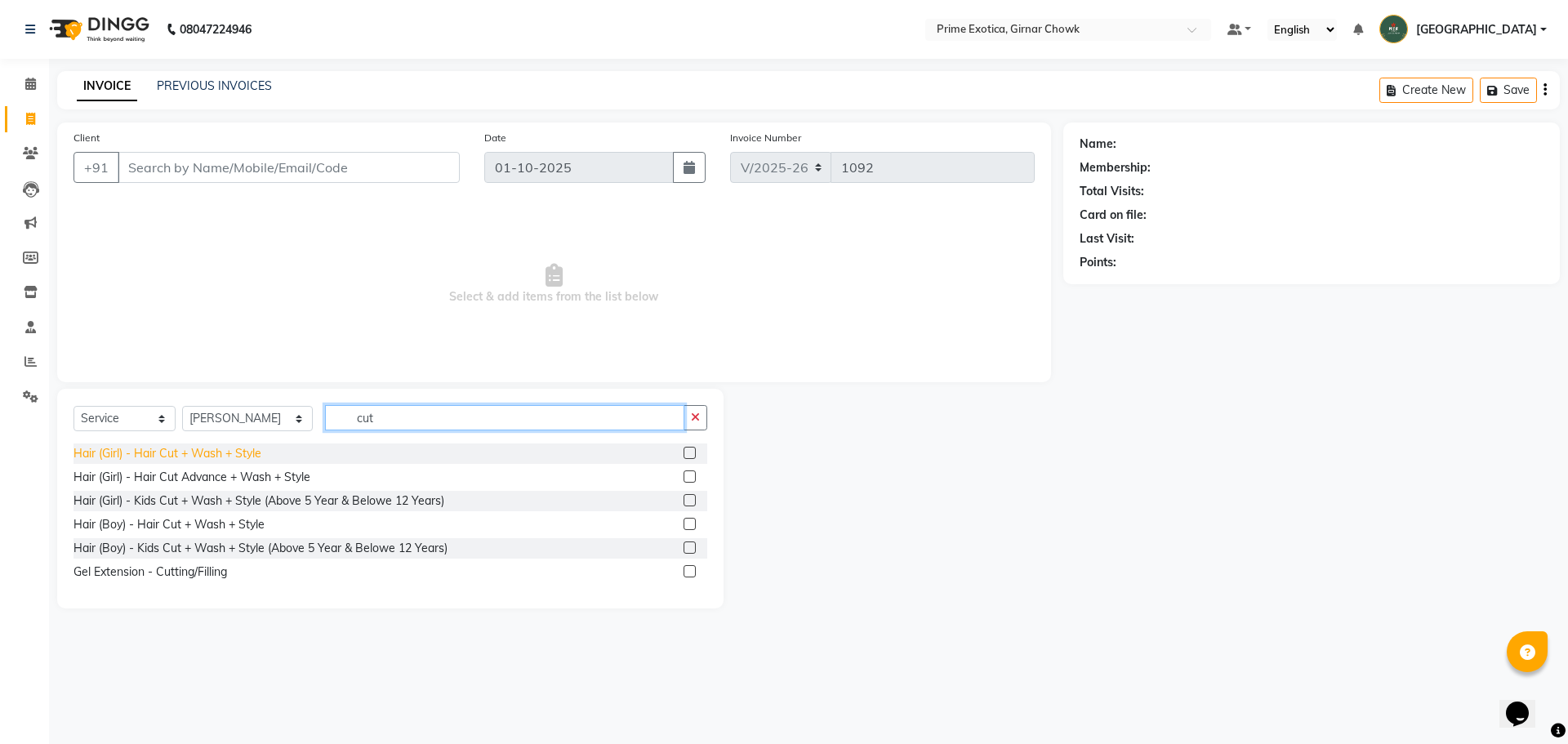
type input "cut"
click at [245, 448] on div "Hair (Girl) - Hair Cut + Wash + Style" at bounding box center [167, 453] width 188 height 17
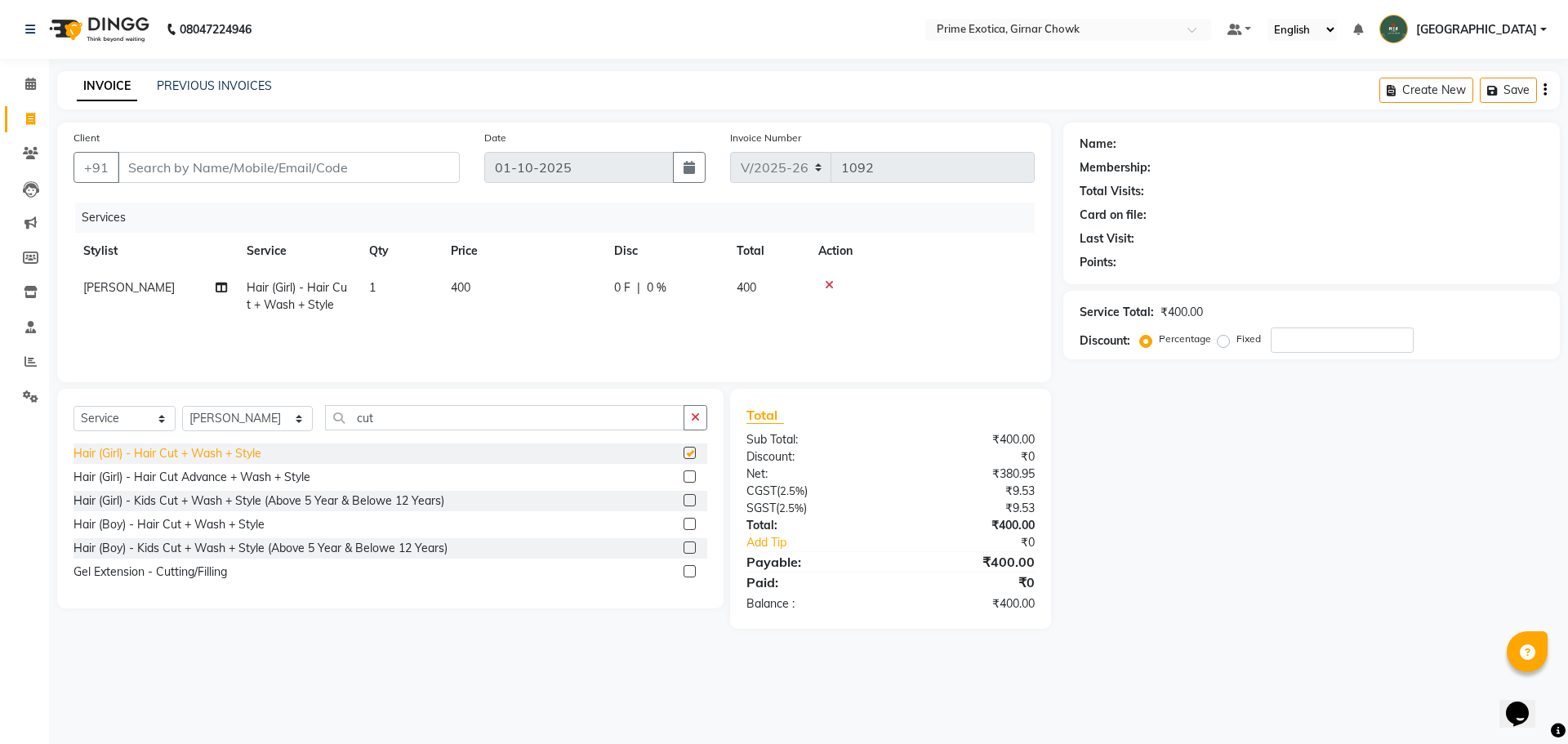
checkbox input "false"
click at [520, 277] on td "400" at bounding box center [523, 296] width 163 height 54
select select "80005"
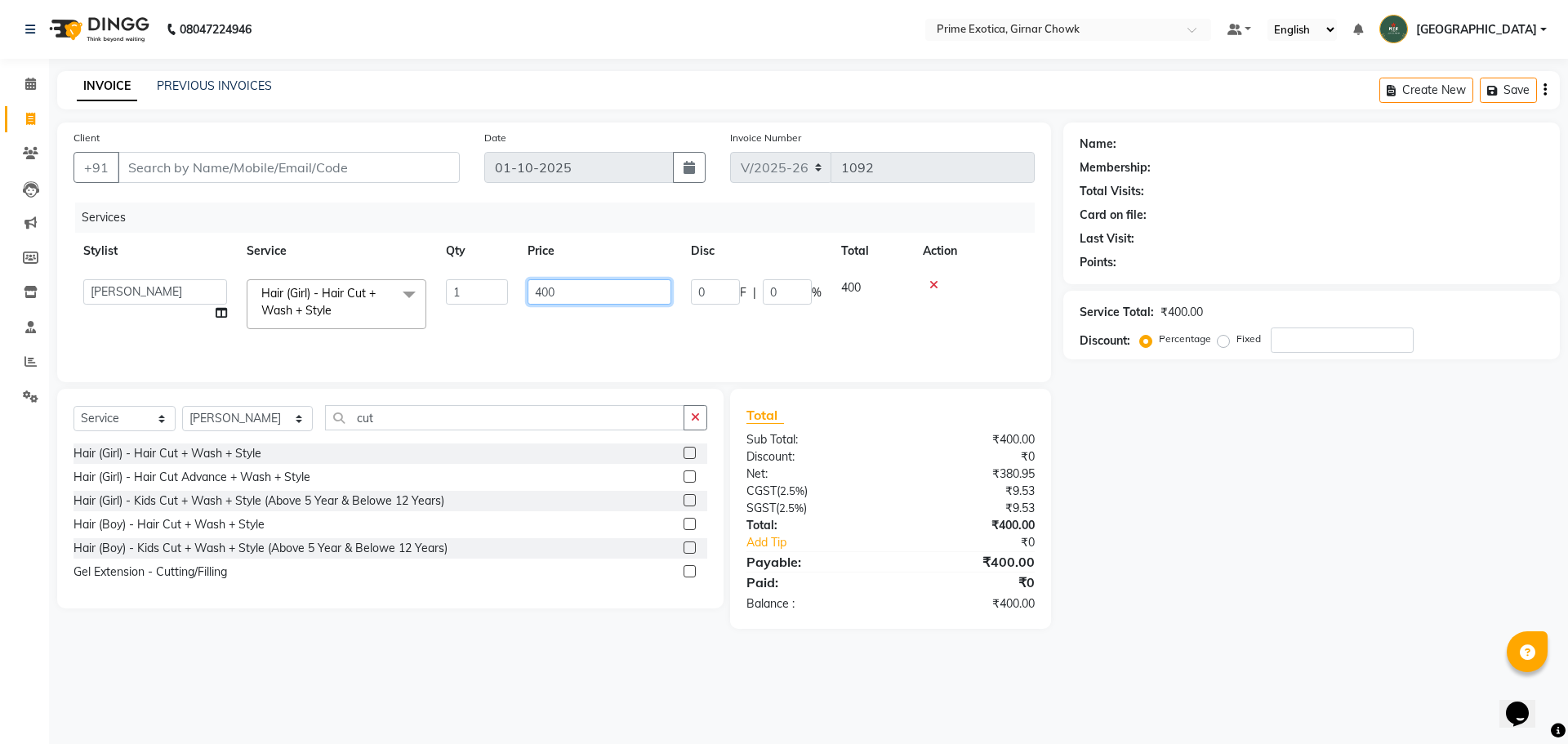
click at [543, 292] on input "400" at bounding box center [599, 292] width 144 height 26
type input "200"
click at [543, 324] on div "Services Stylist Service Qty Price Disc Total Action ADITI SHENDE ADMIN Akansha…" at bounding box center [554, 284] width 961 height 163
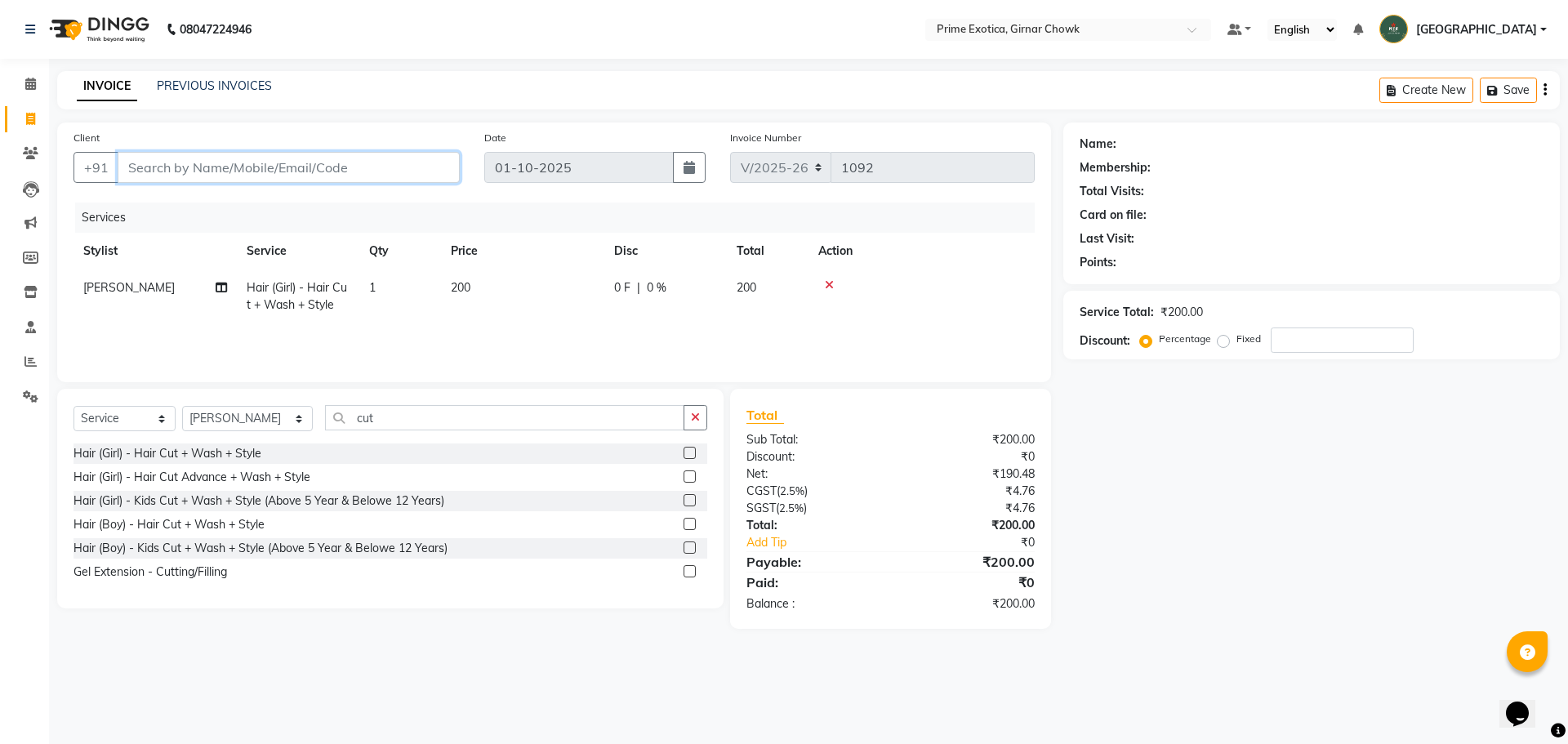
click at [268, 160] on input "Client" at bounding box center [288, 167] width 343 height 31
type input "3"
type input "0"
type input "9175787539"
click at [435, 168] on span "Add Client" at bounding box center [417, 167] width 65 height 17
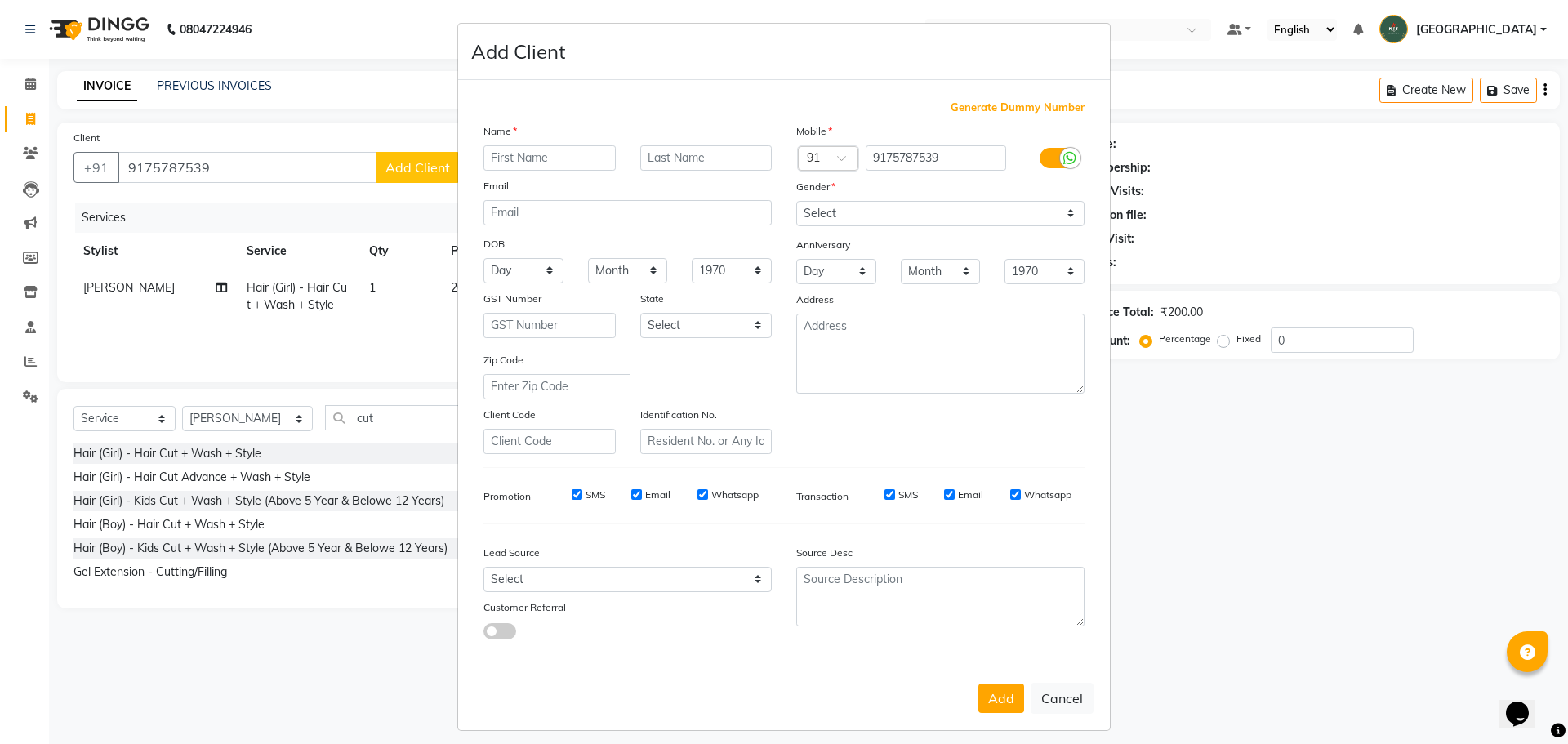
click at [550, 160] on input "text" at bounding box center [549, 158] width 132 height 26
type input "saloni"
click at [654, 166] on input "text" at bounding box center [706, 158] width 132 height 26
type input "vyas"
click at [855, 214] on select "Select Male Female Other Prefer Not To Say" at bounding box center [940, 214] width 288 height 26
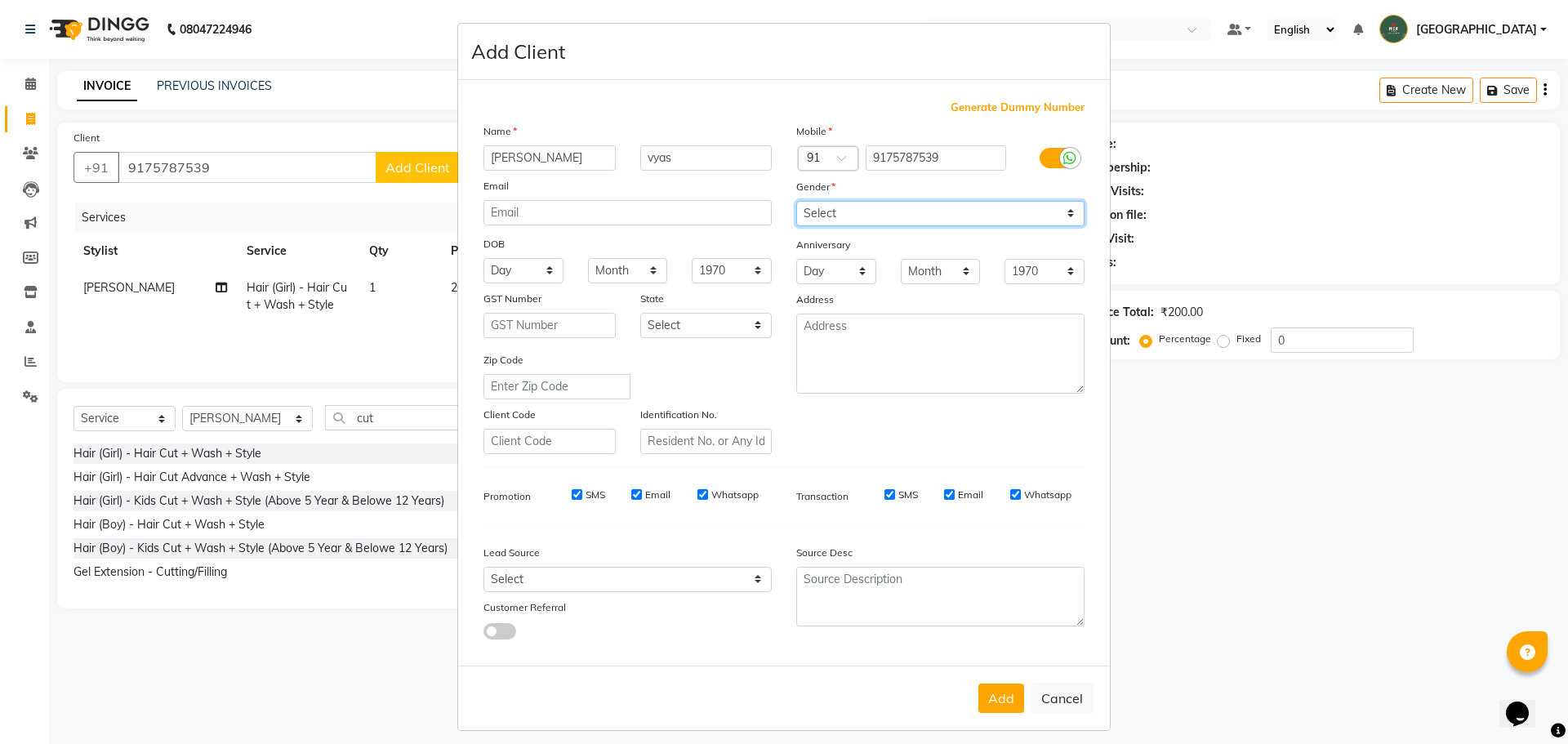
select select "female"
click at [796, 201] on select "Select Male Female Other Prefer Not To Say" at bounding box center [940, 214] width 288 height 26
click at [1009, 709] on button "Add" at bounding box center [1001, 698] width 45 height 30
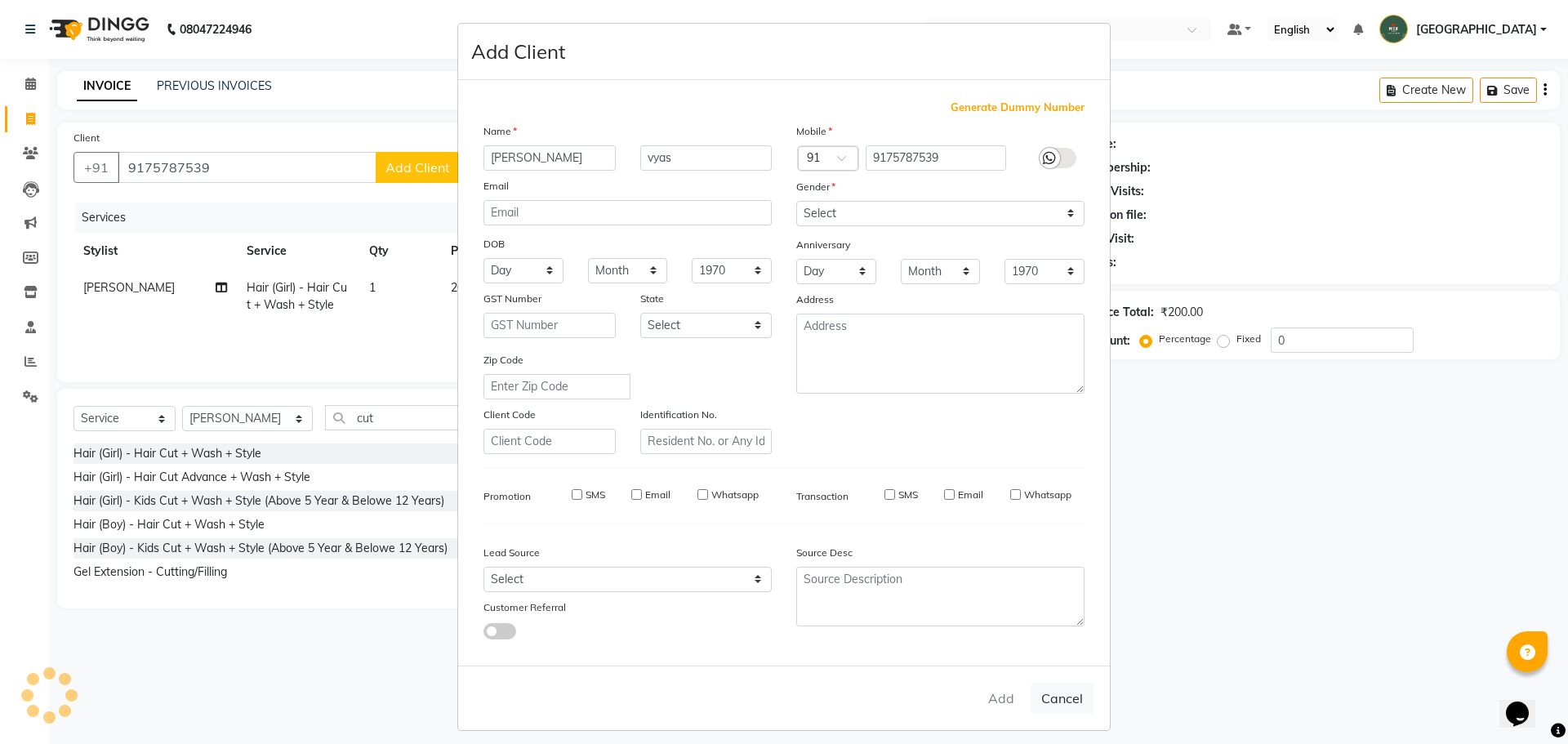
select select
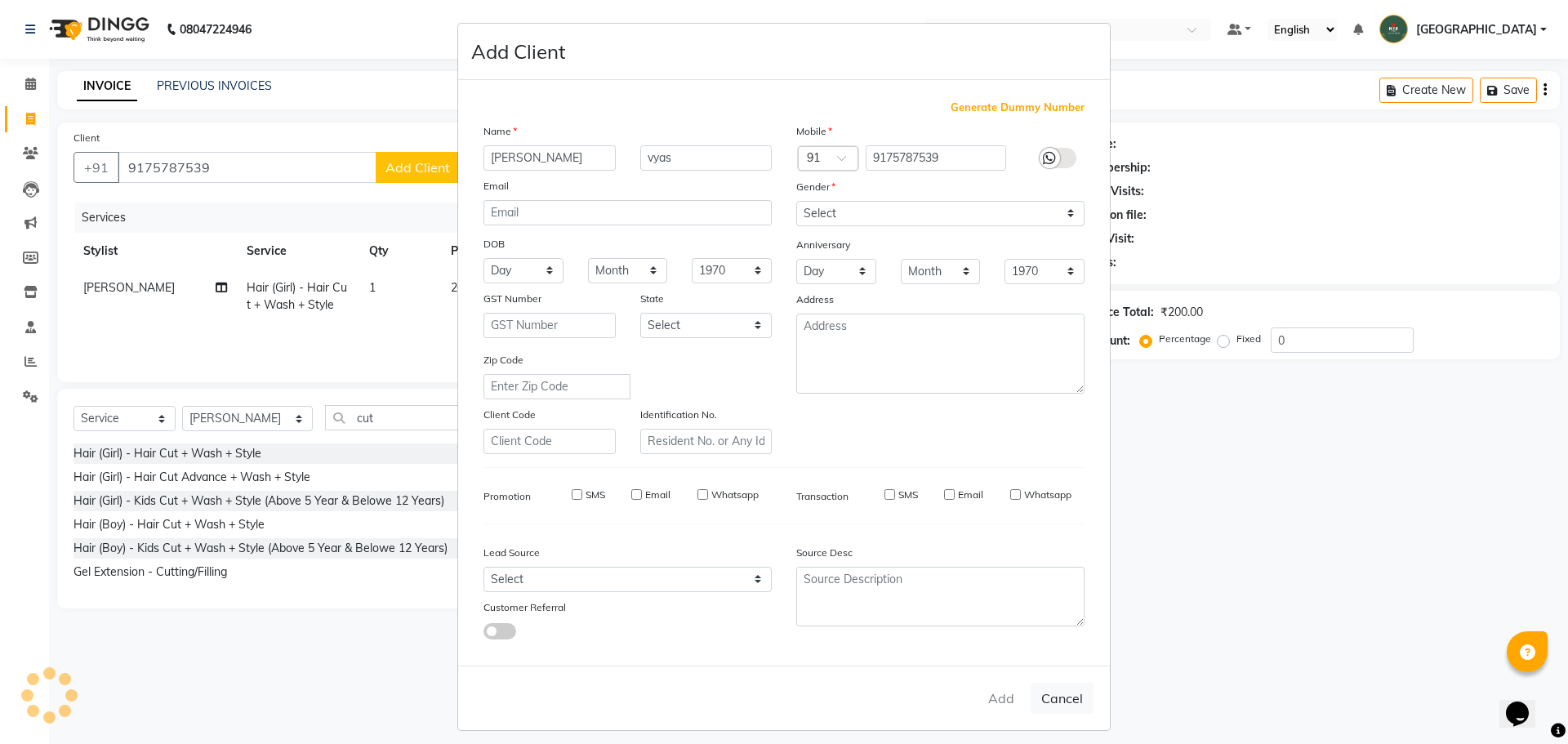
select select
checkbox input "false"
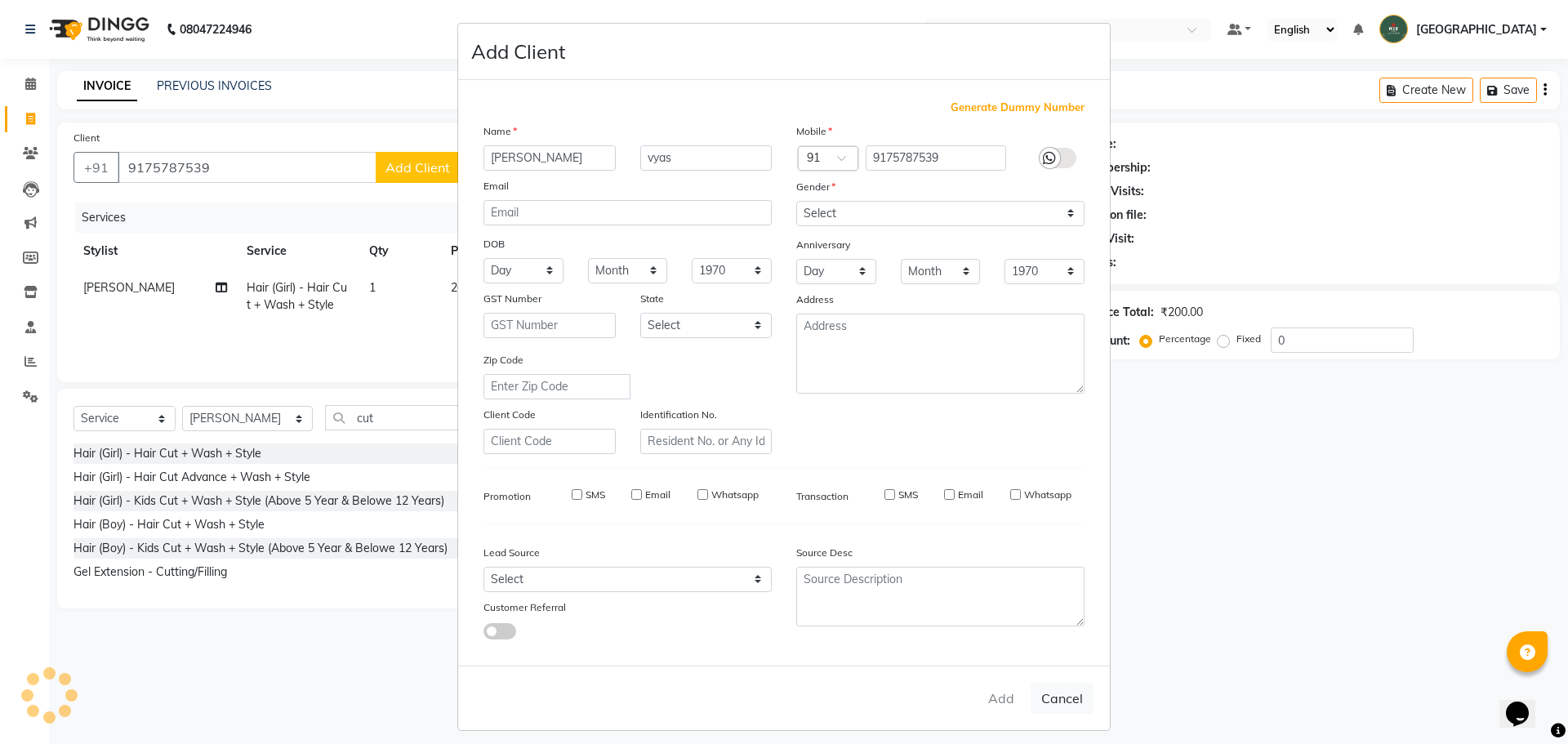
checkbox input "false"
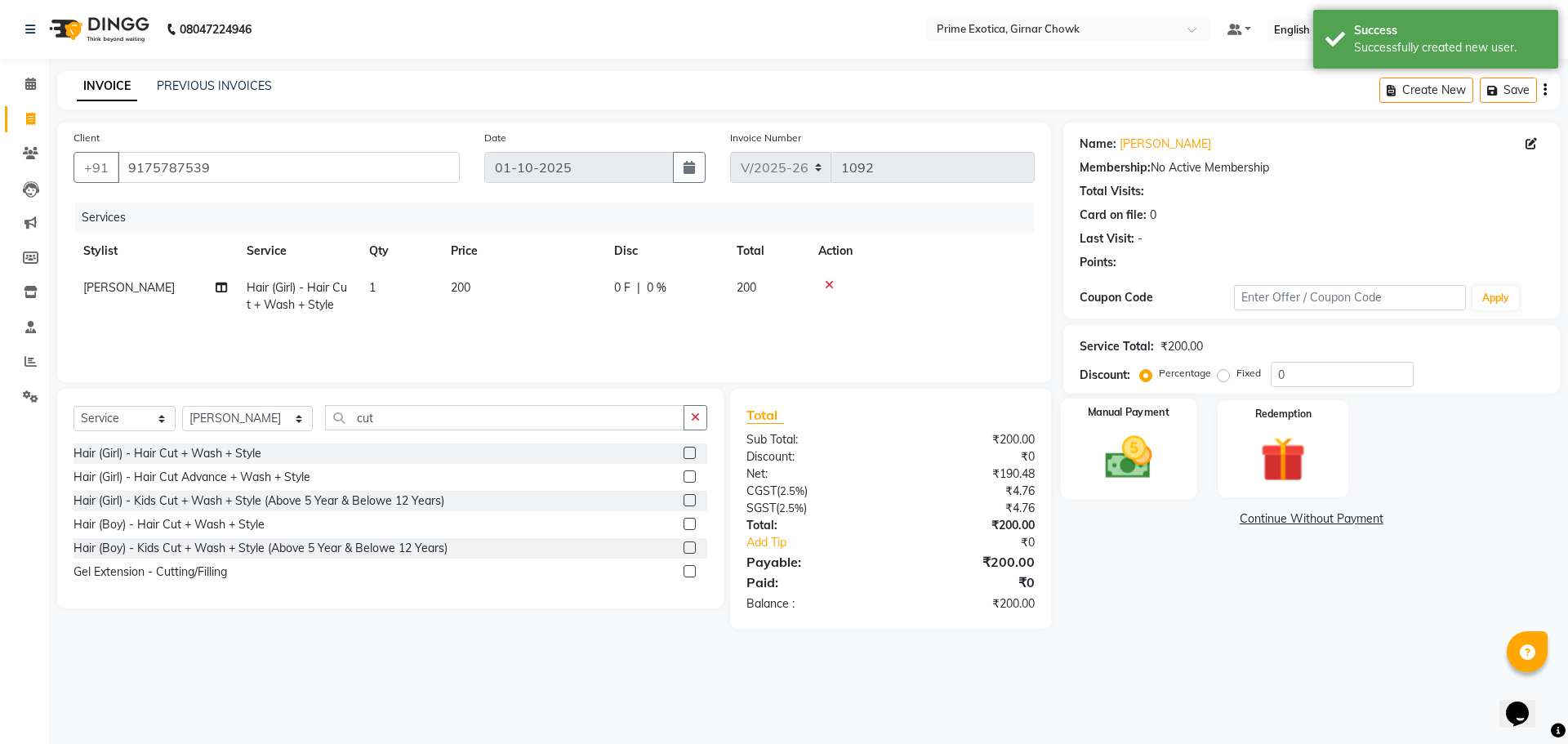
click at [1142, 443] on img at bounding box center [1127, 457] width 76 height 54
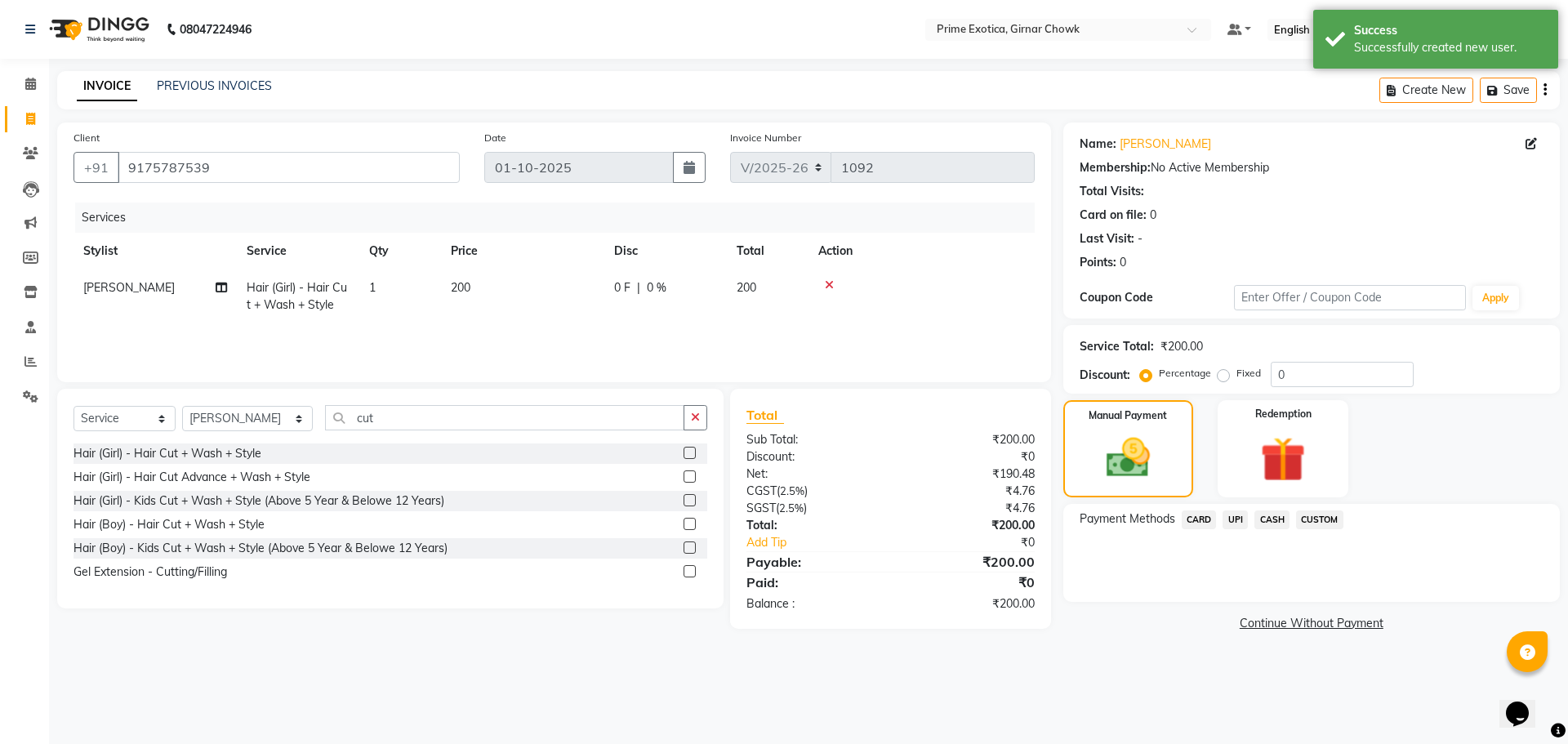
click at [1267, 517] on span "CASH" at bounding box center [1272, 519] width 35 height 19
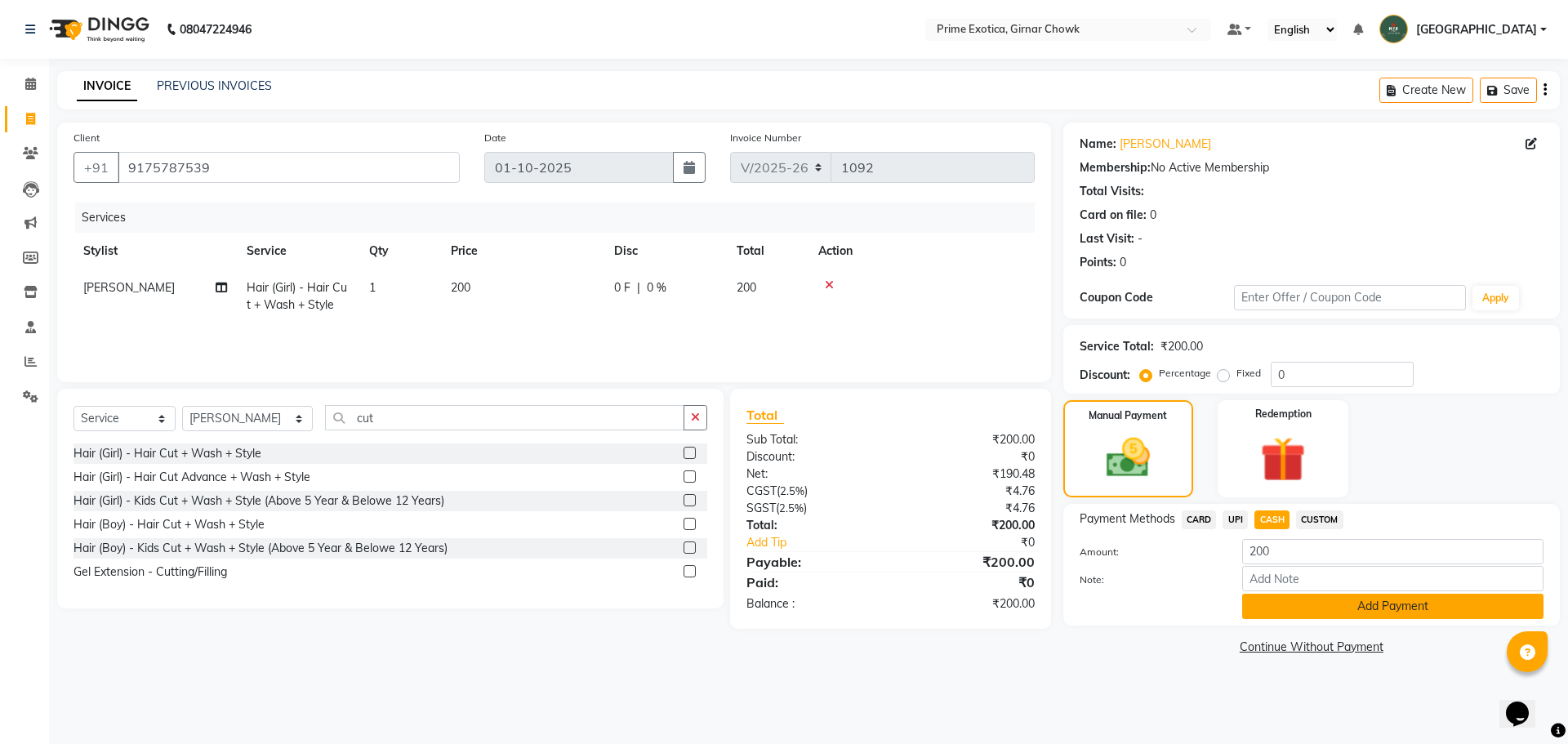
click at [1317, 594] on button "Add Payment" at bounding box center [1393, 606] width 301 height 26
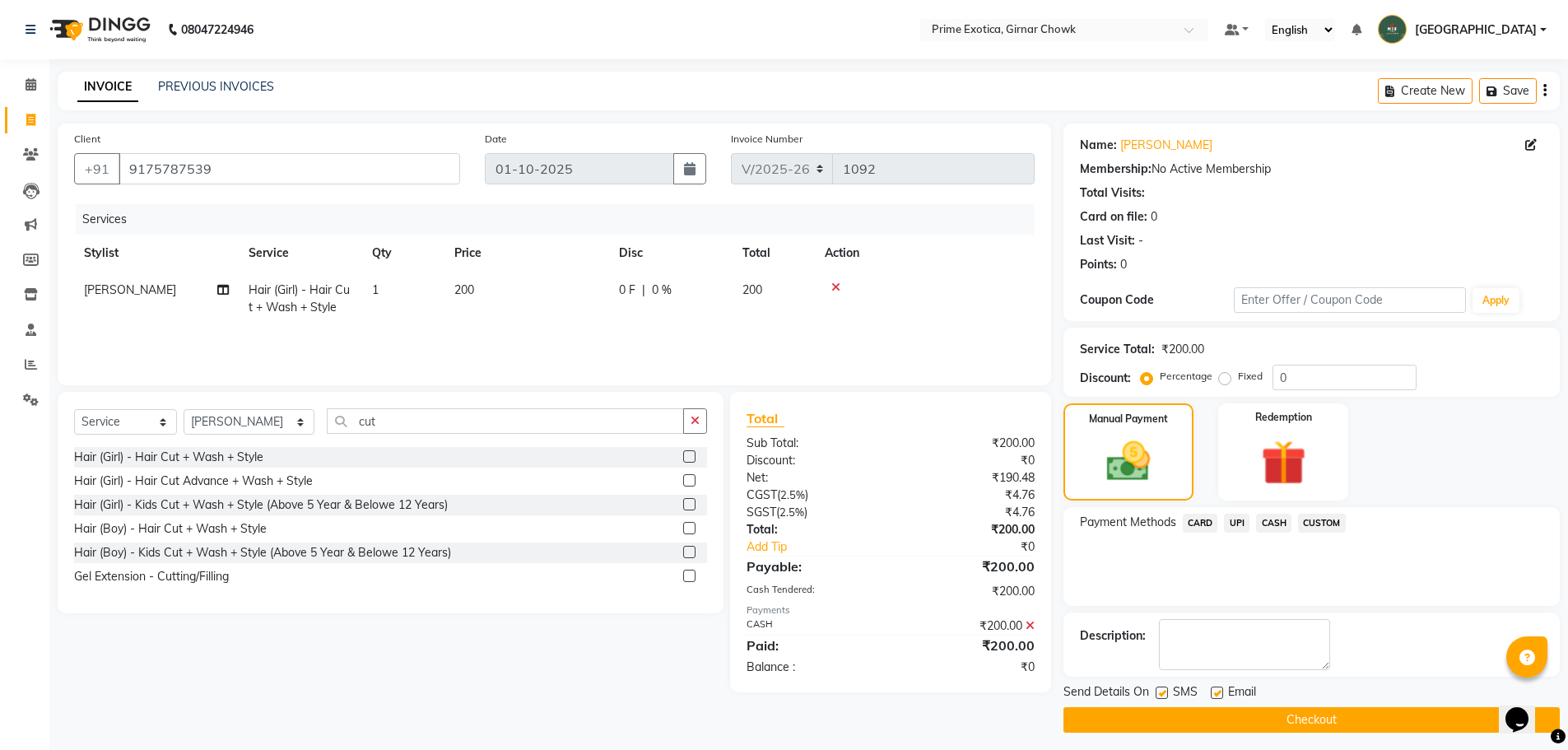
click at [1303, 730] on button "Checkout" at bounding box center [1312, 719] width 496 height 26
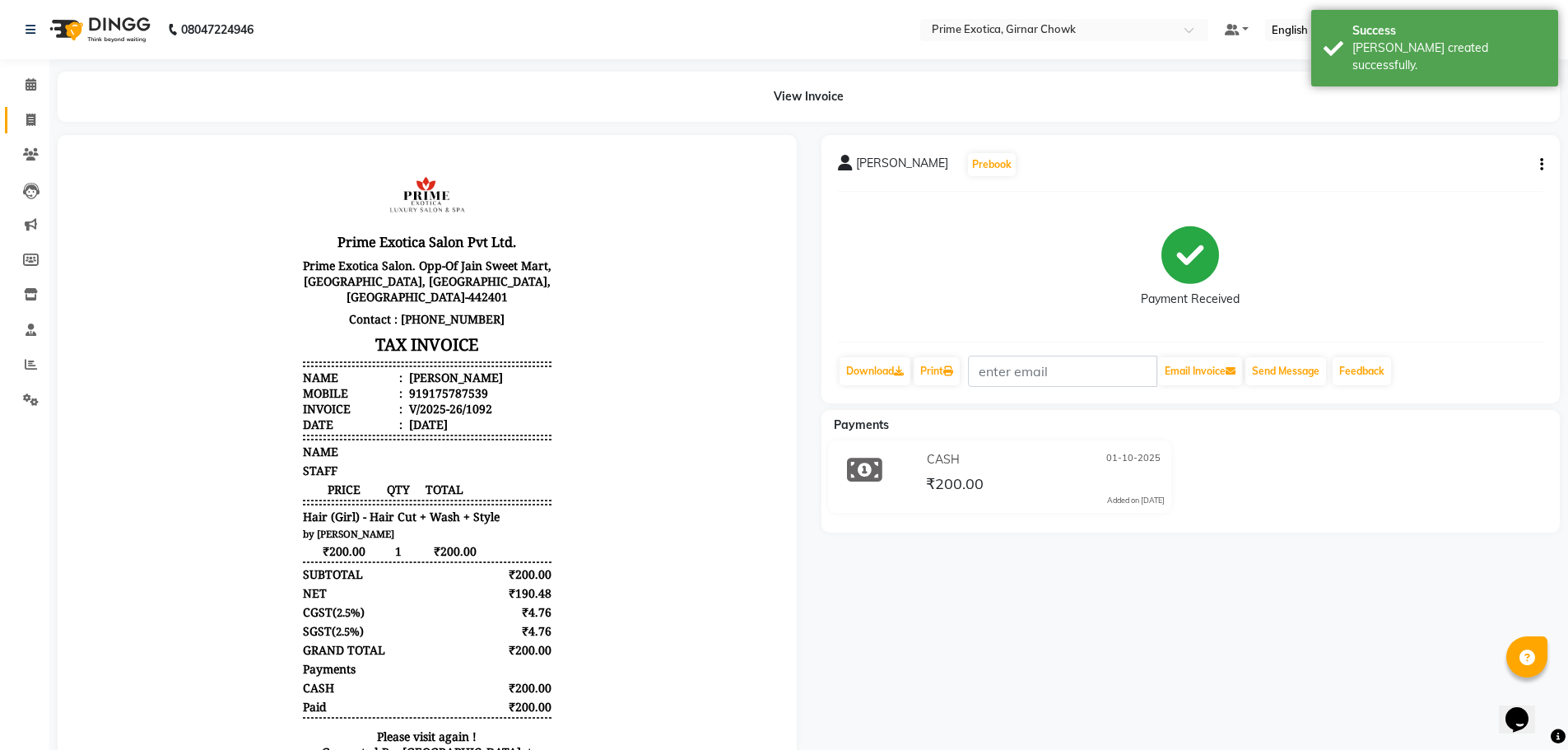
click at [34, 108] on link "Invoice" at bounding box center [25, 120] width 40 height 27
select select "service"
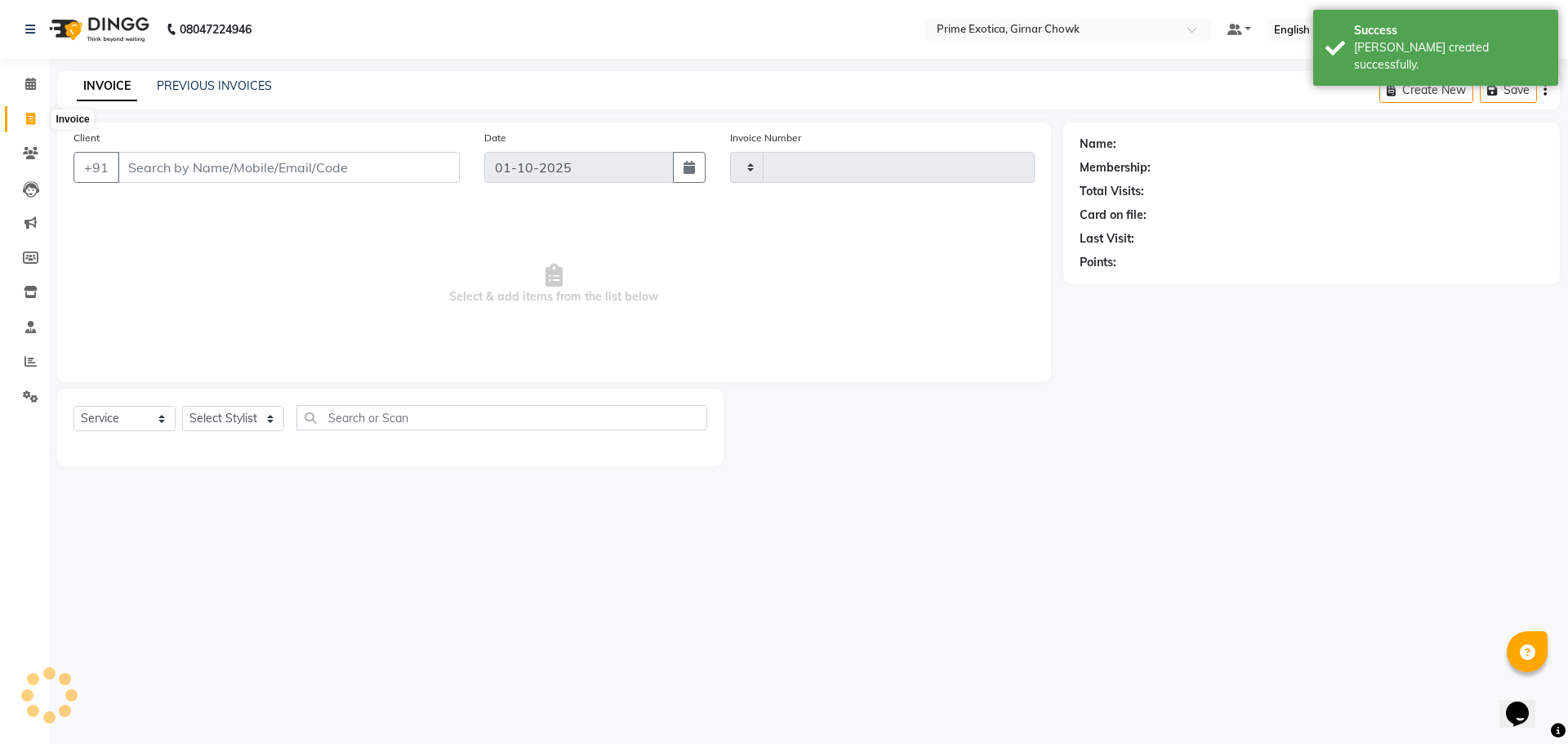
type input "1093"
select select "5796"
click at [232, 89] on link "PREVIOUS INVOICES" at bounding box center [214, 86] width 115 height 15
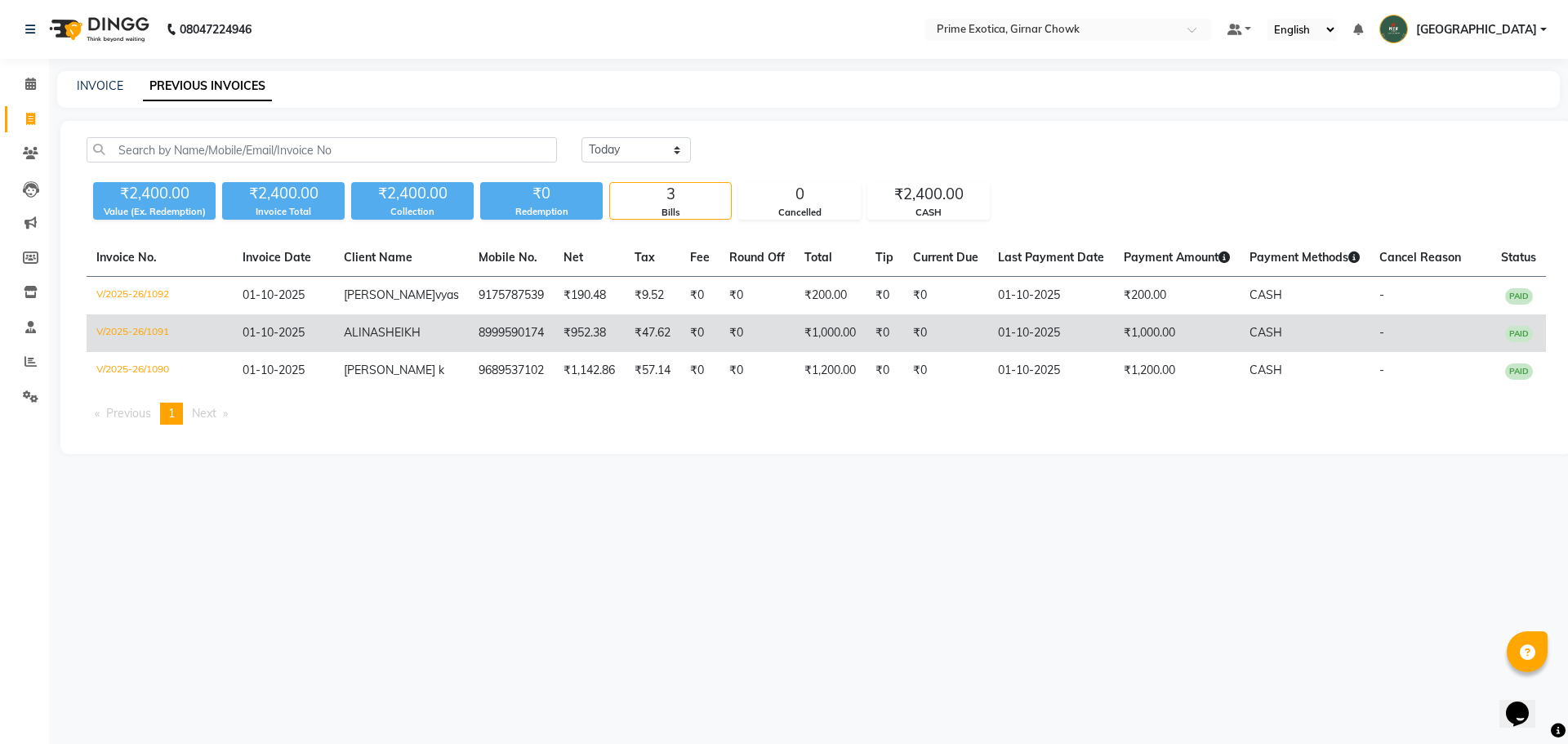
click at [369, 323] on td "ALINA SHEIKH" at bounding box center [401, 333] width 135 height 37
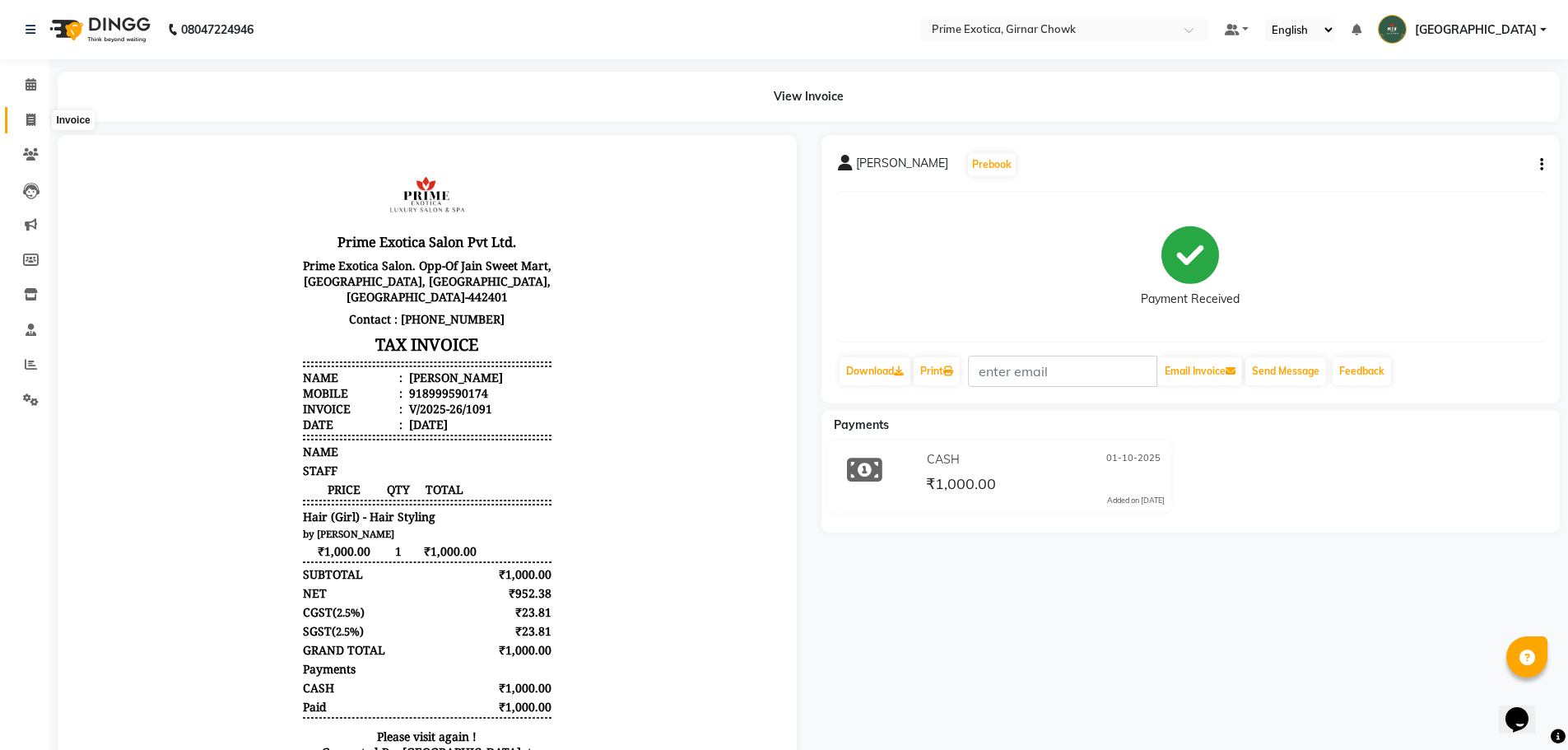
click at [41, 118] on span at bounding box center [31, 120] width 29 height 19
select select "service"
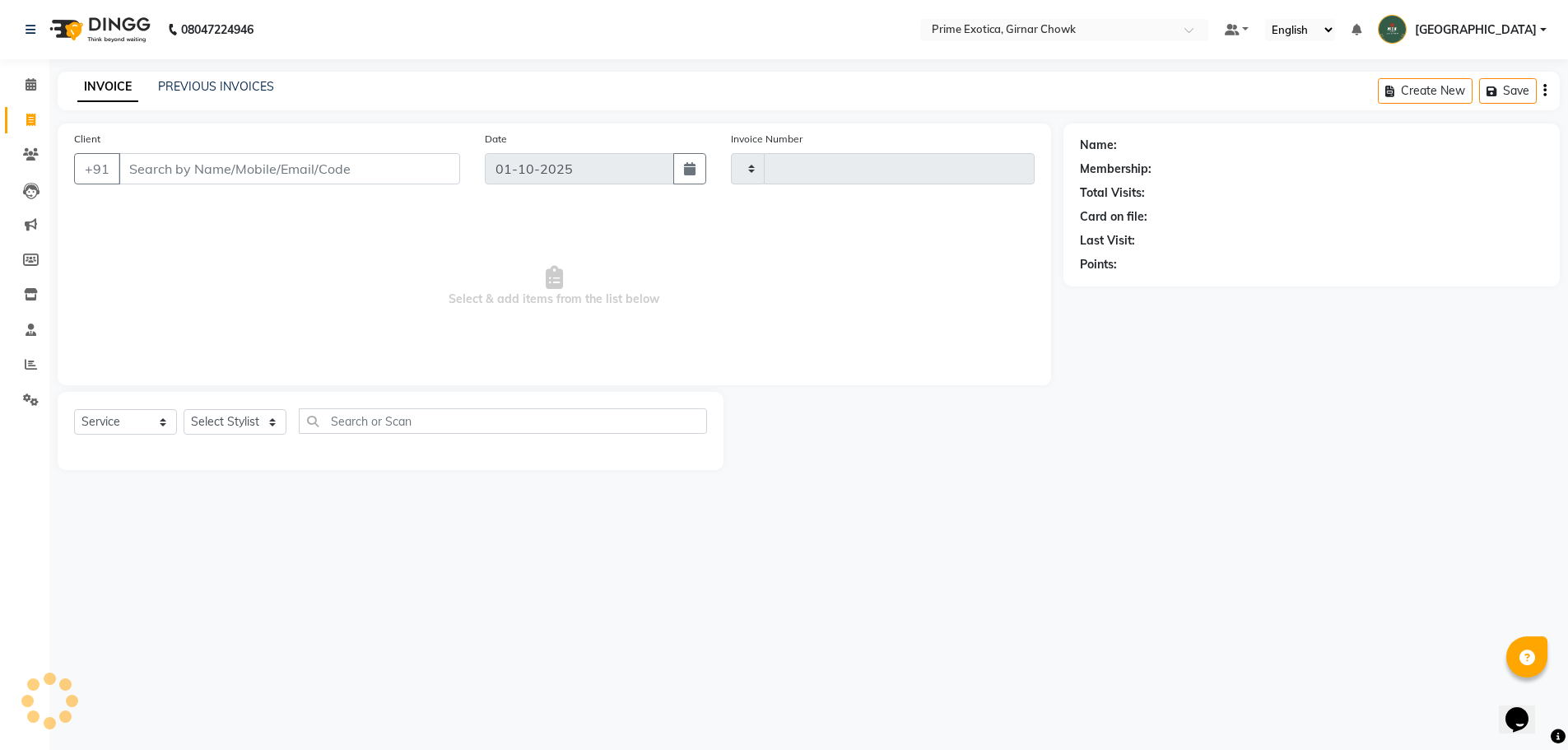
type input "1093"
select select "5796"
click at [225, 84] on link "PREVIOUS INVOICES" at bounding box center [215, 86] width 116 height 15
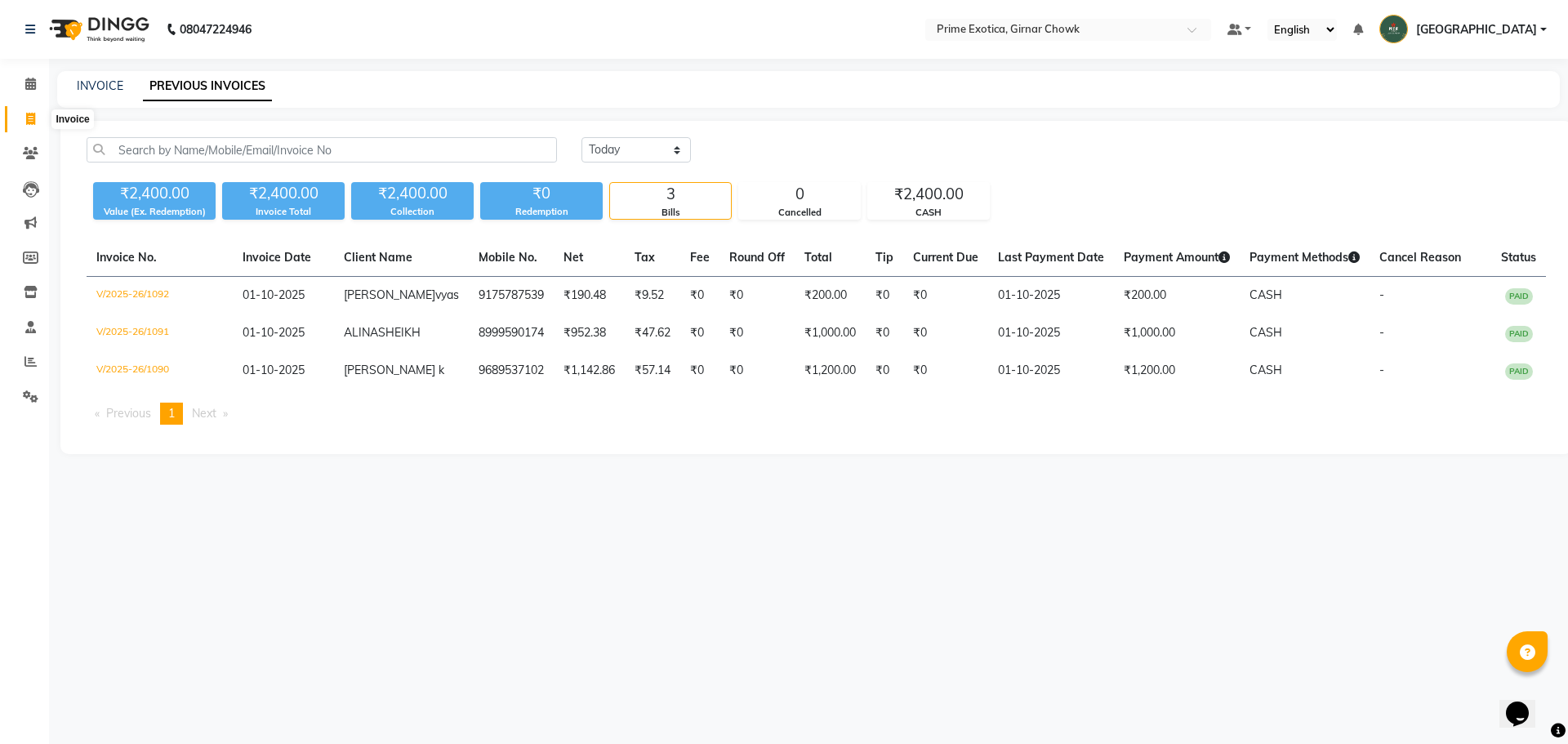
click at [34, 117] on icon at bounding box center [31, 118] width 9 height 12
select select "service"
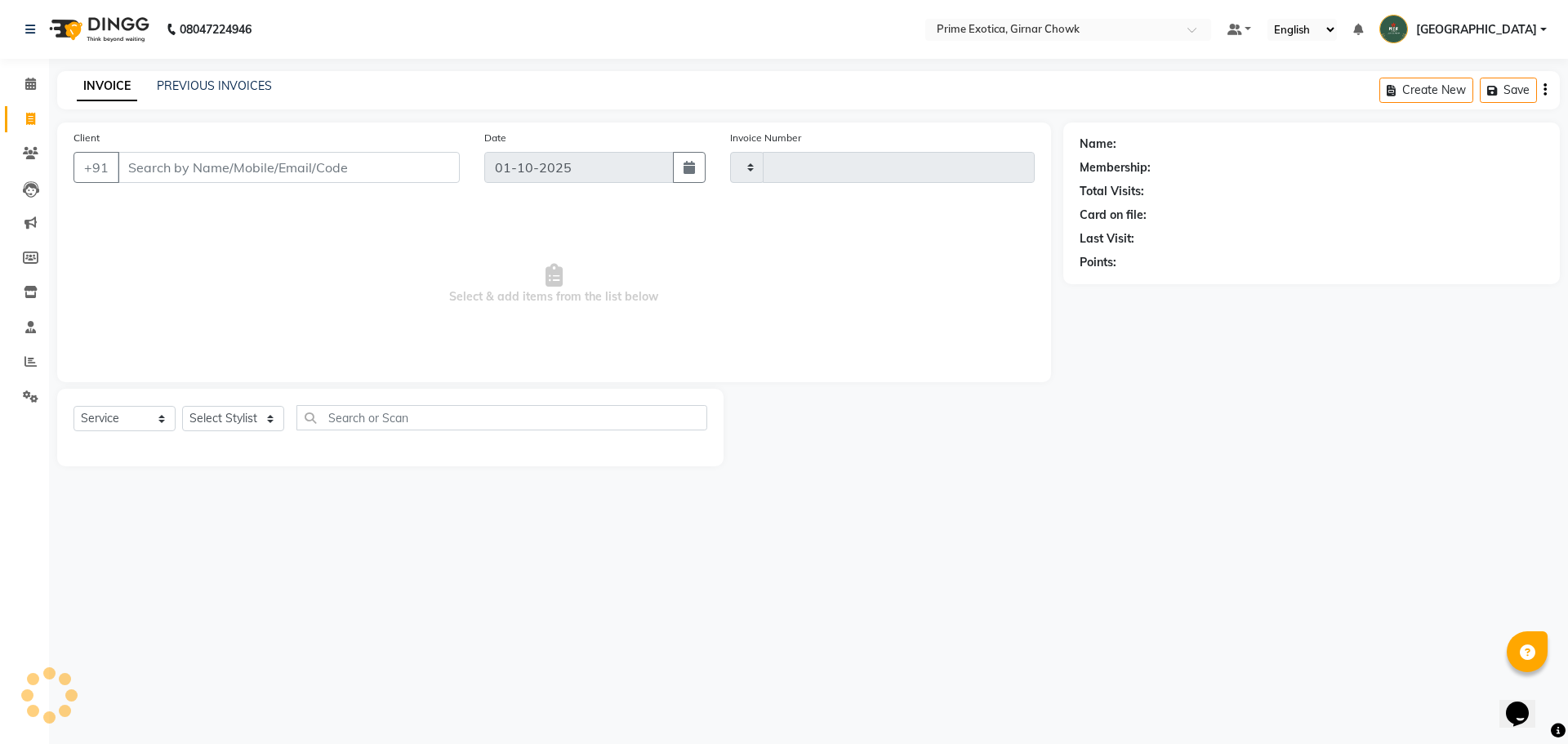
type input "1093"
select select "5796"
